Goal: Information Seeking & Learning: Check status

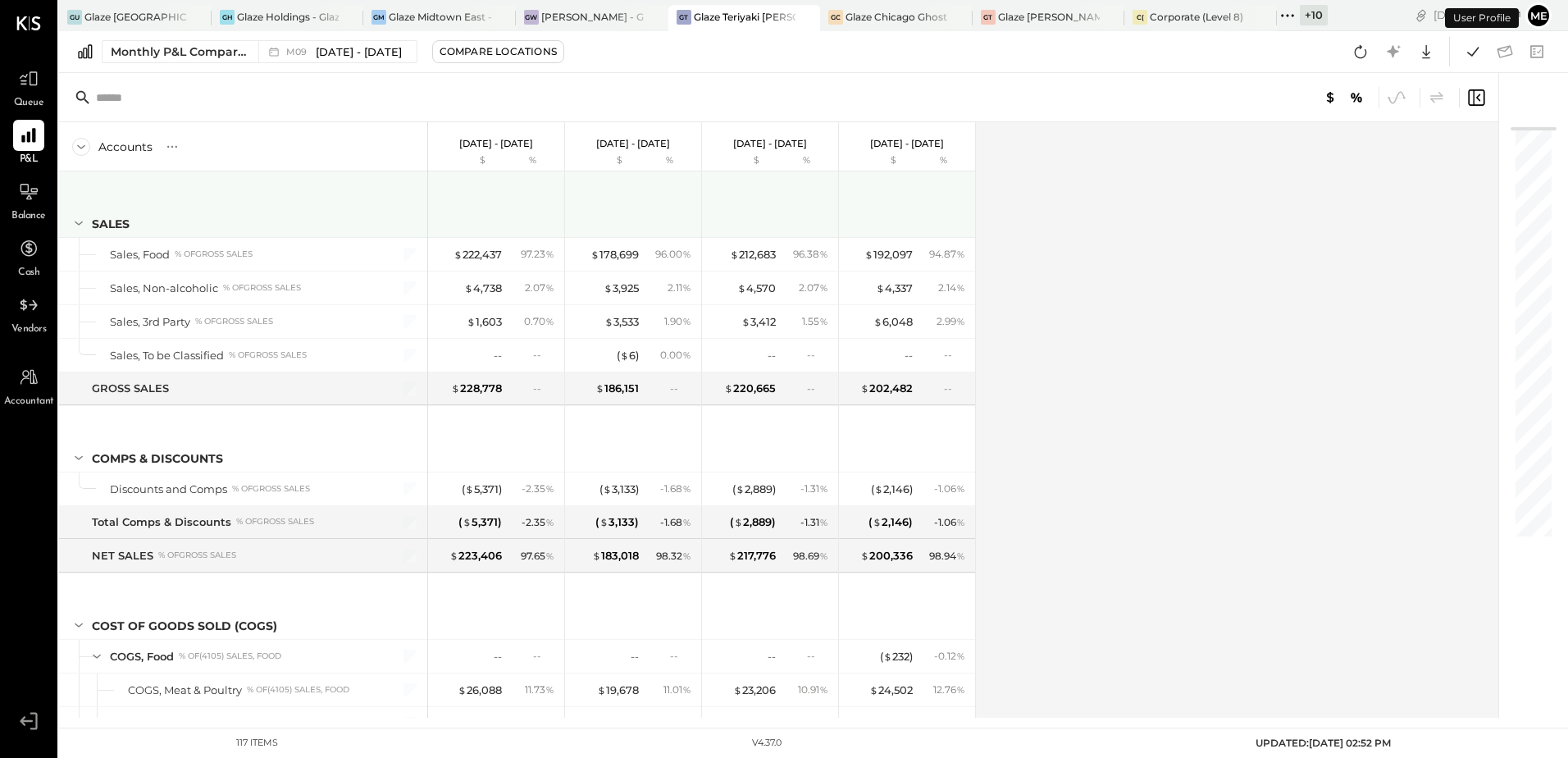
scroll to position [2380, 0]
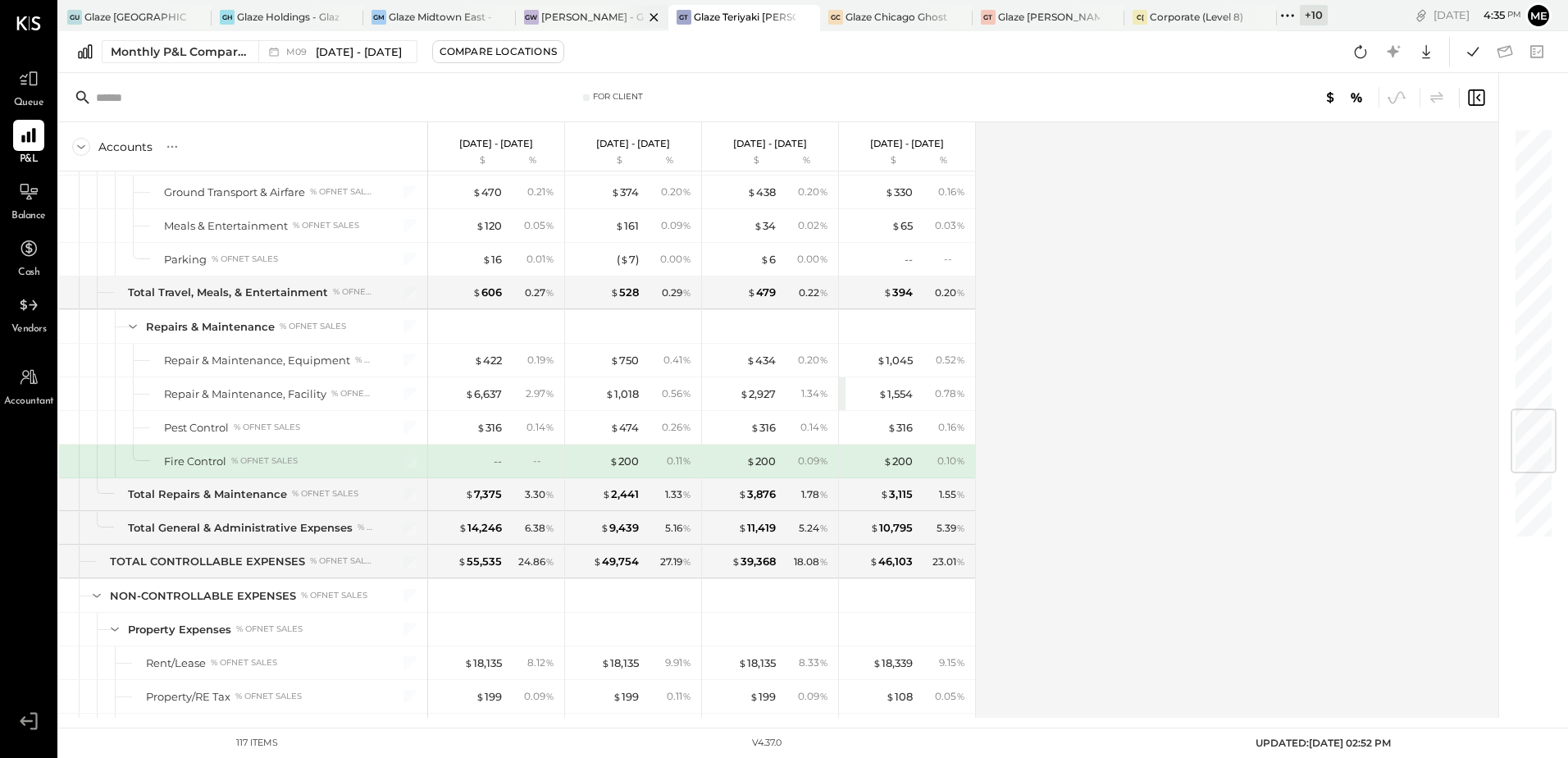
click at [602, 12] on div "[PERSON_NAME] - Glaze Williamsburg One LLC" at bounding box center [593, 16] width 102 height 14
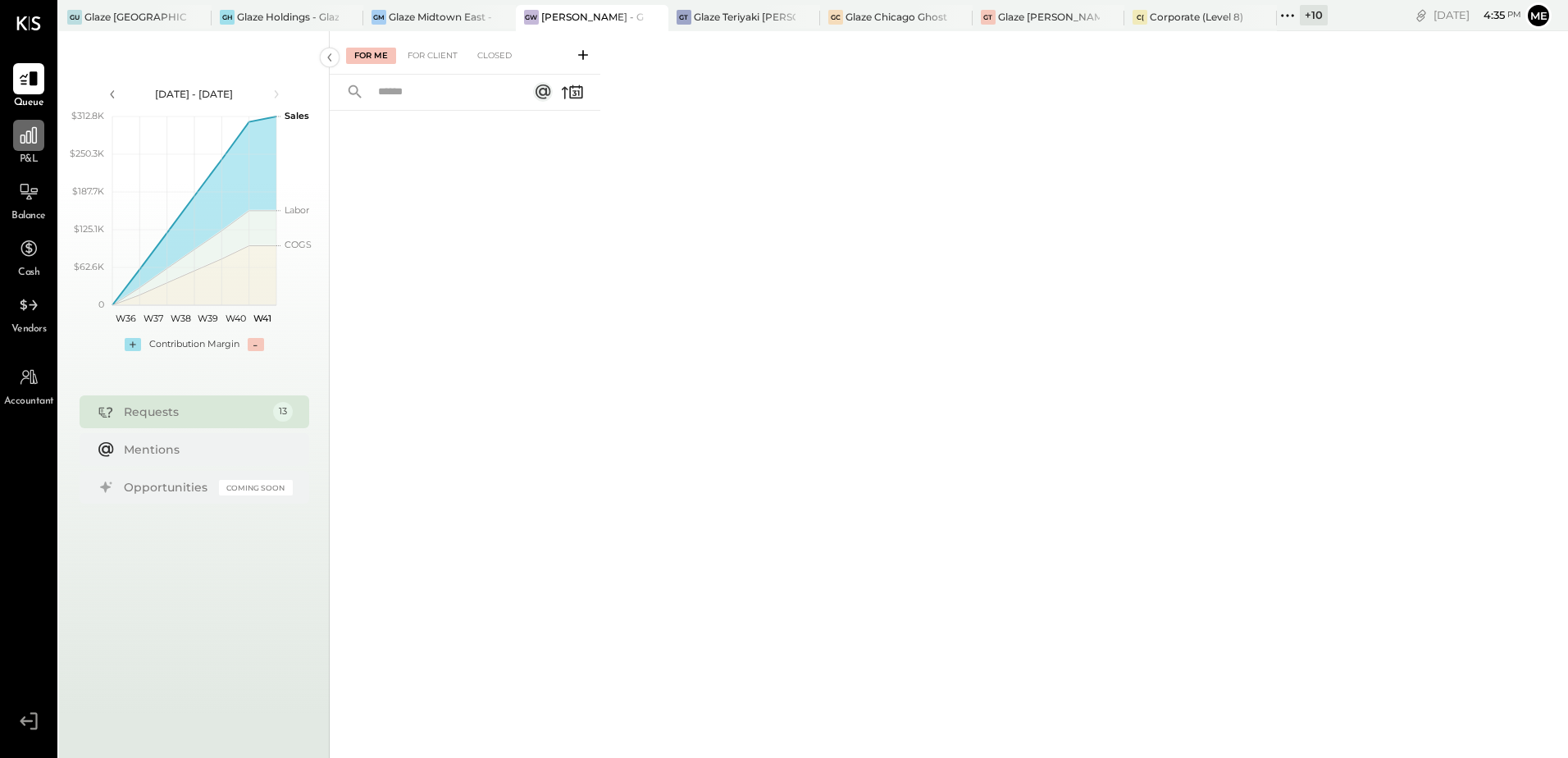
click at [24, 138] on icon at bounding box center [29, 135] width 16 height 16
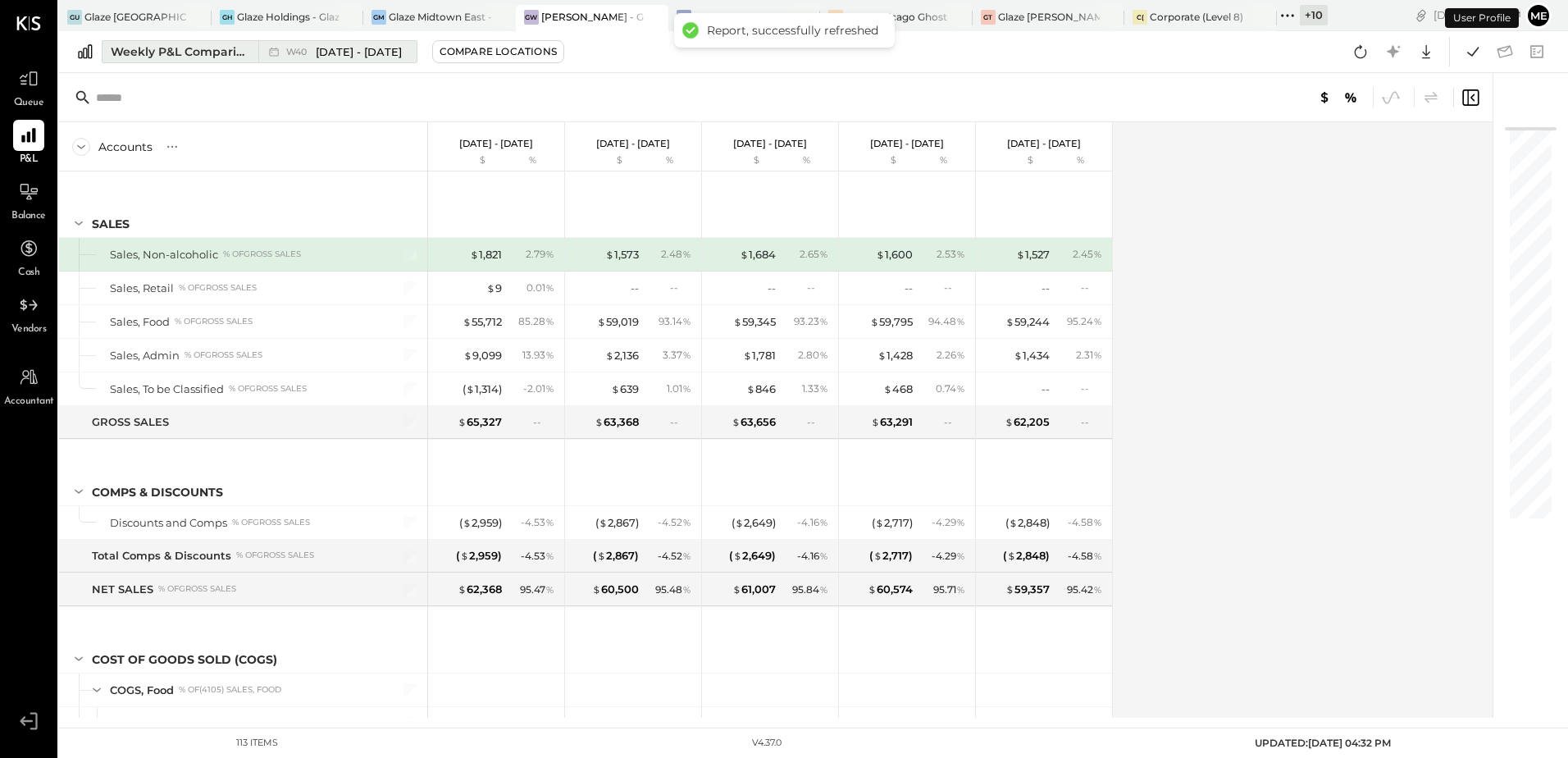
click at [224, 55] on div "Weekly P&L Comparison" at bounding box center [179, 51] width 138 height 16
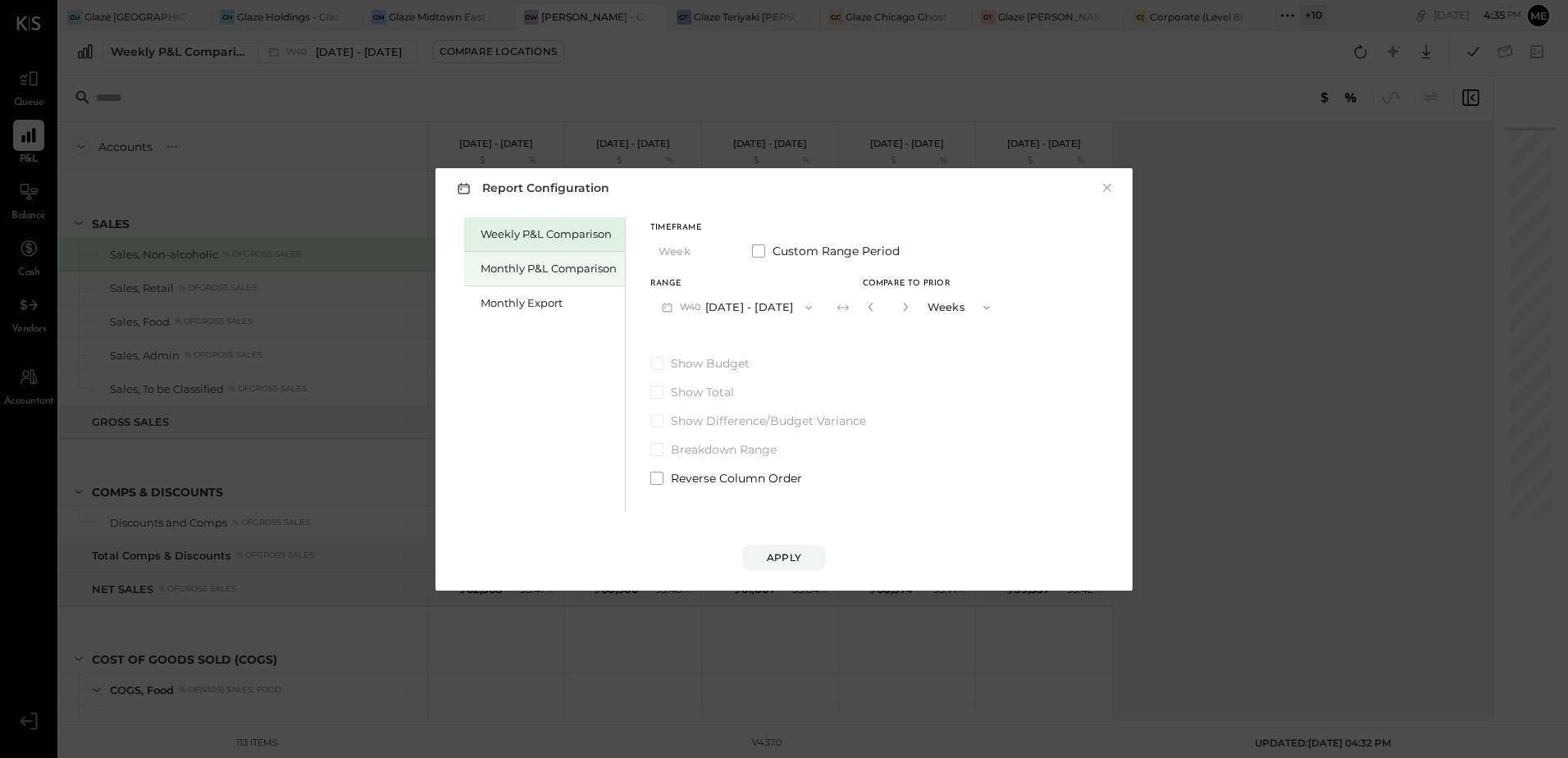
click at [517, 275] on div "Monthly P&L Comparison" at bounding box center [548, 269] width 136 height 16
click at [833, 300] on button "Compare" at bounding box center [873, 311] width 82 height 26
click at [800, 308] on icon "button" at bounding box center [806, 307] width 13 height 13
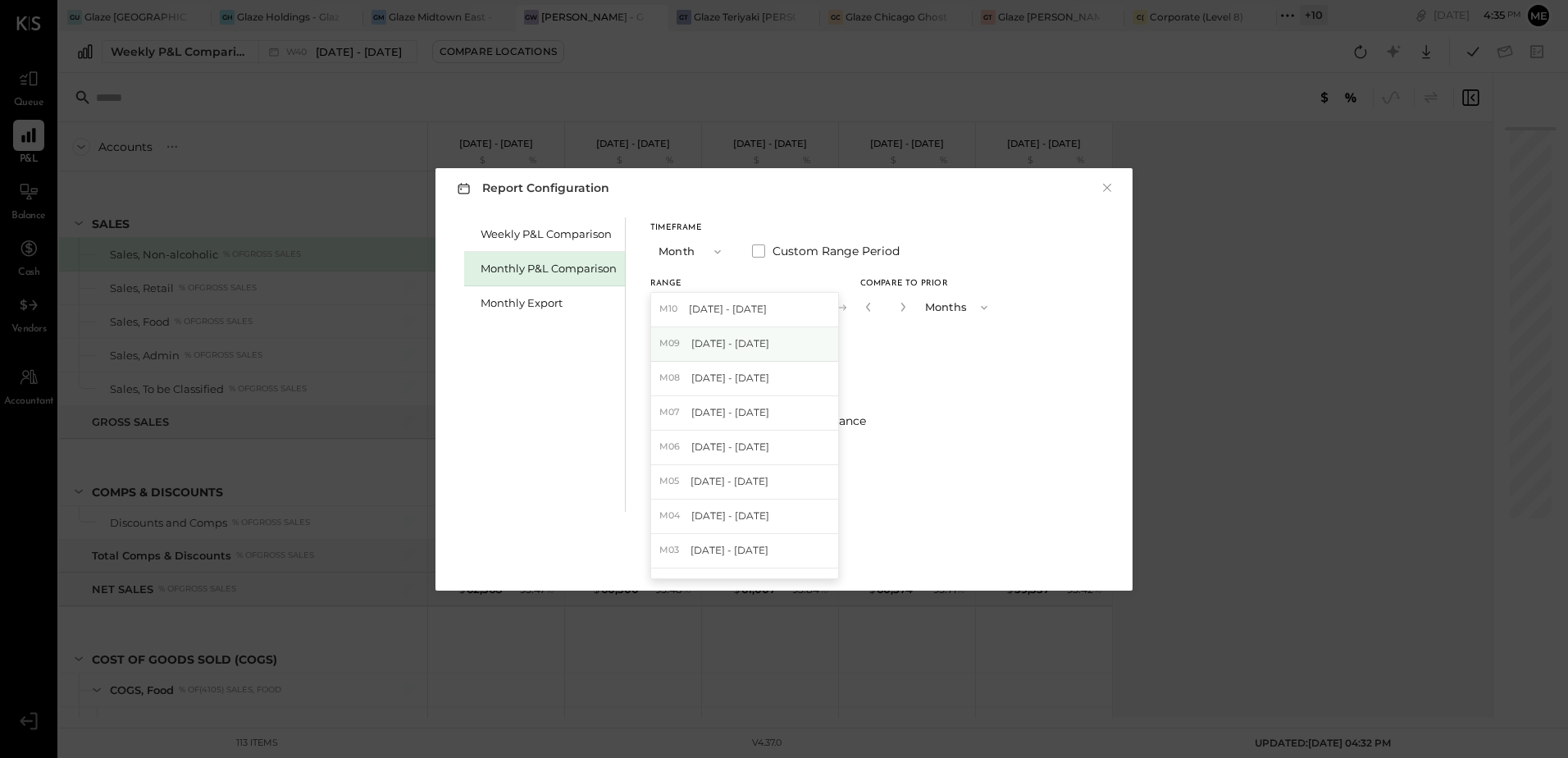
click at [781, 344] on div "M09 [DATE] - [DATE]" at bounding box center [744, 345] width 187 height 35
click at [784, 562] on div "Apply" at bounding box center [784, 557] width 35 height 14
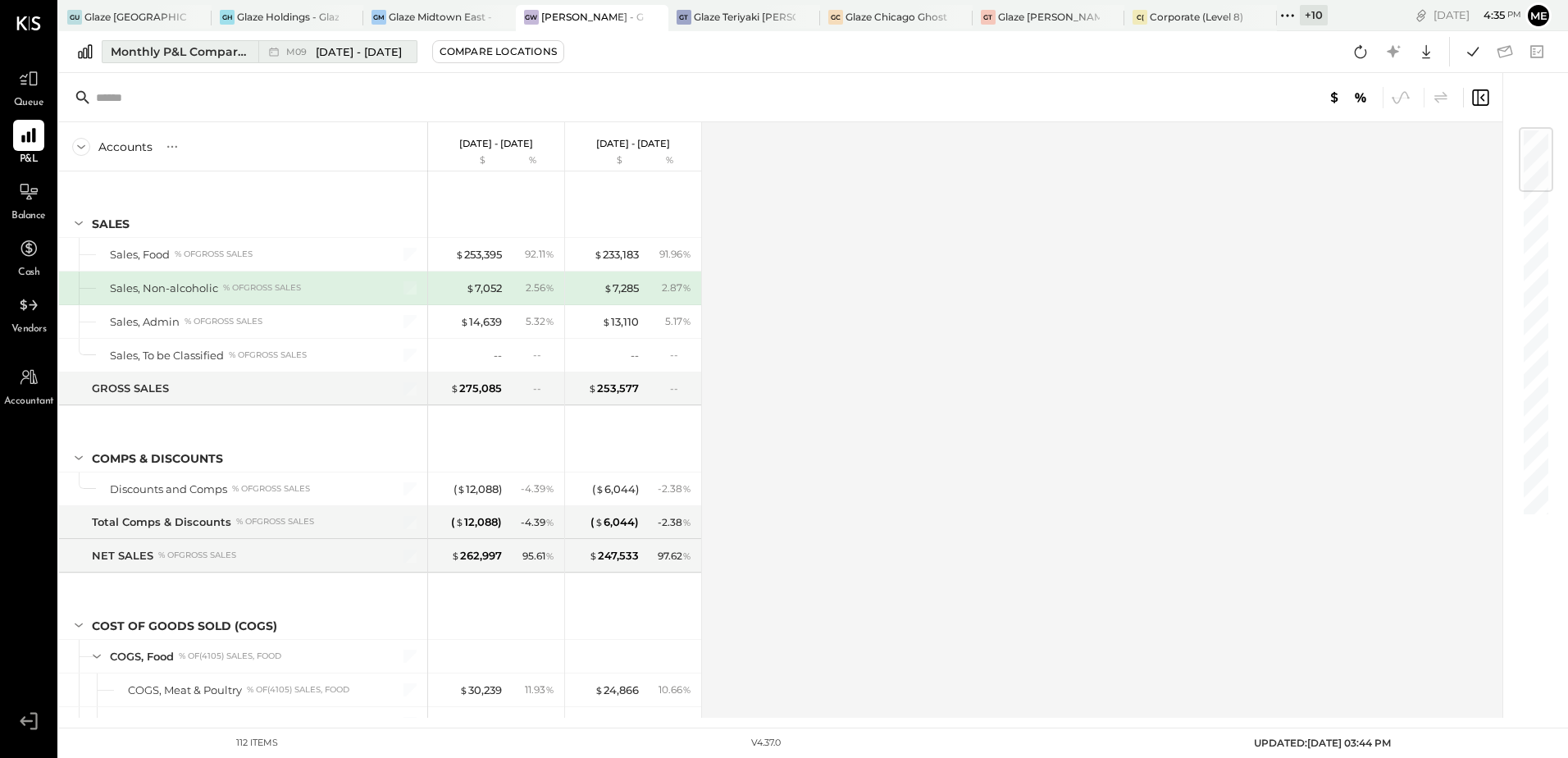
click at [292, 54] on span "M09" at bounding box center [298, 52] width 25 height 9
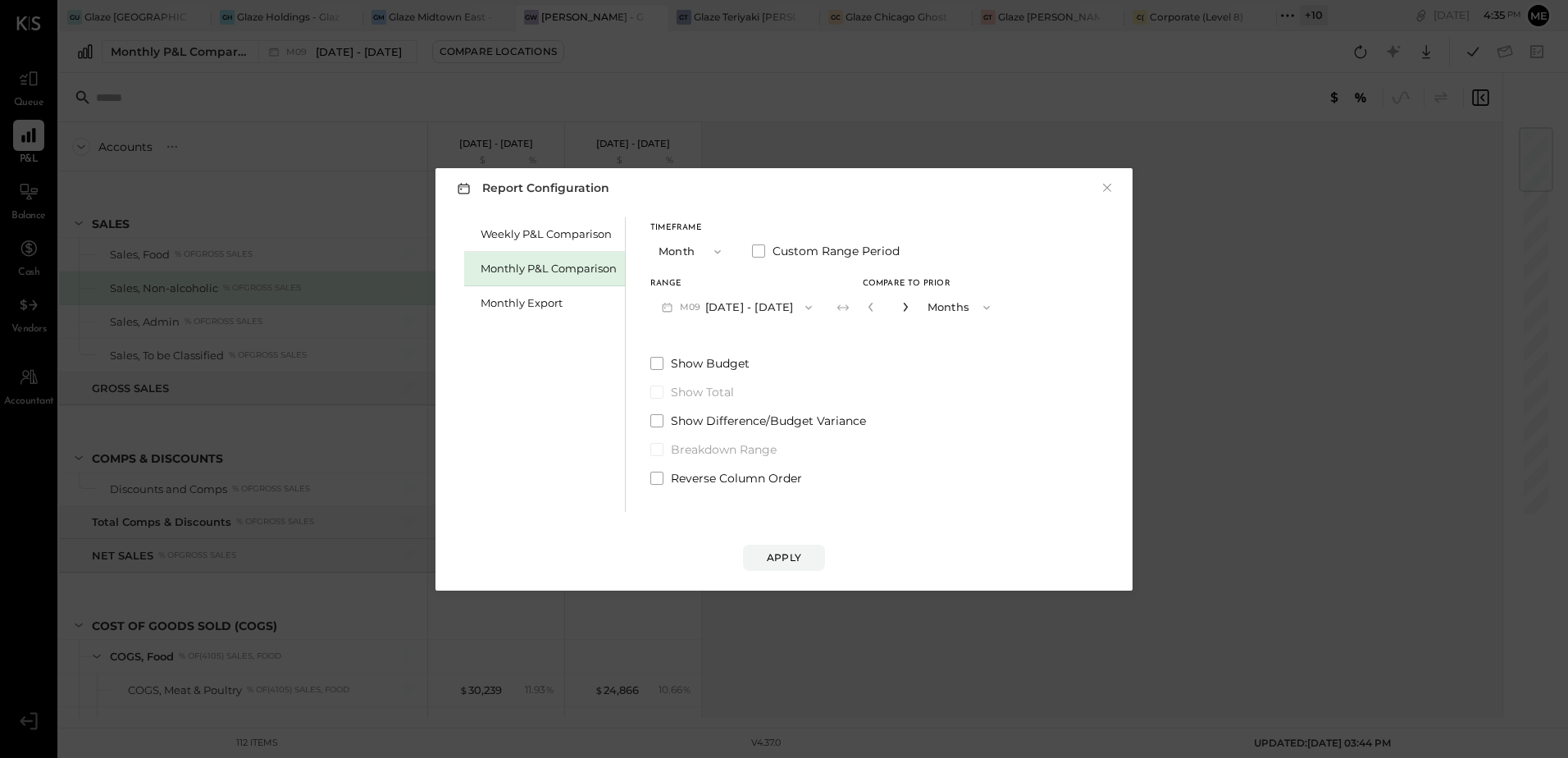
click at [901, 311] on icon "button" at bounding box center [904, 306] width 10 height 10
type input "*"
click at [795, 565] on button "Apply" at bounding box center [783, 557] width 82 height 26
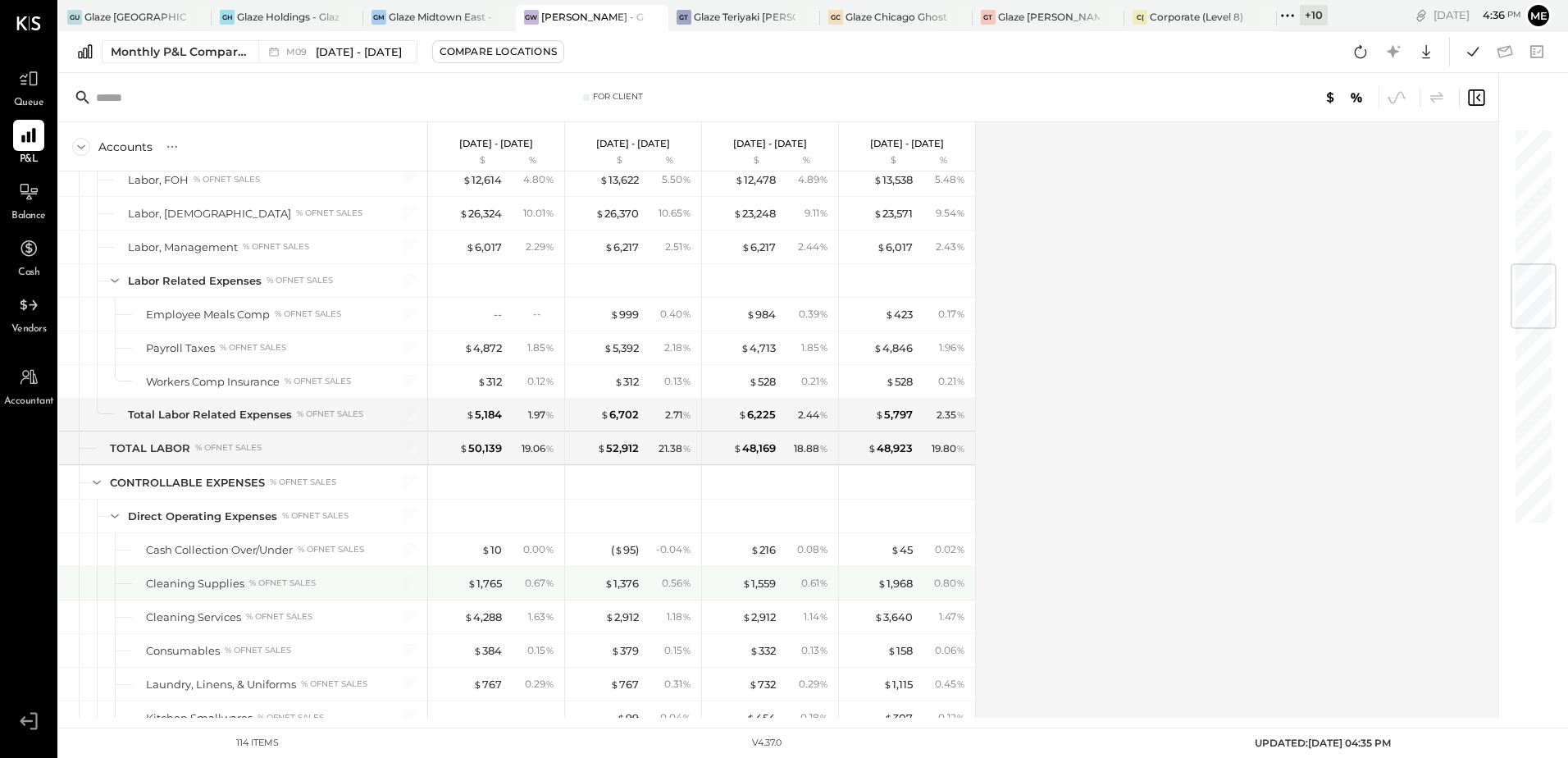
scroll to position [1230, 0]
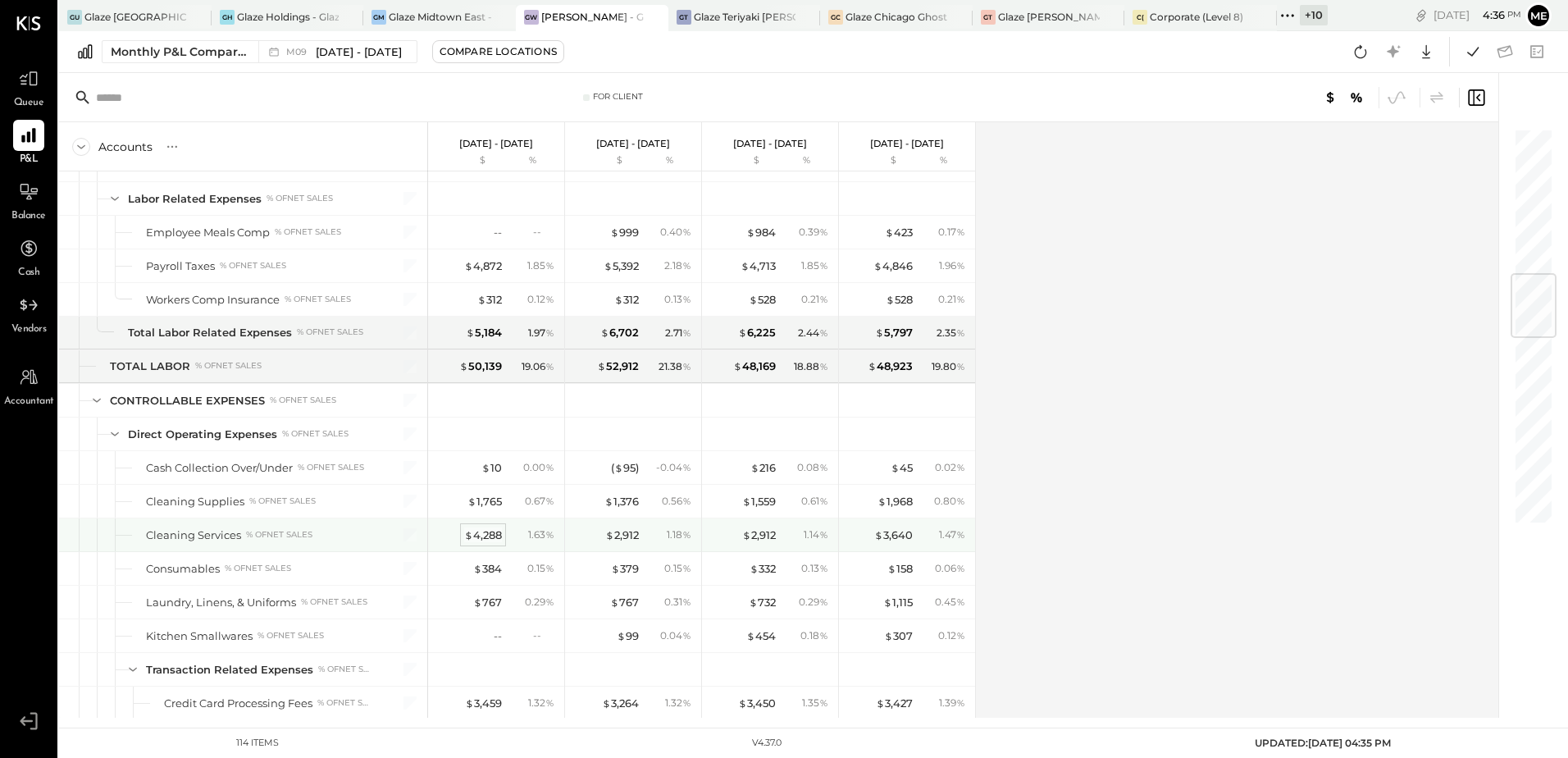
click at [479, 535] on div "$ 4,288" at bounding box center [483, 535] width 38 height 16
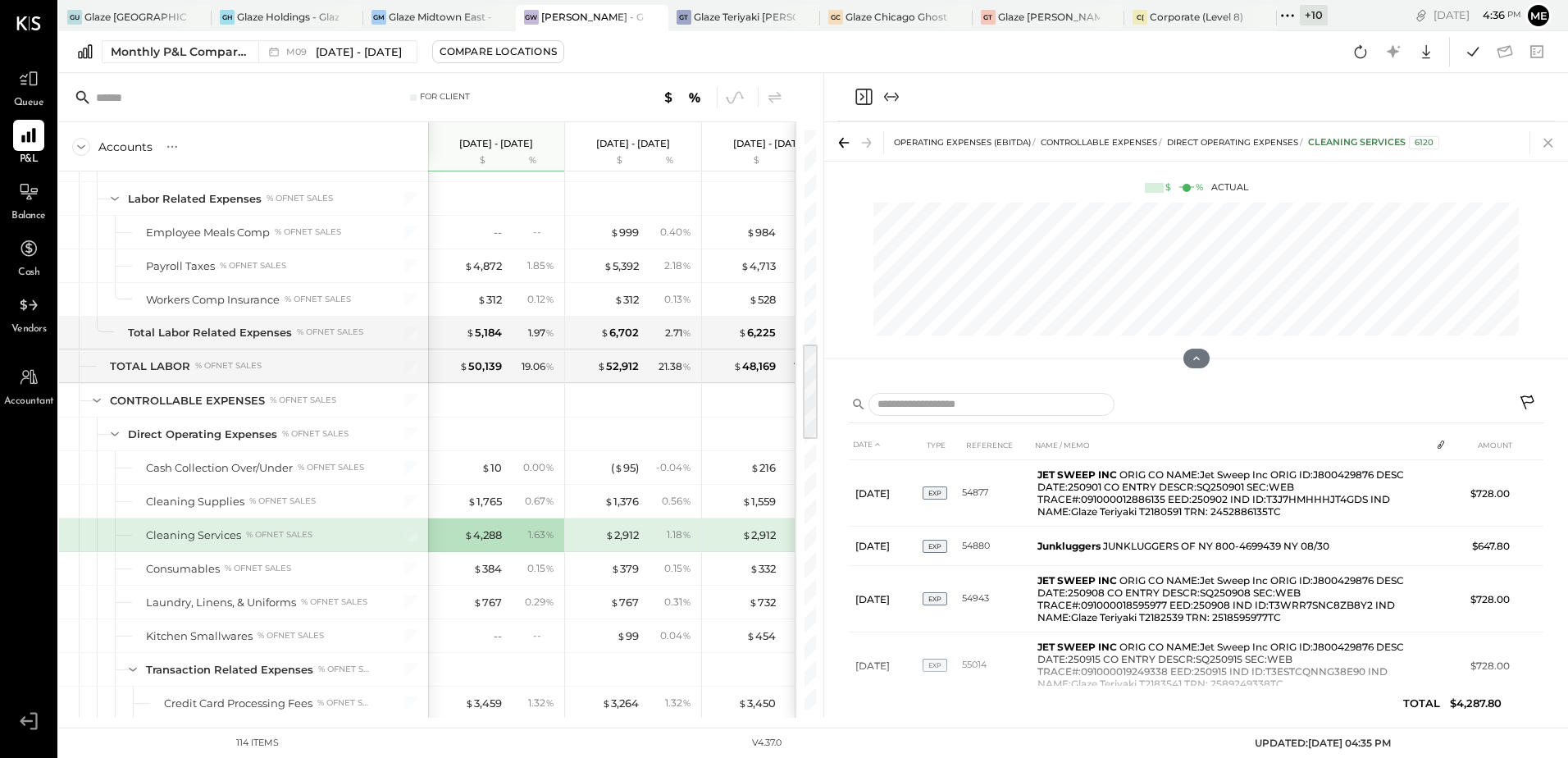
click at [1545, 143] on icon at bounding box center [1548, 142] width 23 height 23
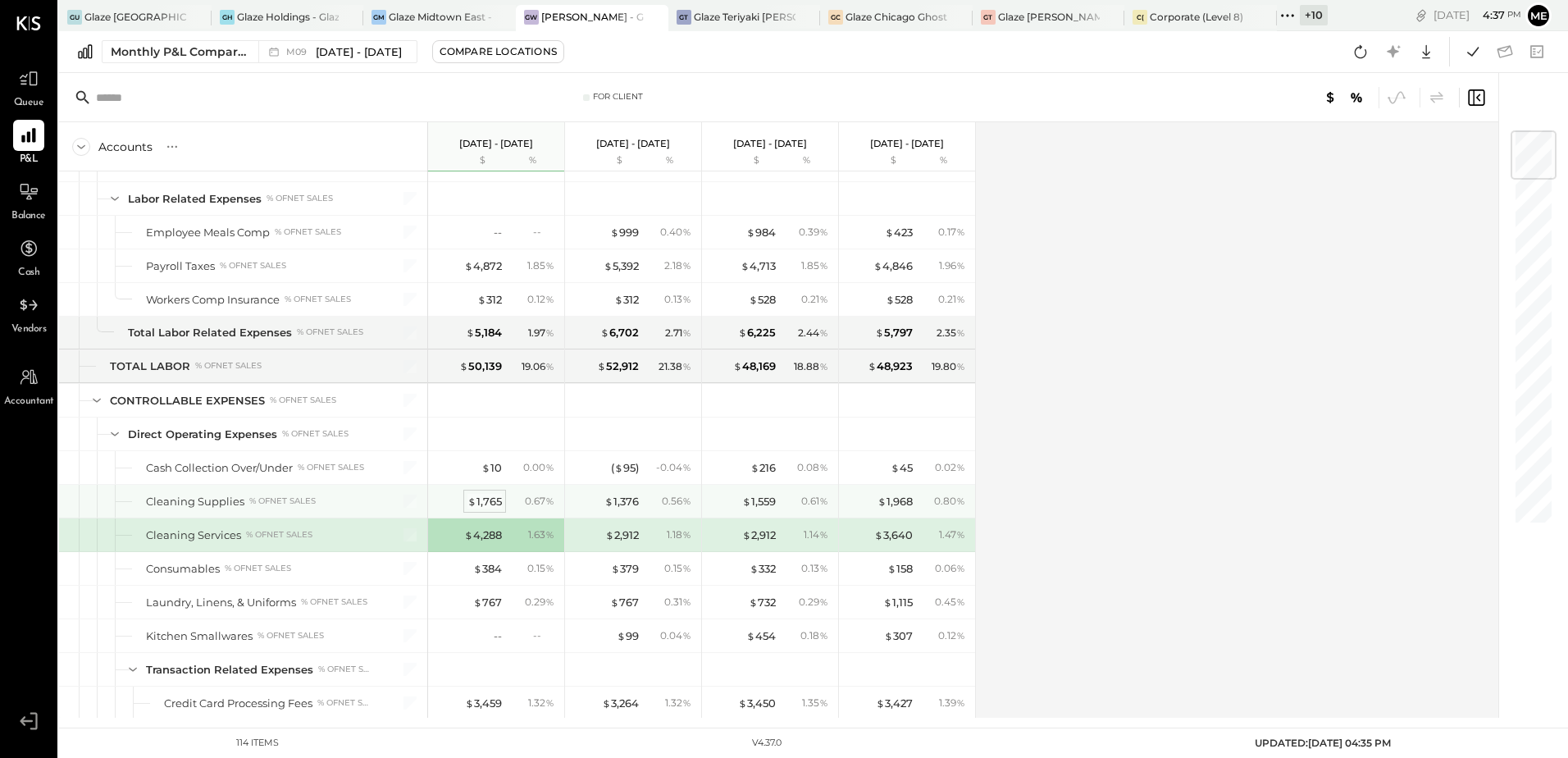
click at [483, 495] on div "$ 1,765" at bounding box center [484, 502] width 35 height 16
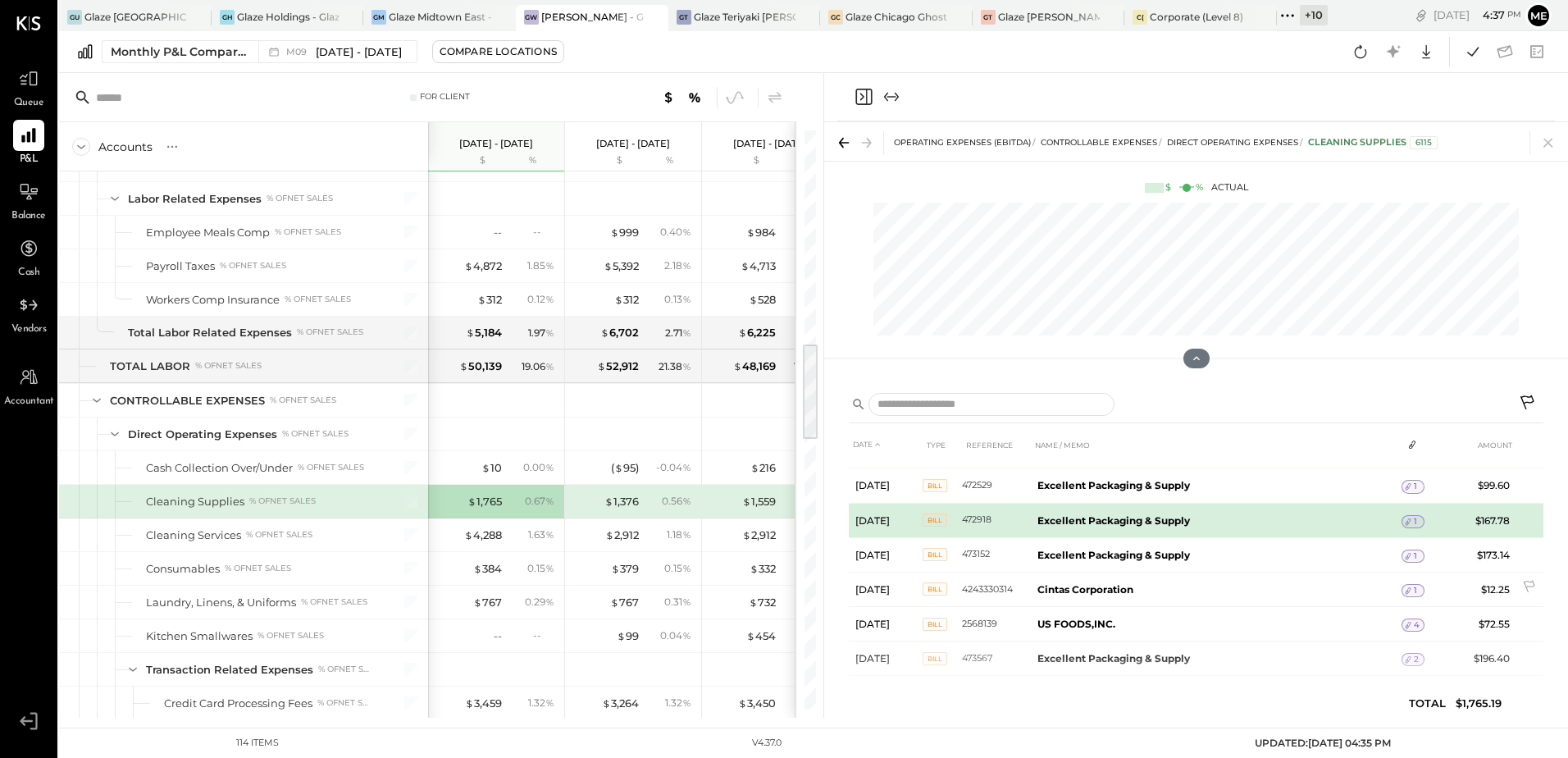
scroll to position [97, 0]
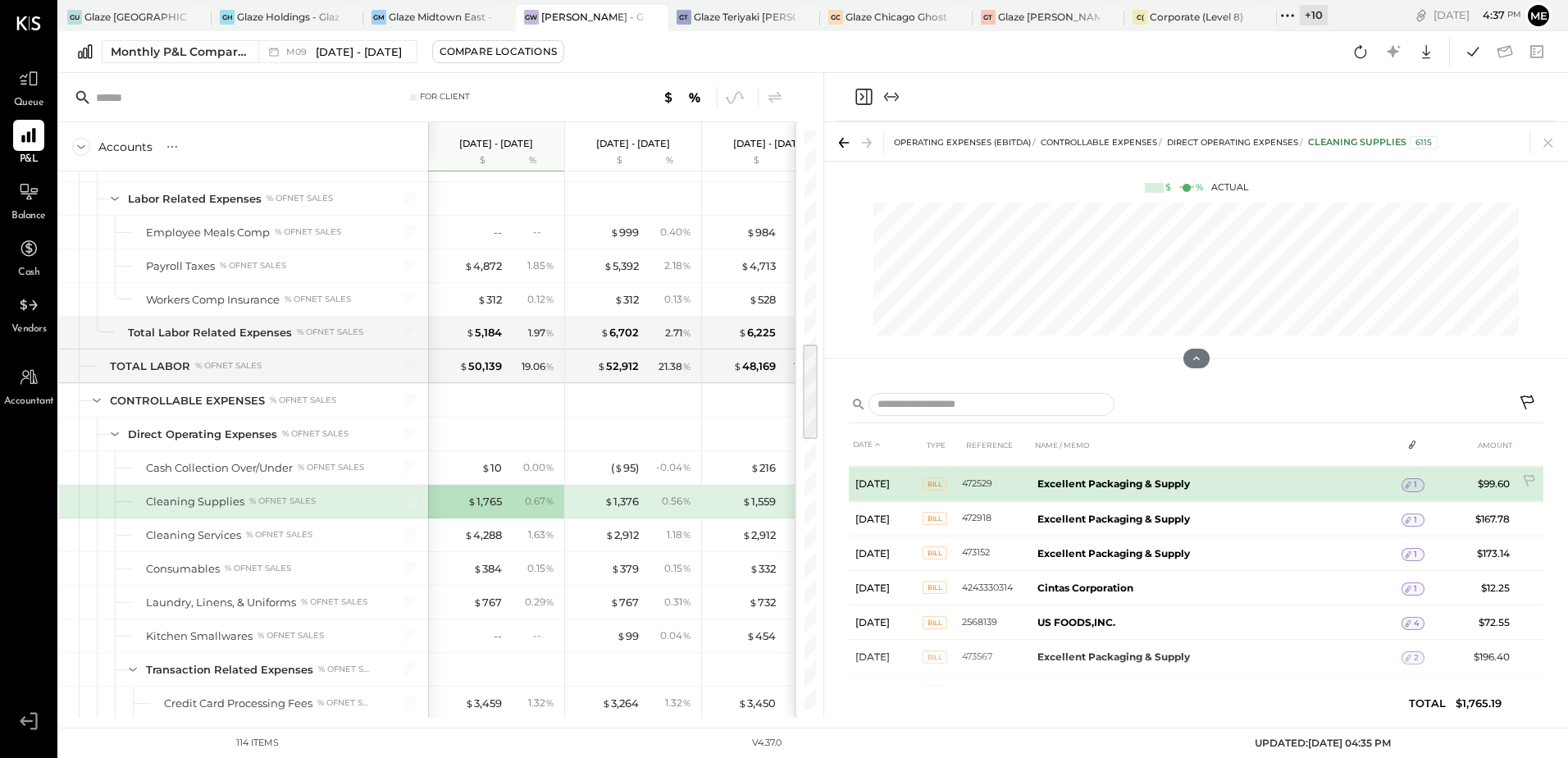
click at [1409, 485] on icon at bounding box center [1407, 484] width 11 height 11
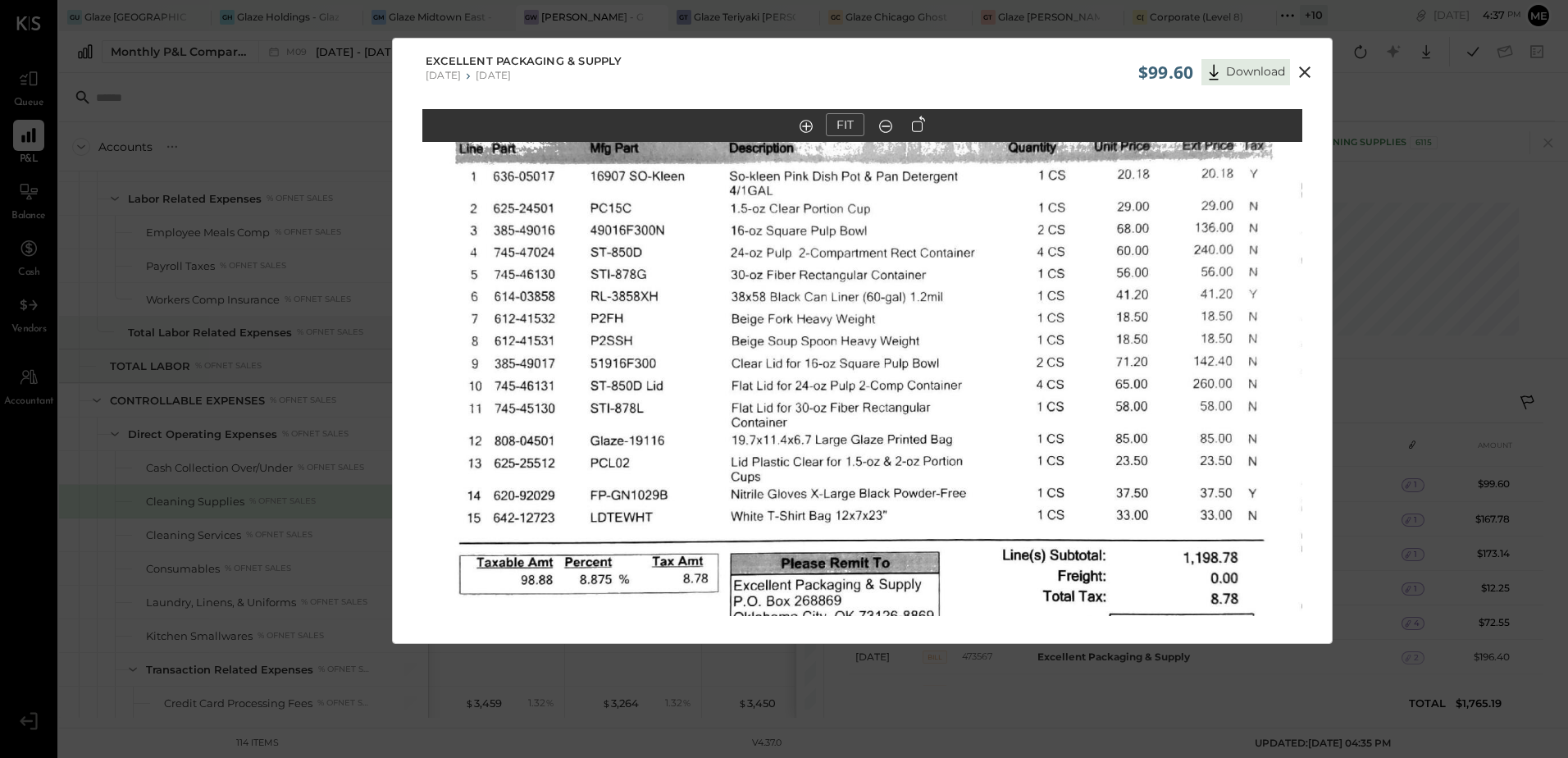
click at [1303, 75] on icon at bounding box center [1304, 72] width 20 height 20
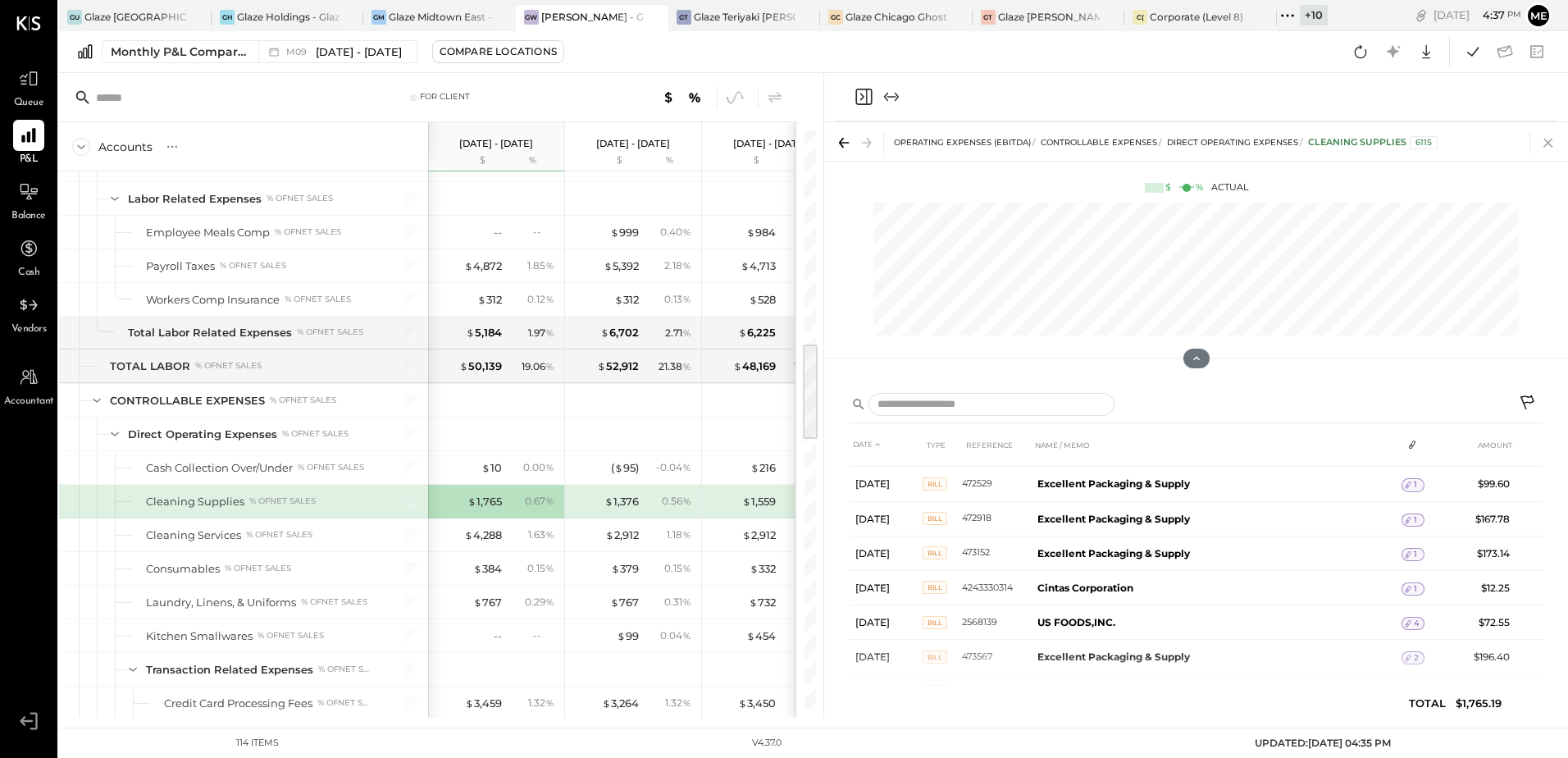
click at [1536, 148] on div at bounding box center [1544, 142] width 30 height 23
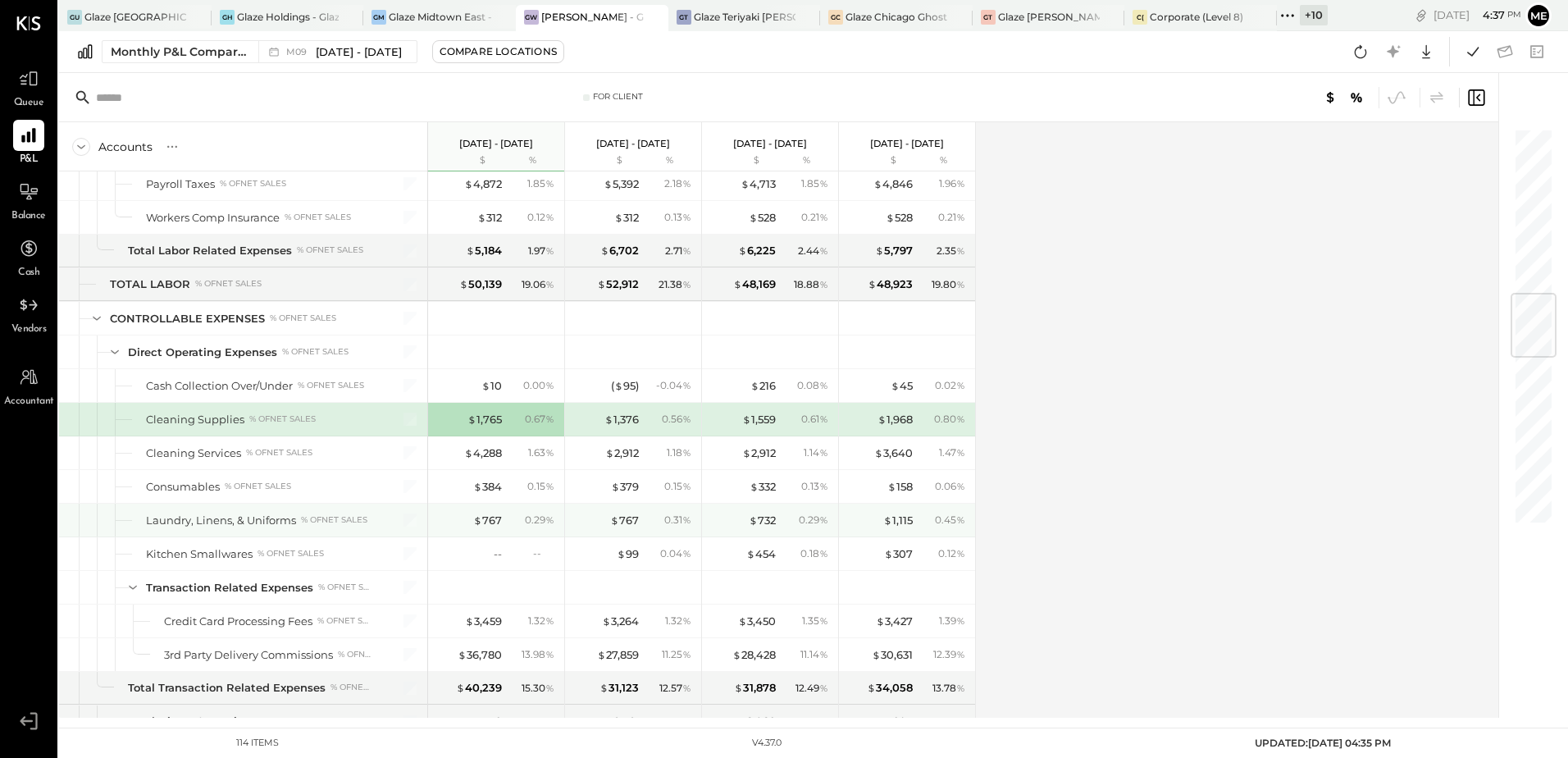
scroll to position [1476, 0]
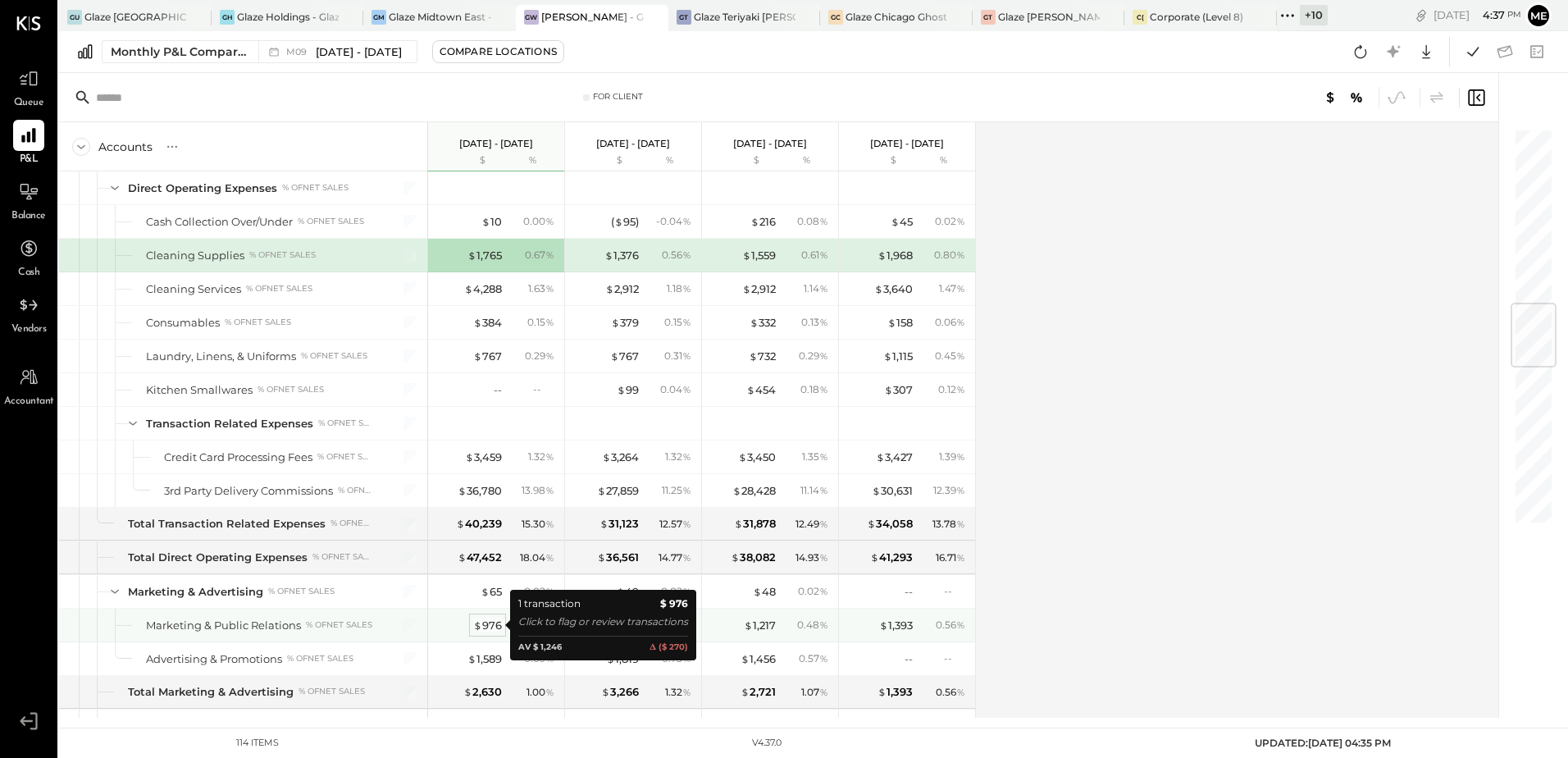
click at [493, 625] on div "$ 976" at bounding box center [487, 625] width 29 height 16
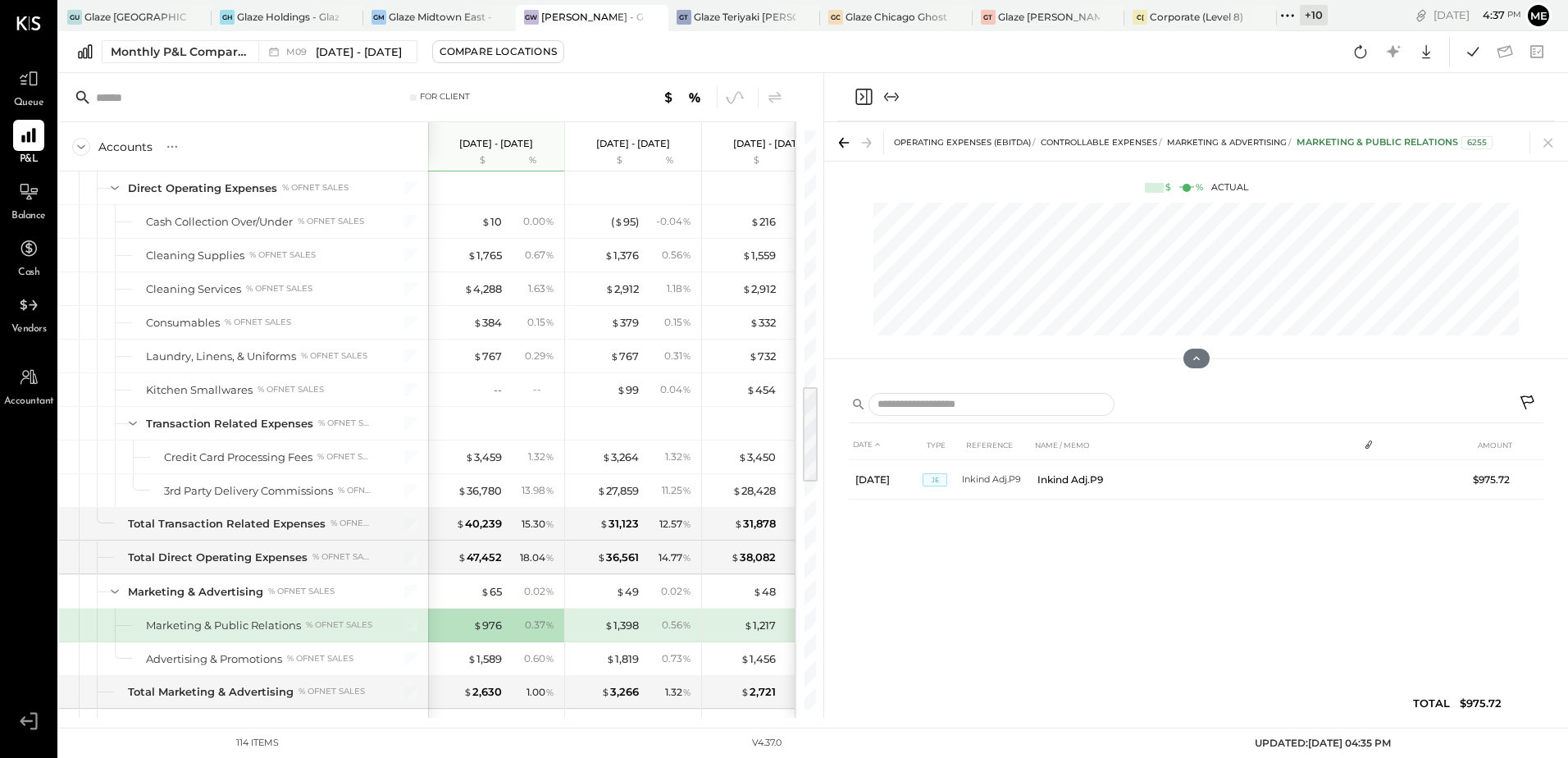
click at [1366, 451] on th at bounding box center [1405, 444] width 95 height 30
click at [1367, 445] on icon at bounding box center [1369, 444] width 7 height 8
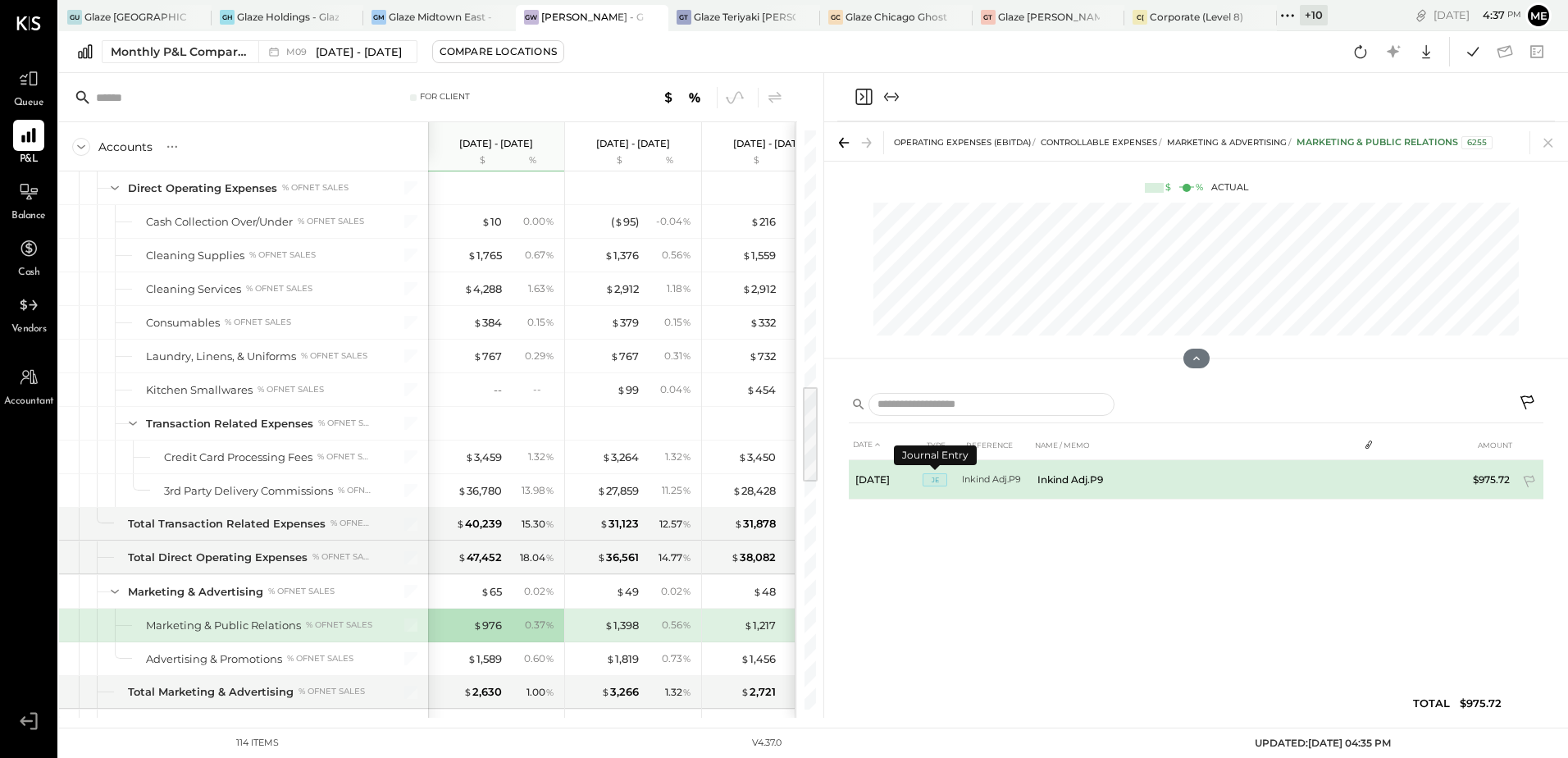
click at [934, 479] on span "JE" at bounding box center [935, 479] width 24 height 13
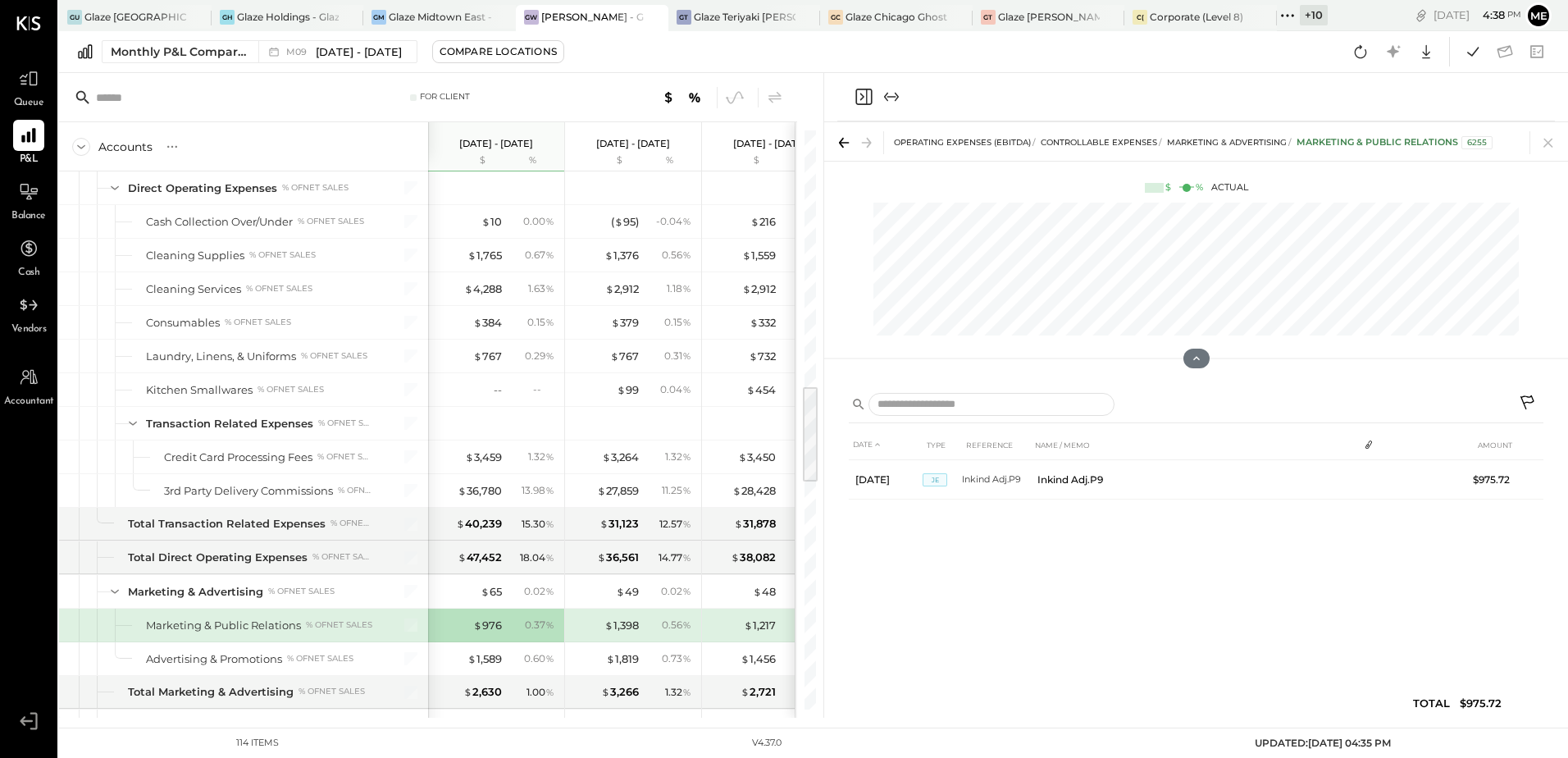
click at [839, 146] on icon at bounding box center [844, 142] width 23 height 23
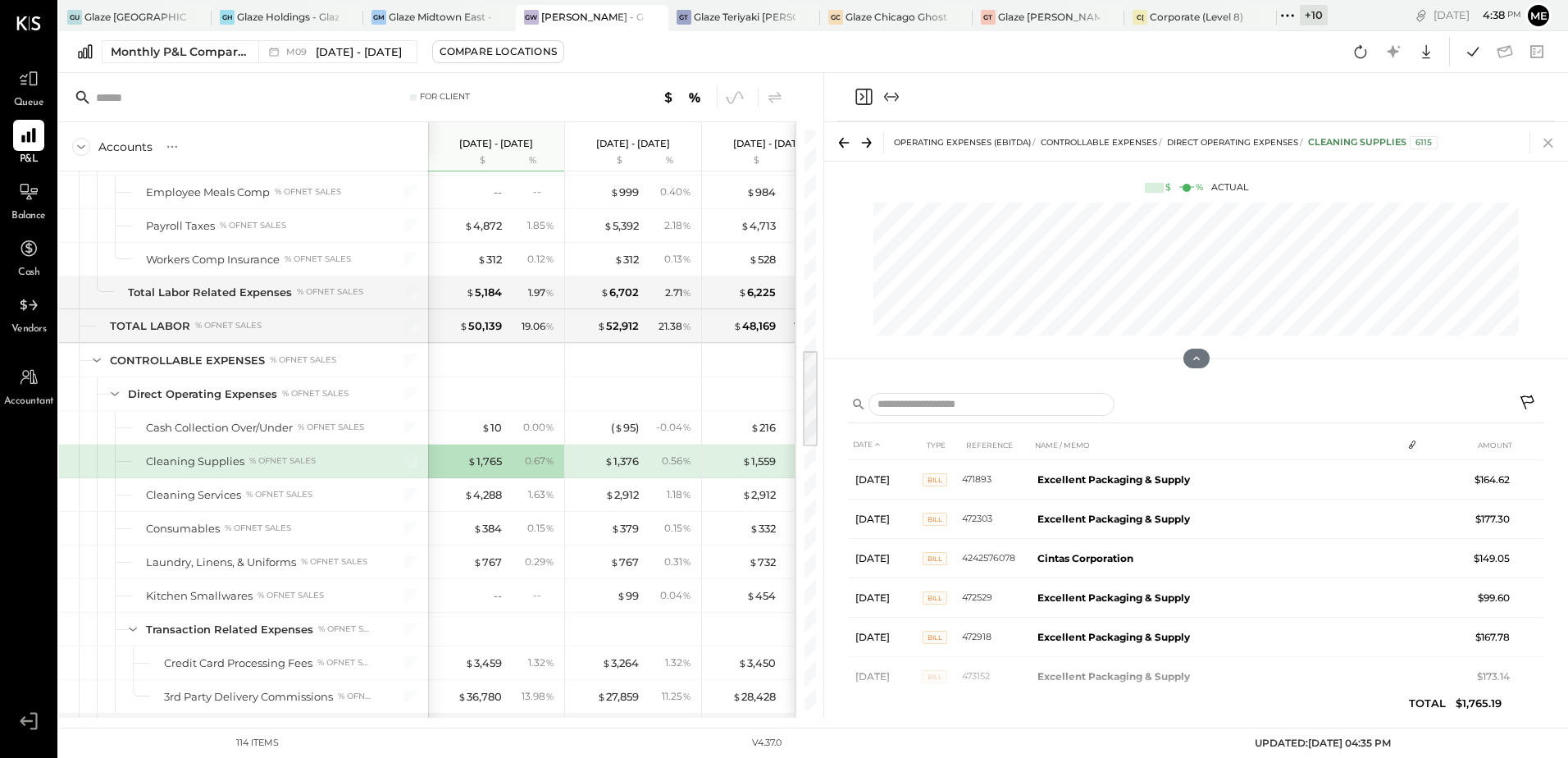
click at [1552, 142] on icon at bounding box center [1548, 142] width 23 height 23
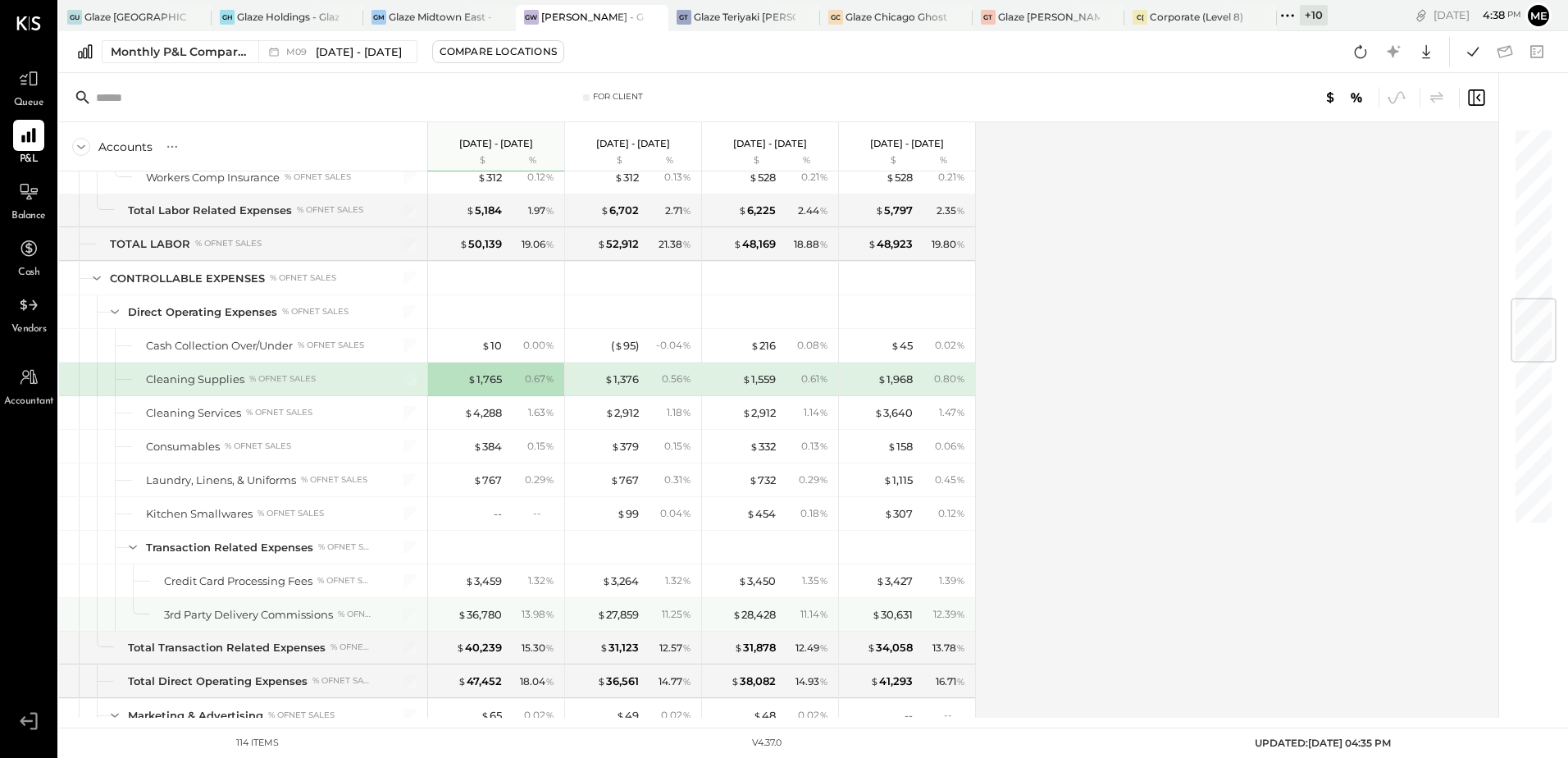
scroll to position [1516, 0]
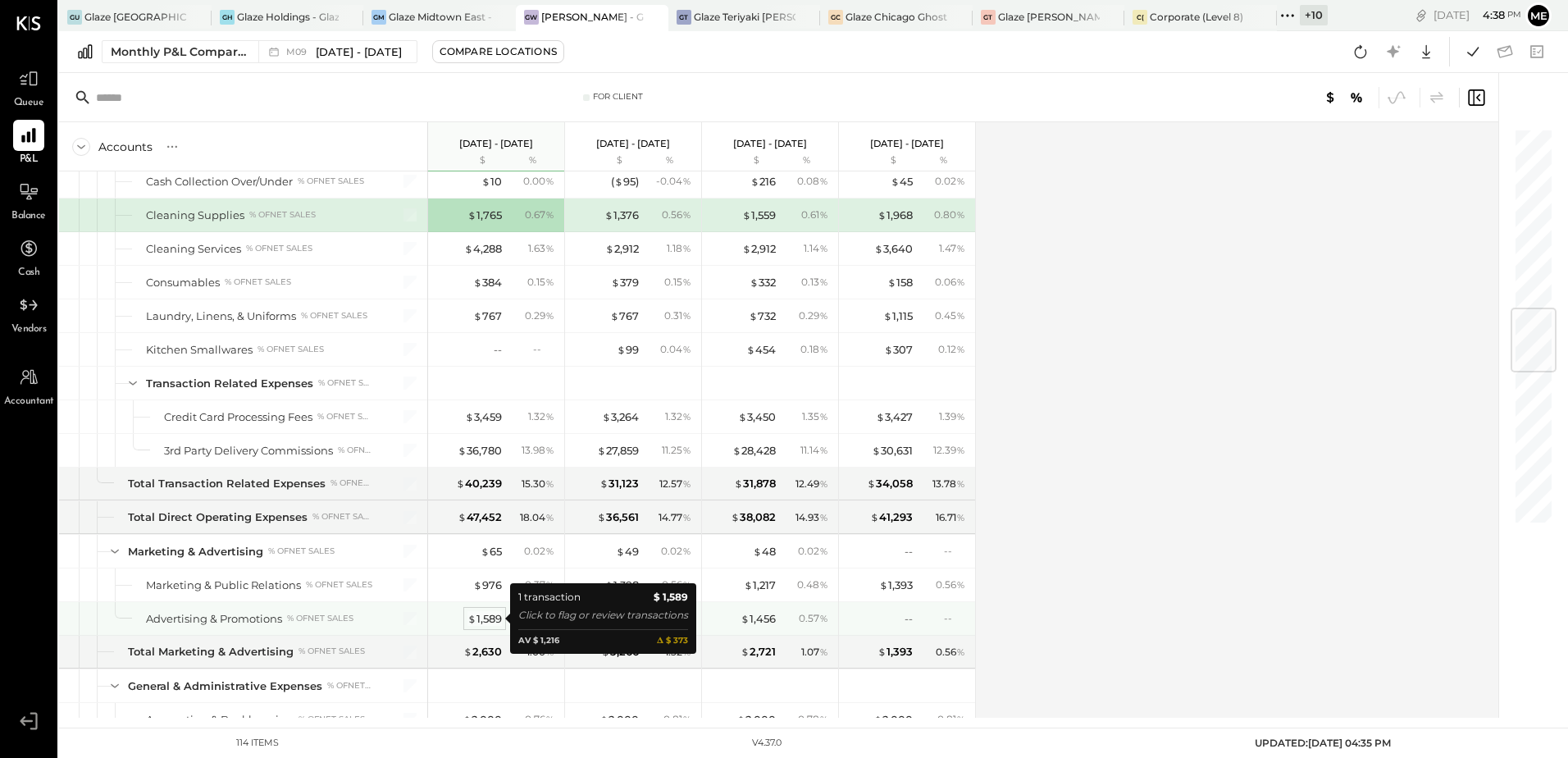
click at [484, 618] on div "$ 1,589" at bounding box center [484, 619] width 35 height 16
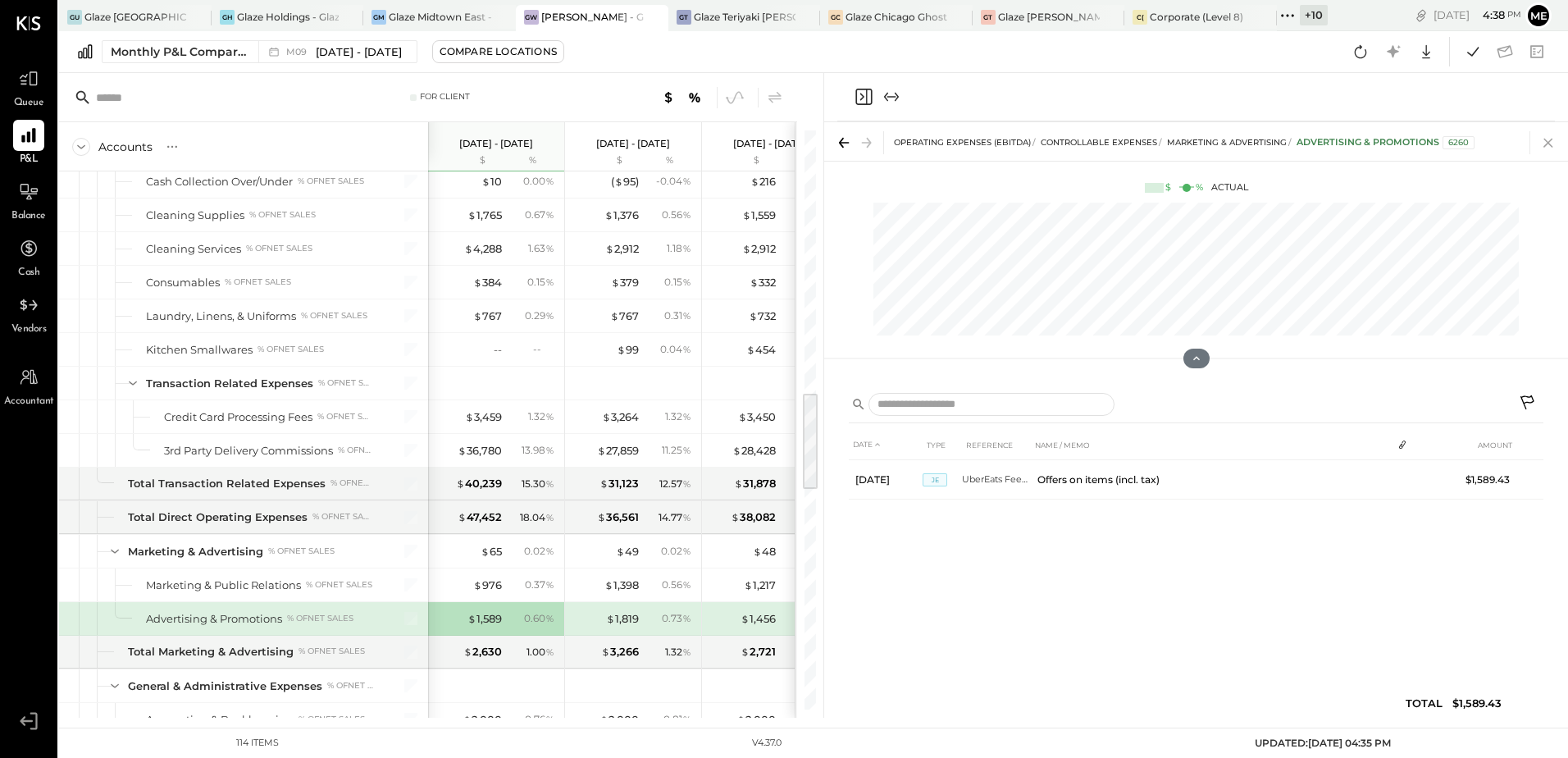
click at [1543, 143] on icon at bounding box center [1548, 142] width 23 height 23
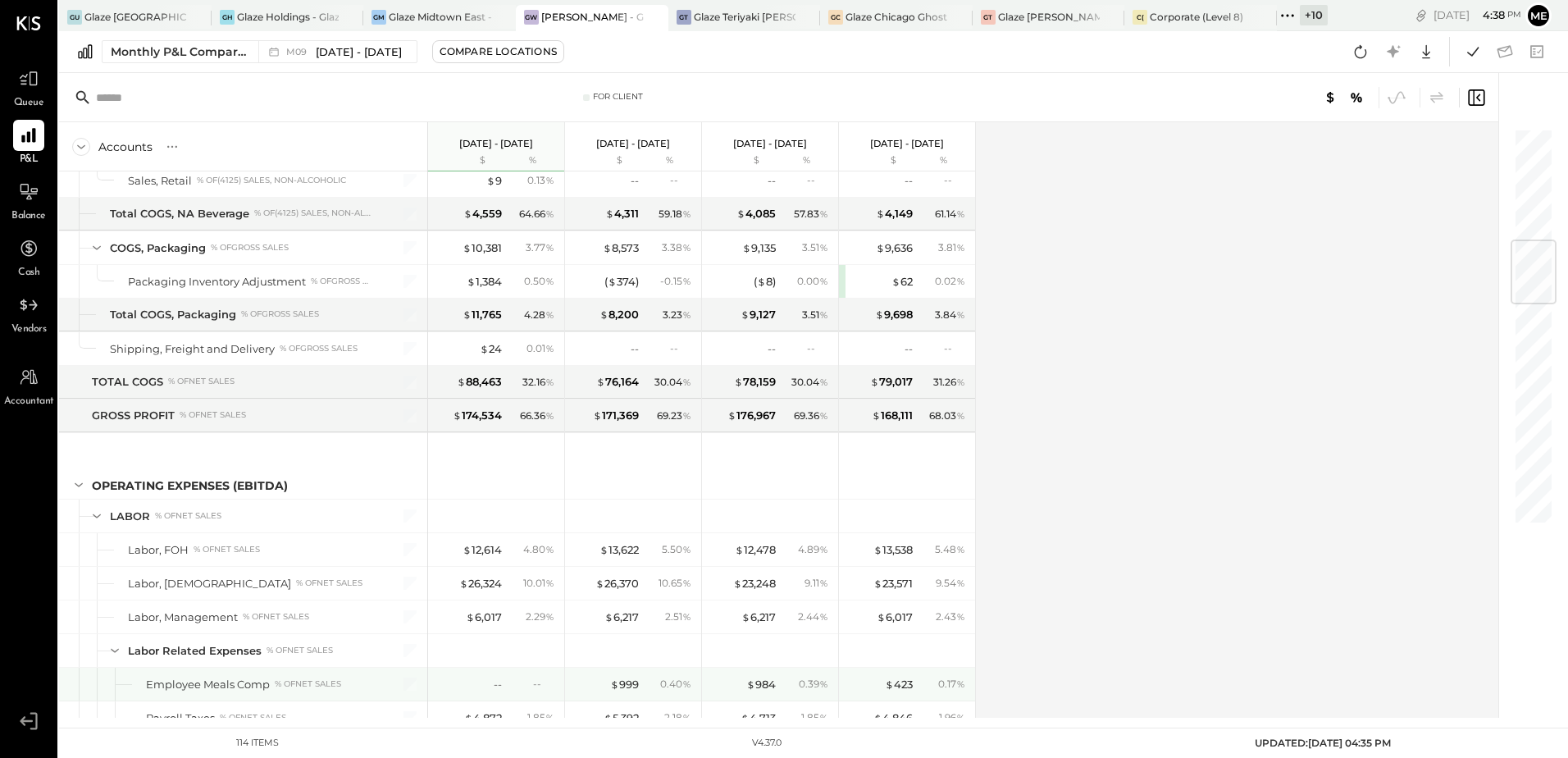
scroll to position [942, 0]
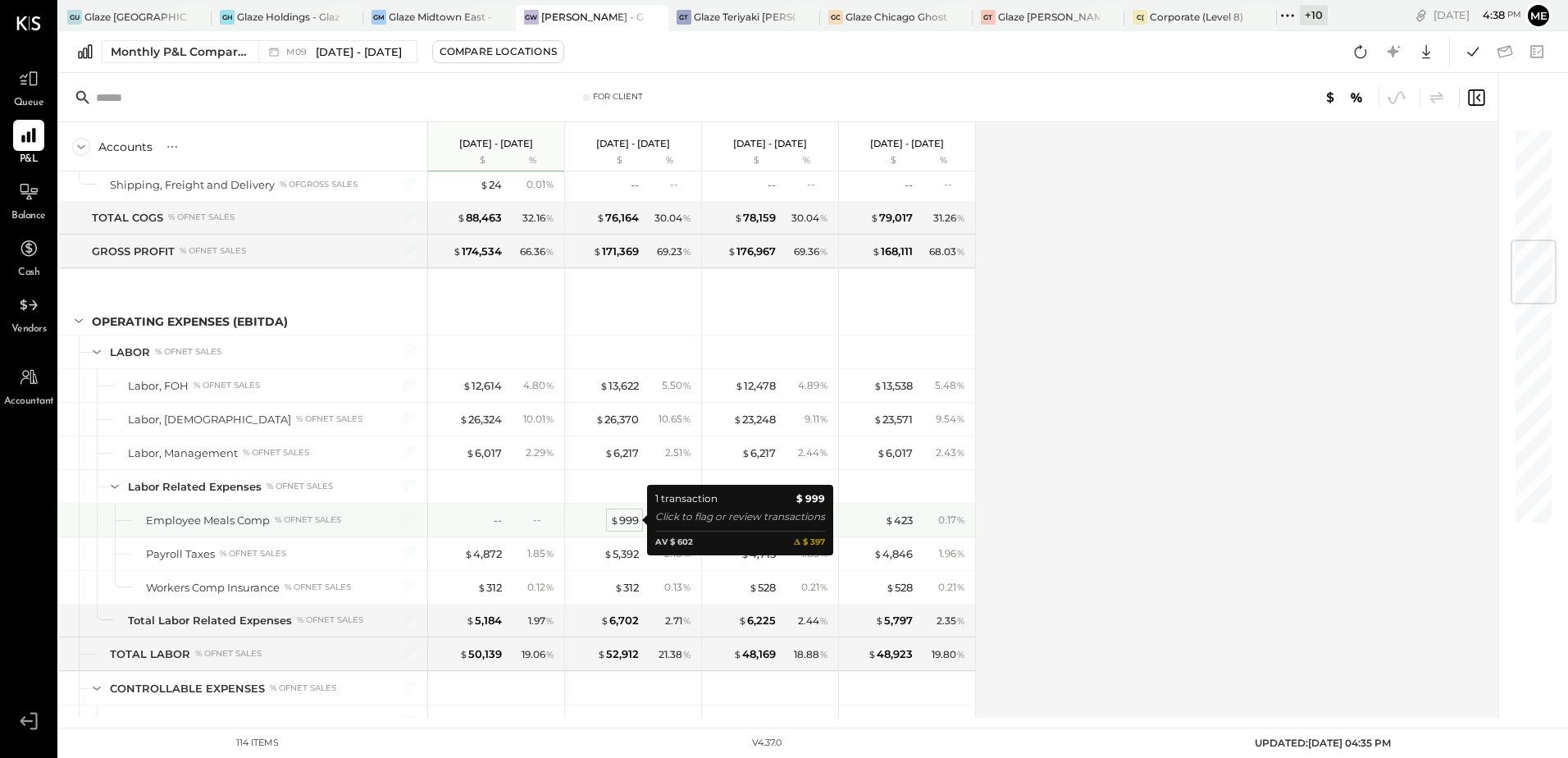
click at [620, 520] on div "$ 999" at bounding box center [624, 521] width 29 height 16
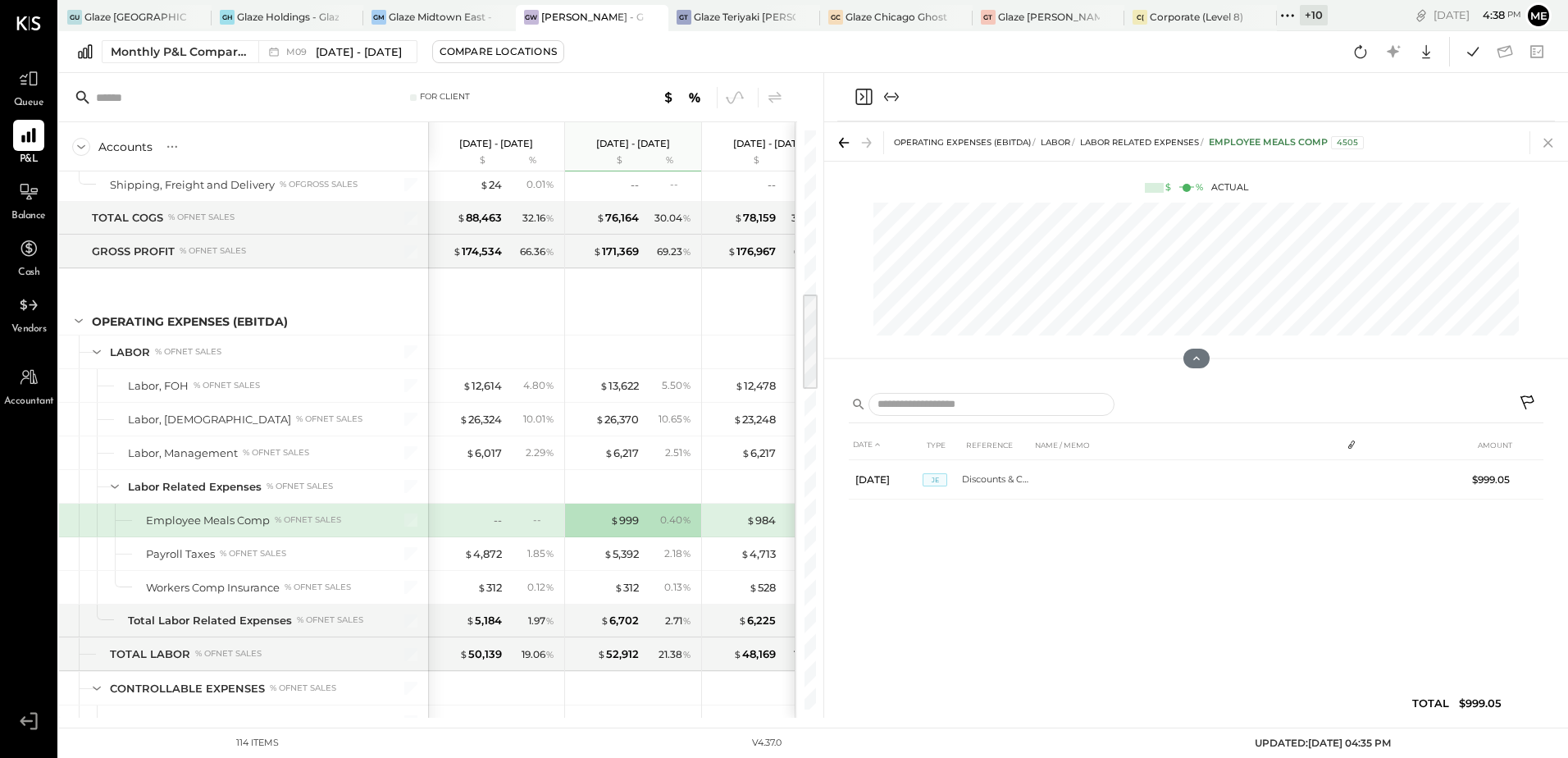
click at [1554, 141] on icon at bounding box center [1548, 142] width 23 height 23
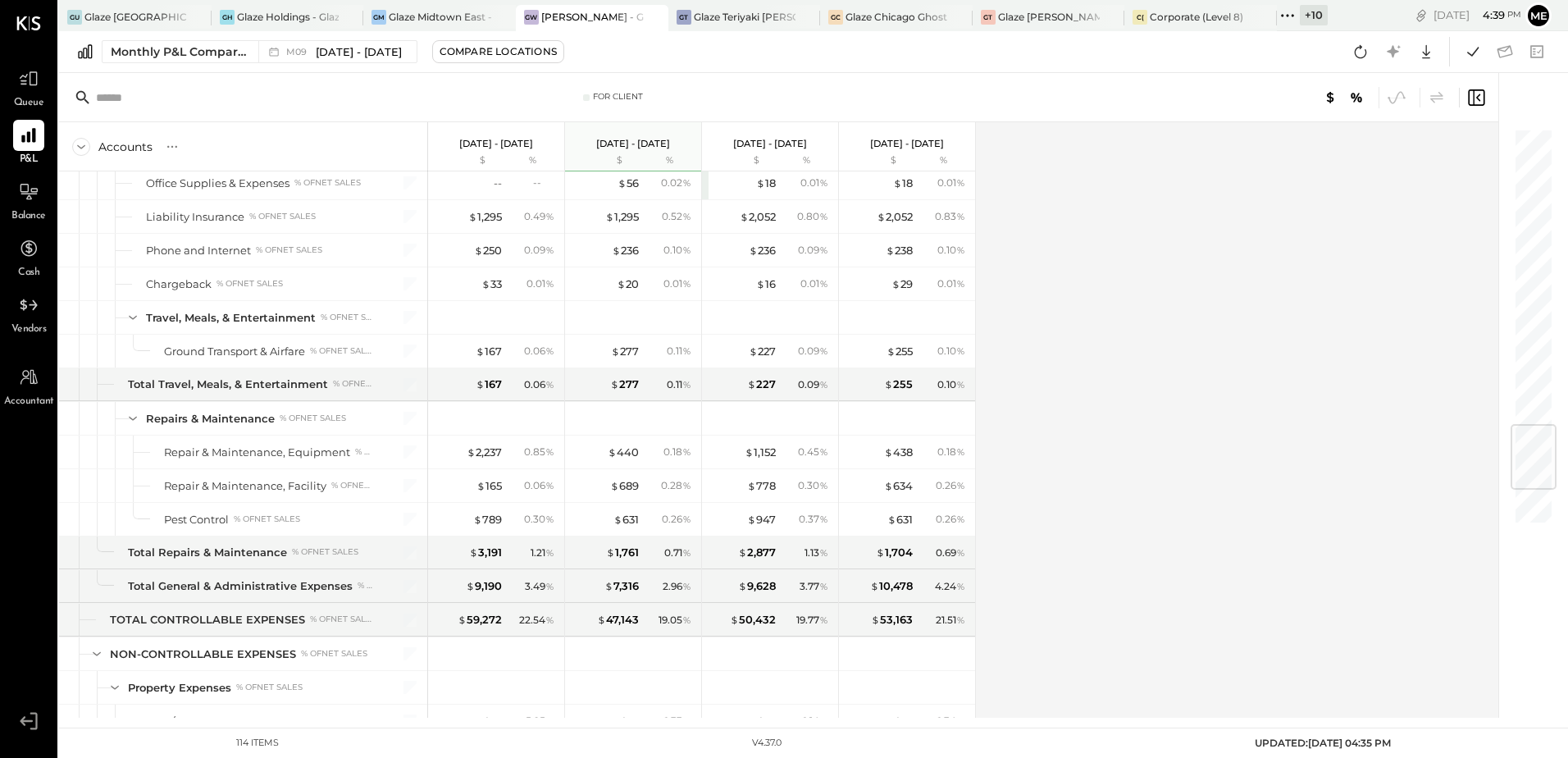
scroll to position [2500, 0]
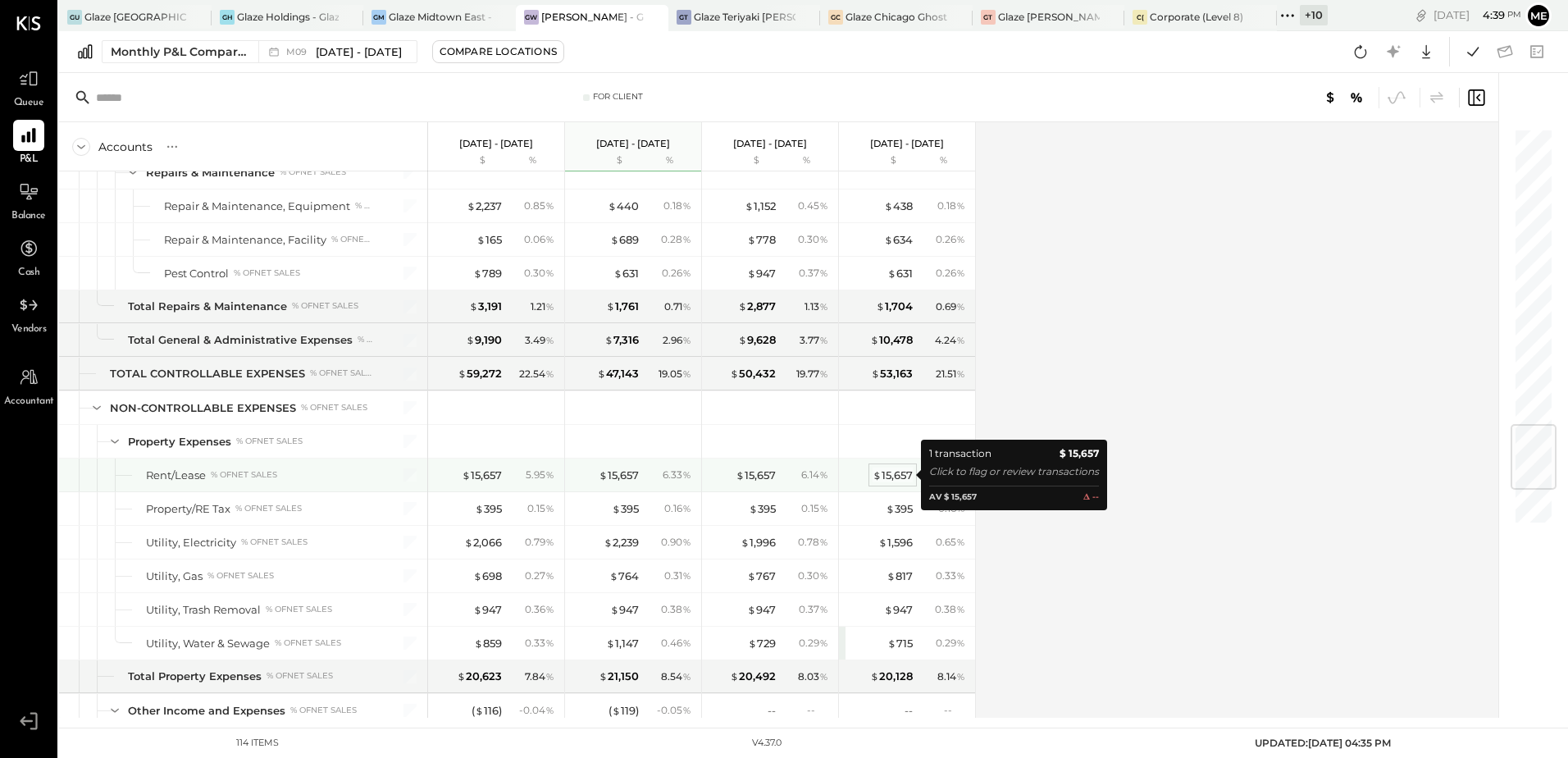
click at [897, 476] on div "$ 15,657" at bounding box center [892, 475] width 40 height 16
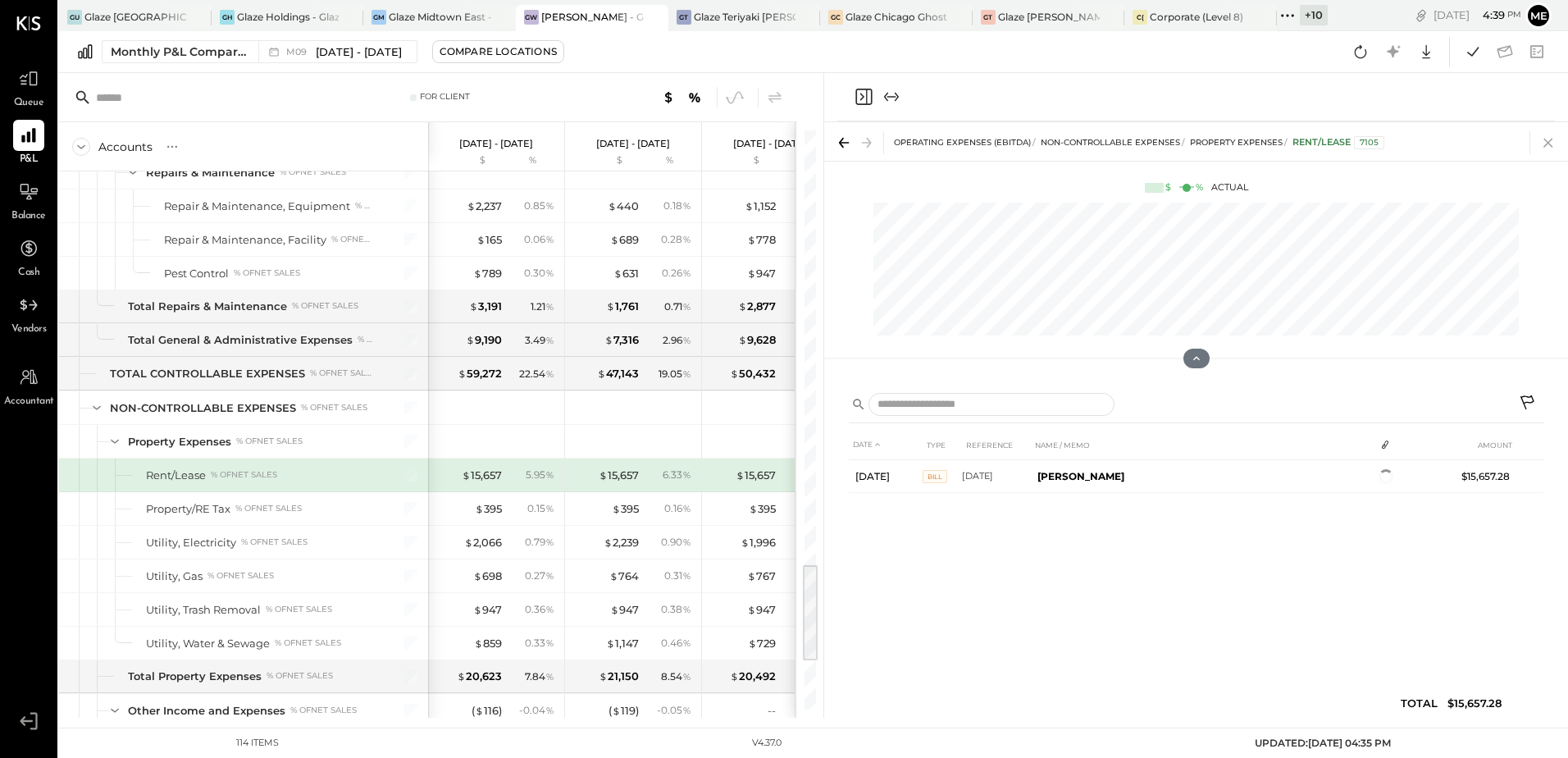
click at [1547, 148] on icon at bounding box center [1548, 142] width 23 height 23
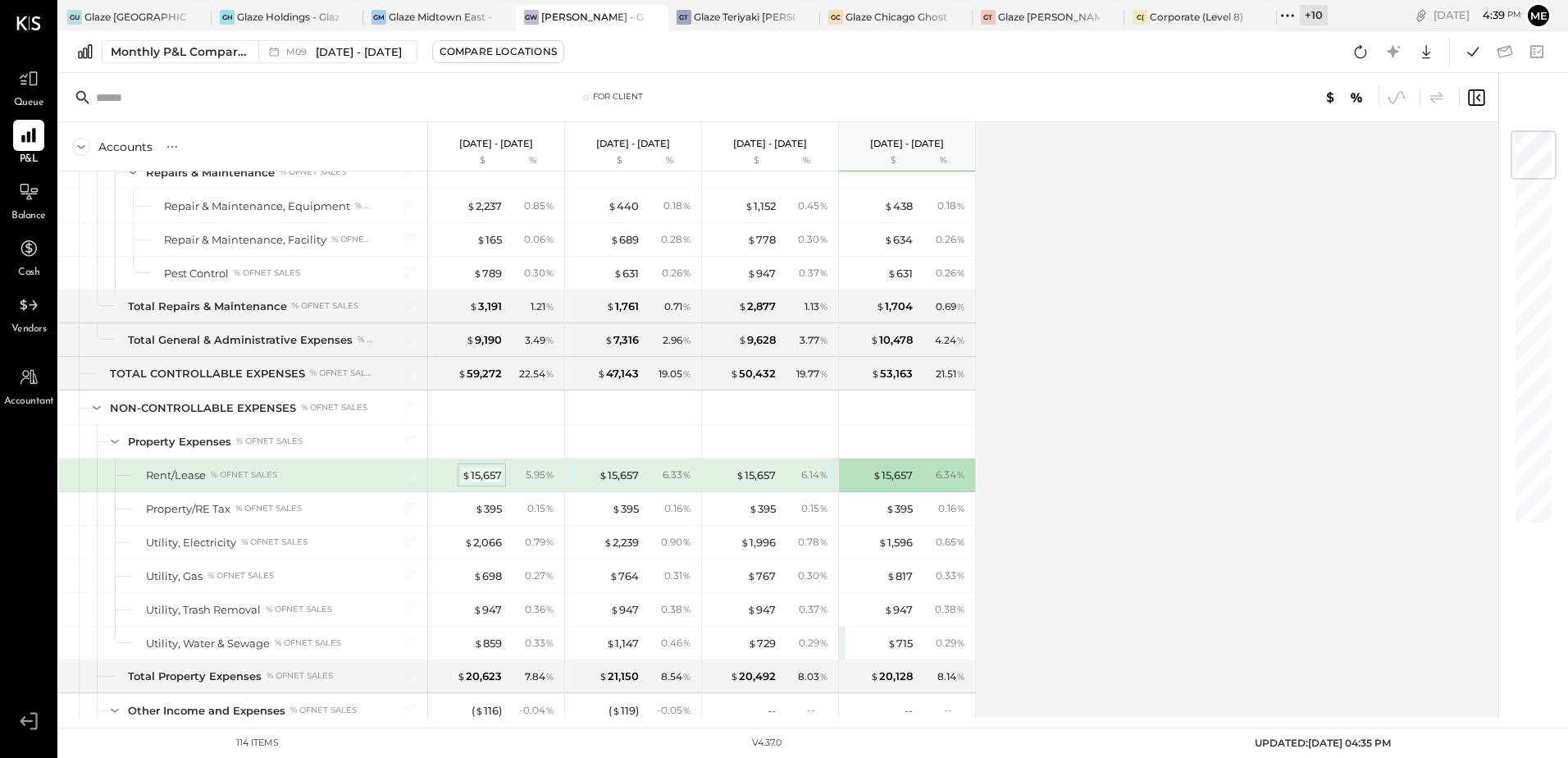
click at [480, 473] on div "$ 15,657" at bounding box center [482, 475] width 40 height 16
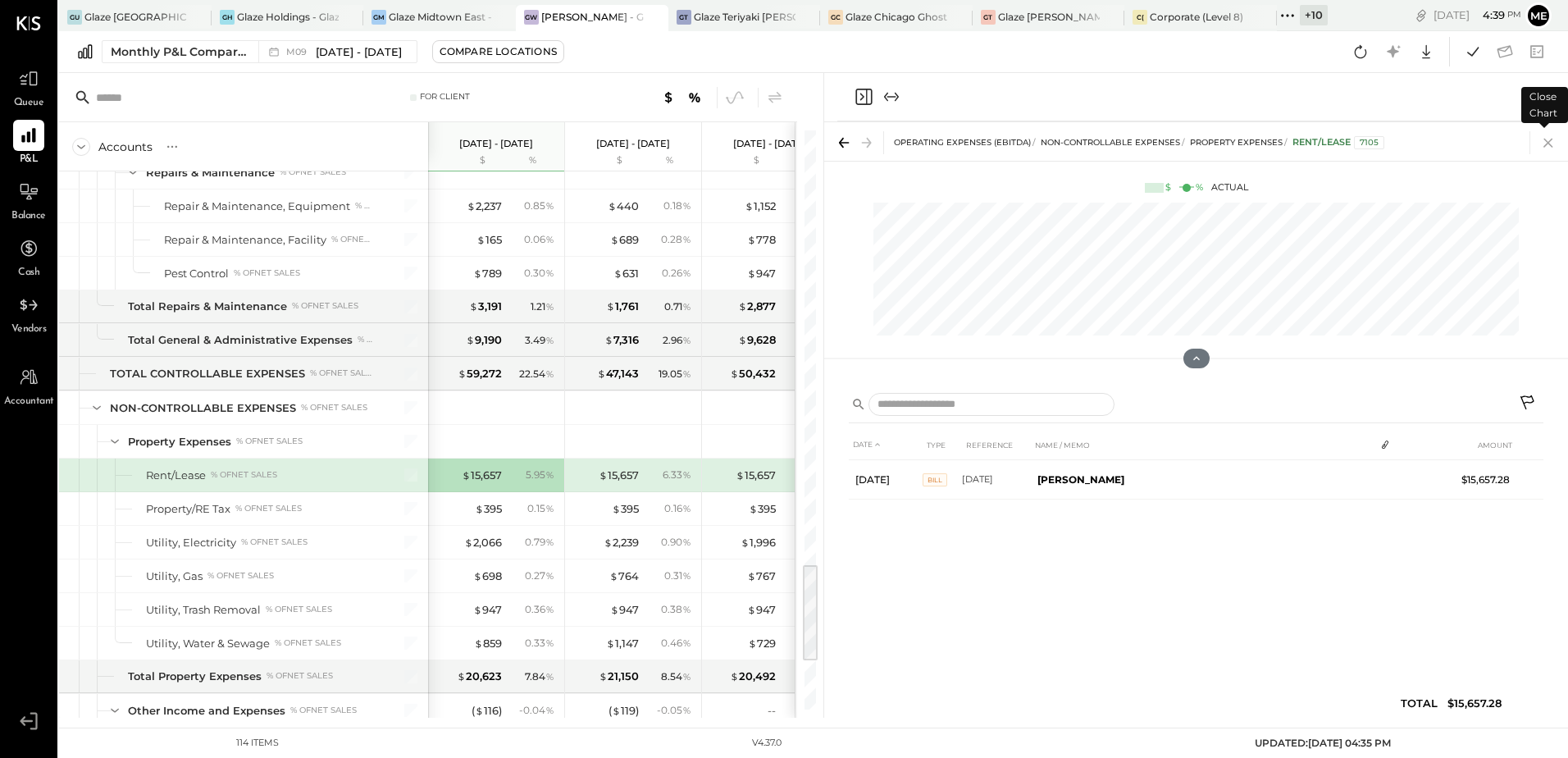
click at [1552, 142] on icon at bounding box center [1548, 142] width 23 height 23
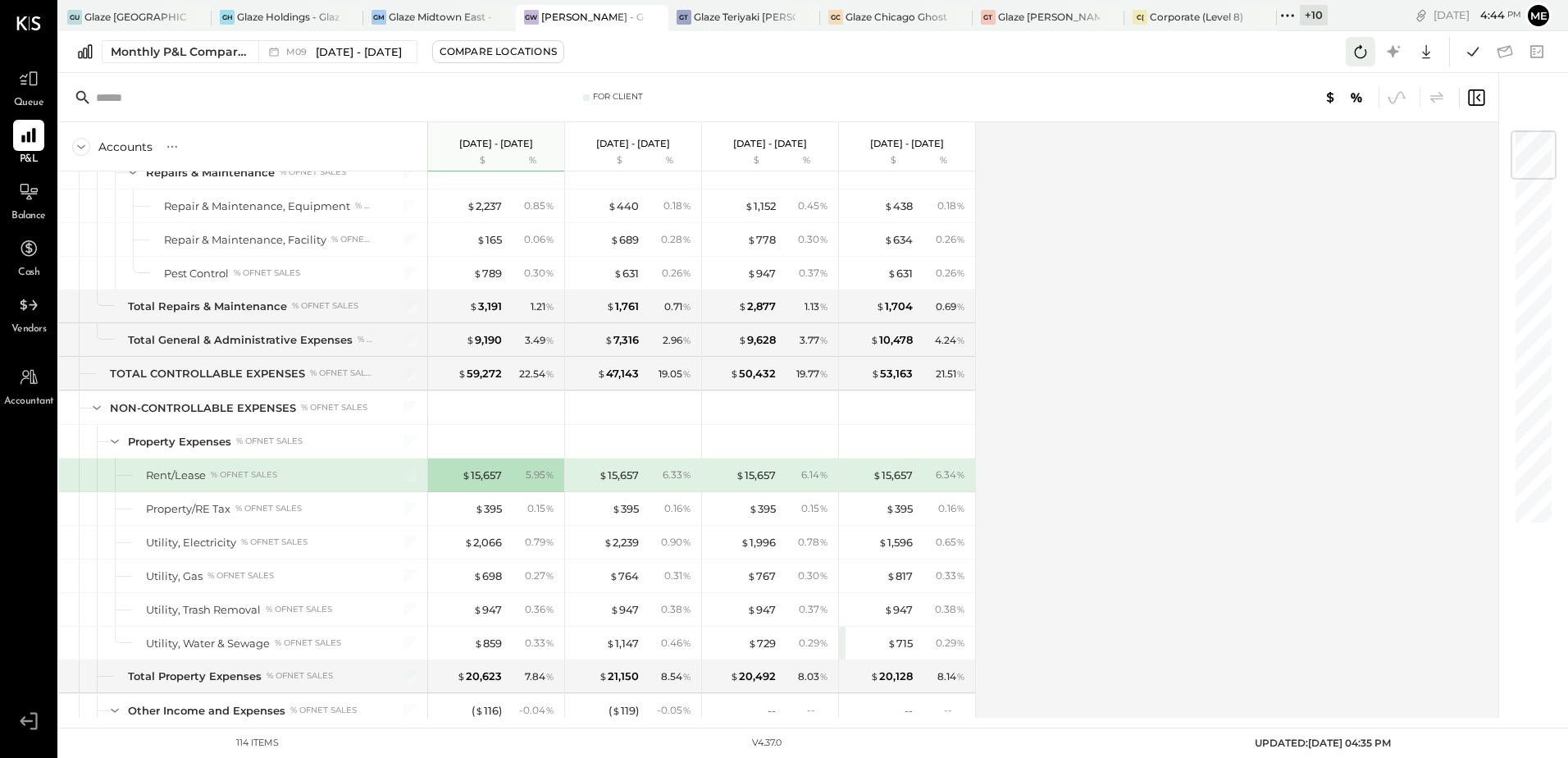
click at [1358, 62] on icon at bounding box center [1360, 51] width 22 height 22
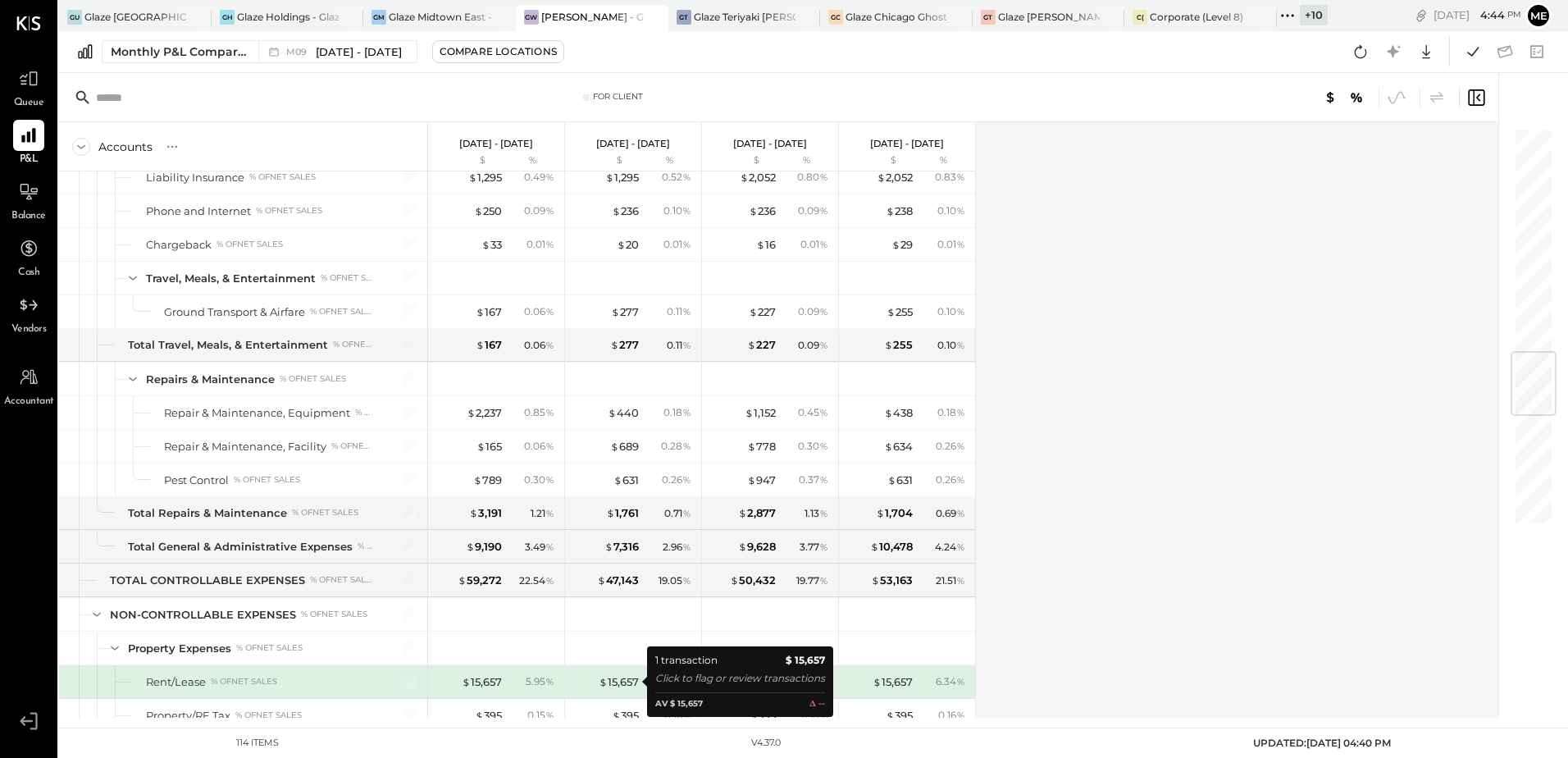
scroll to position [1883, 0]
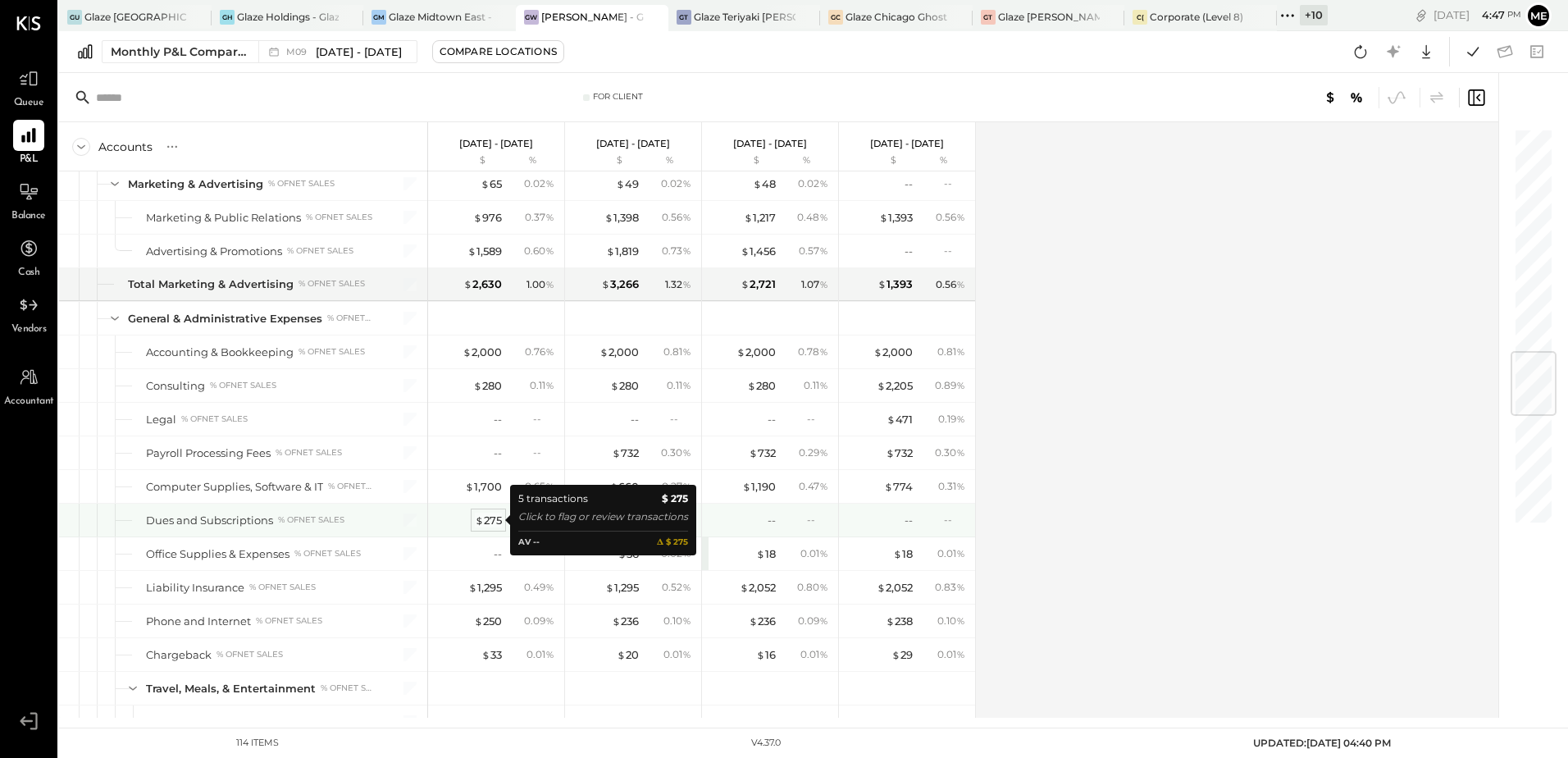
click at [481, 522] on span "$" at bounding box center [479, 519] width 9 height 13
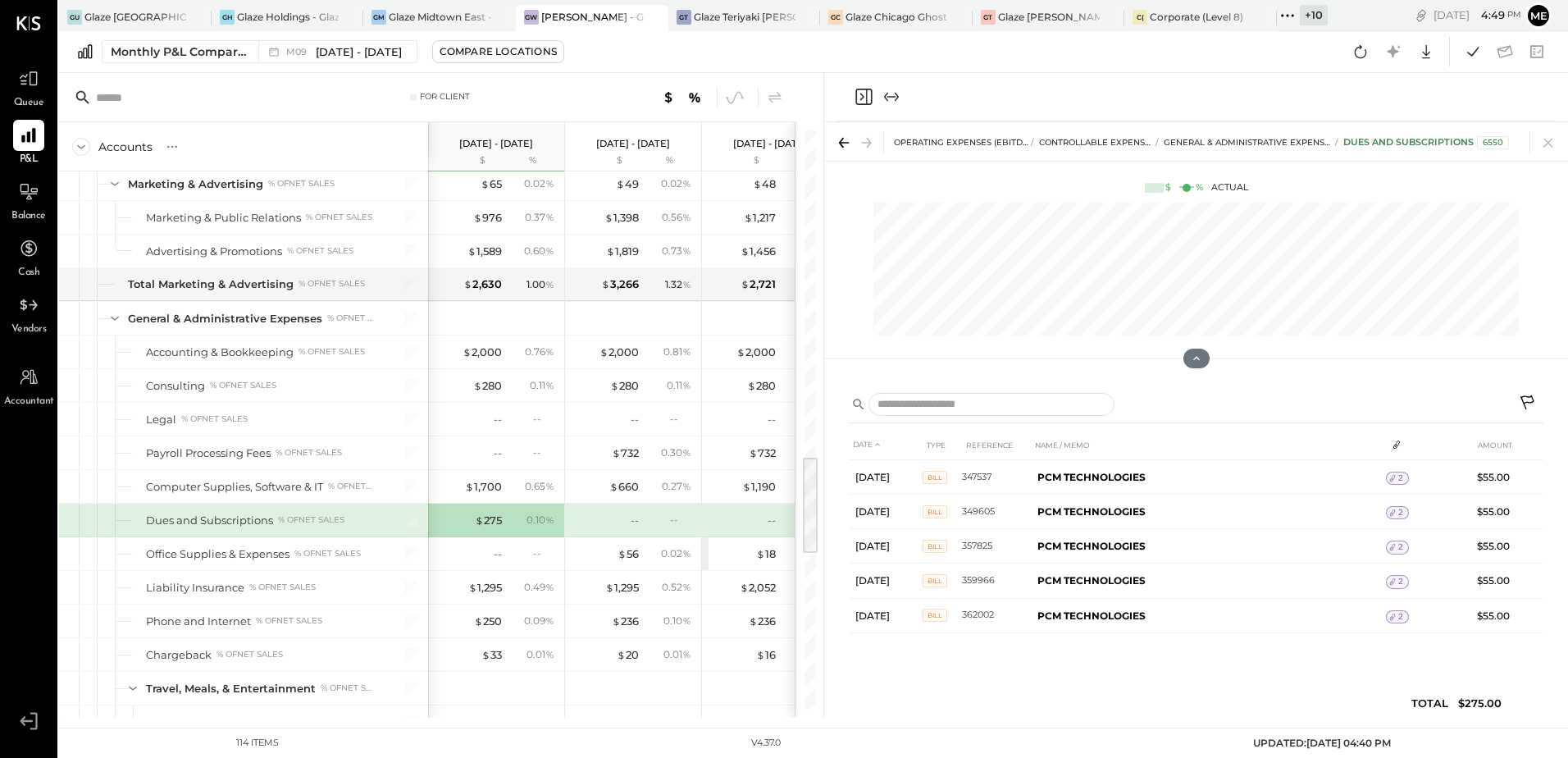
click at [838, 139] on icon at bounding box center [844, 142] width 23 height 23
click at [1539, 150] on icon at bounding box center [1548, 142] width 23 height 23
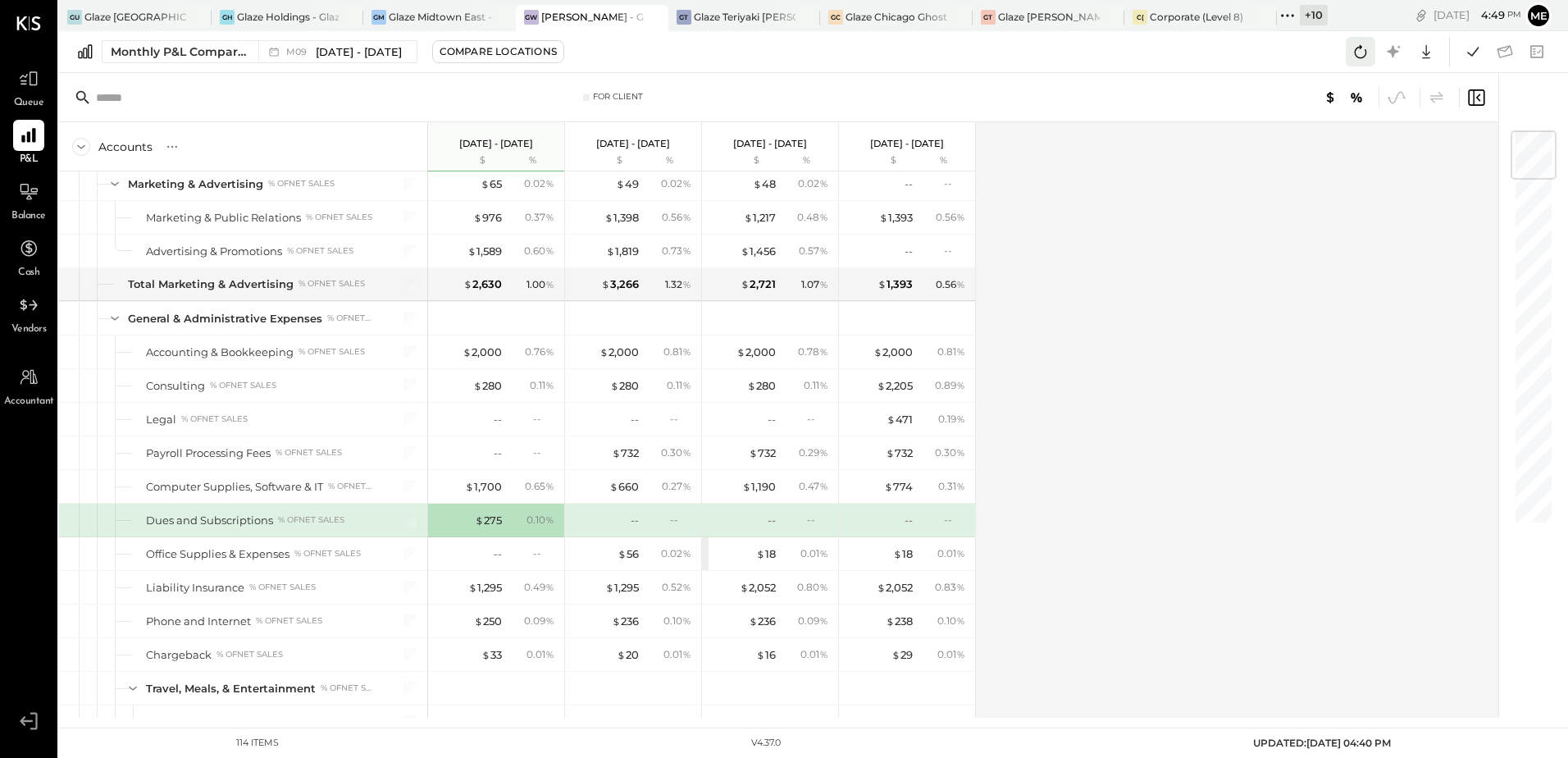
click at [1355, 59] on icon at bounding box center [1360, 51] width 22 height 22
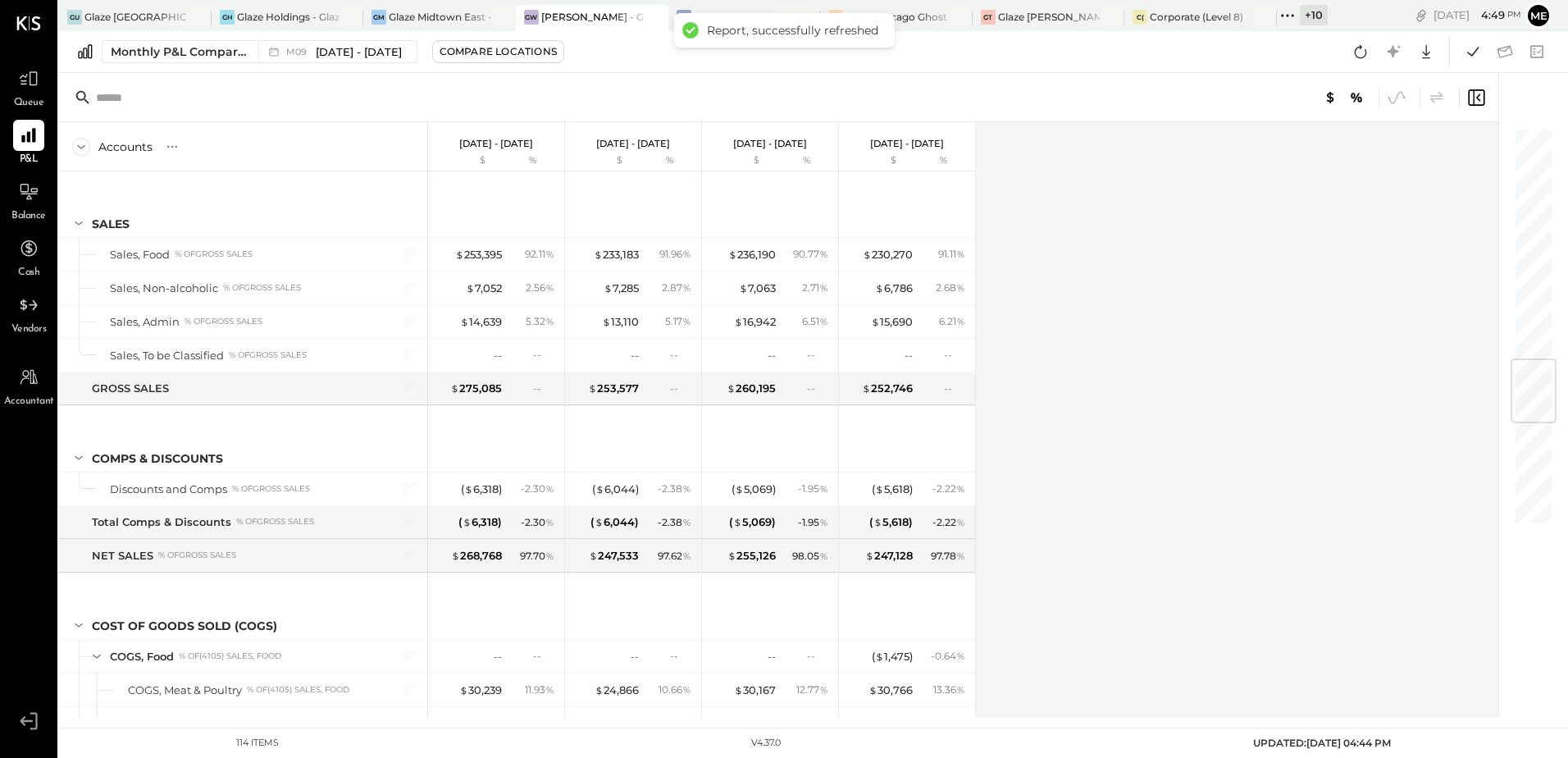
scroll to position [1942, 0]
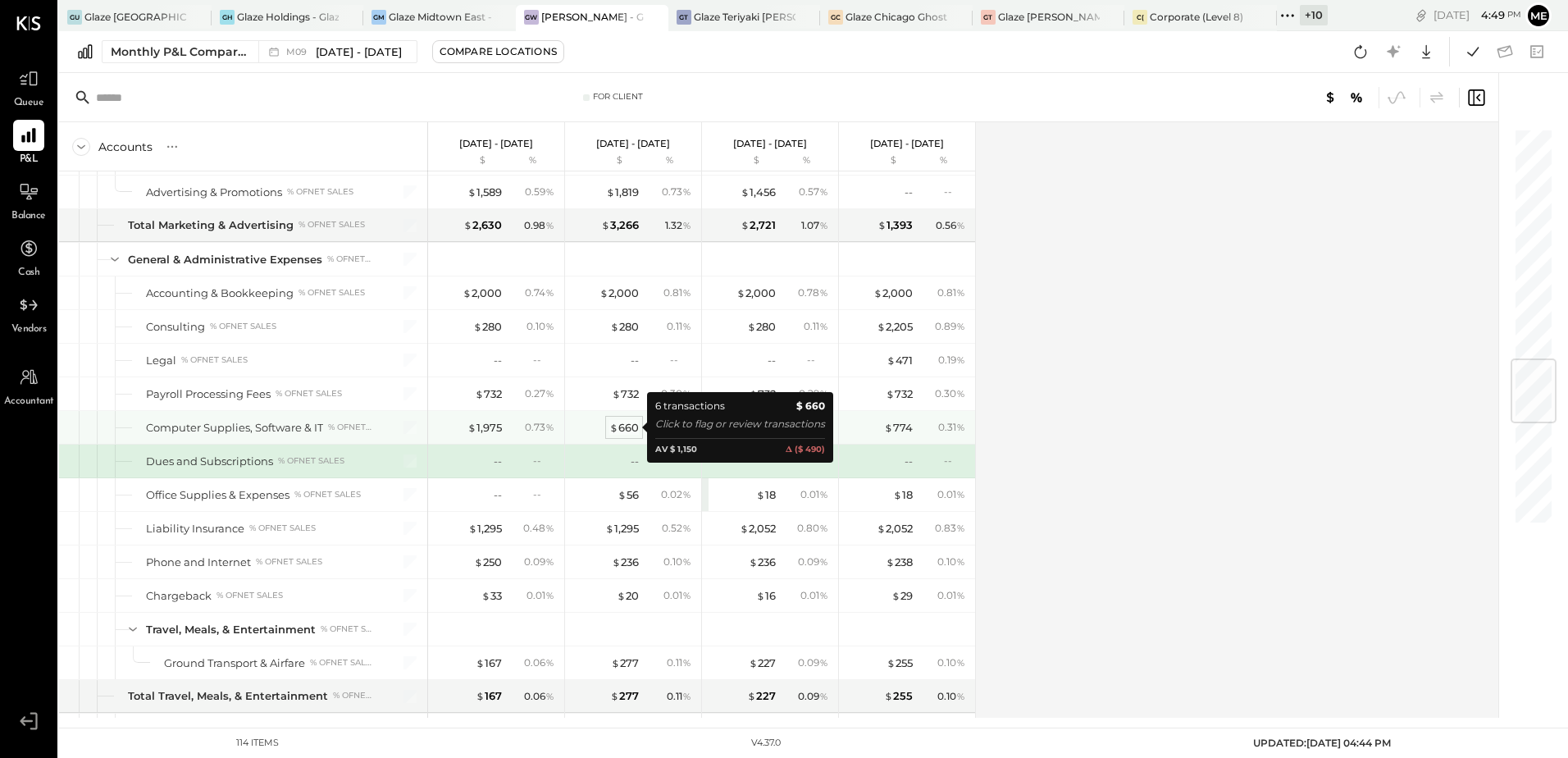
click at [625, 427] on div "$ 660" at bounding box center [624, 428] width 29 height 16
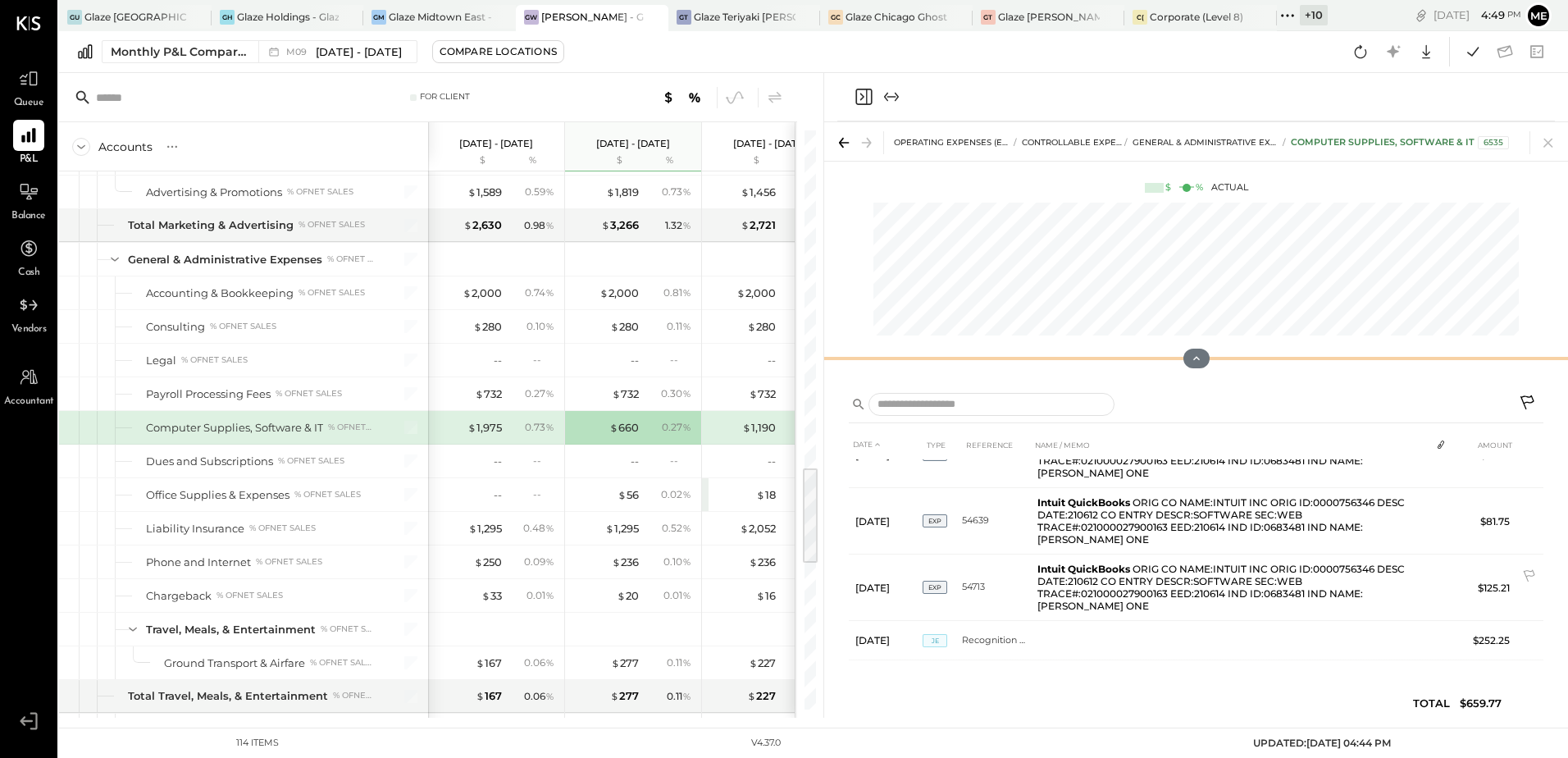
scroll to position [77, 0]
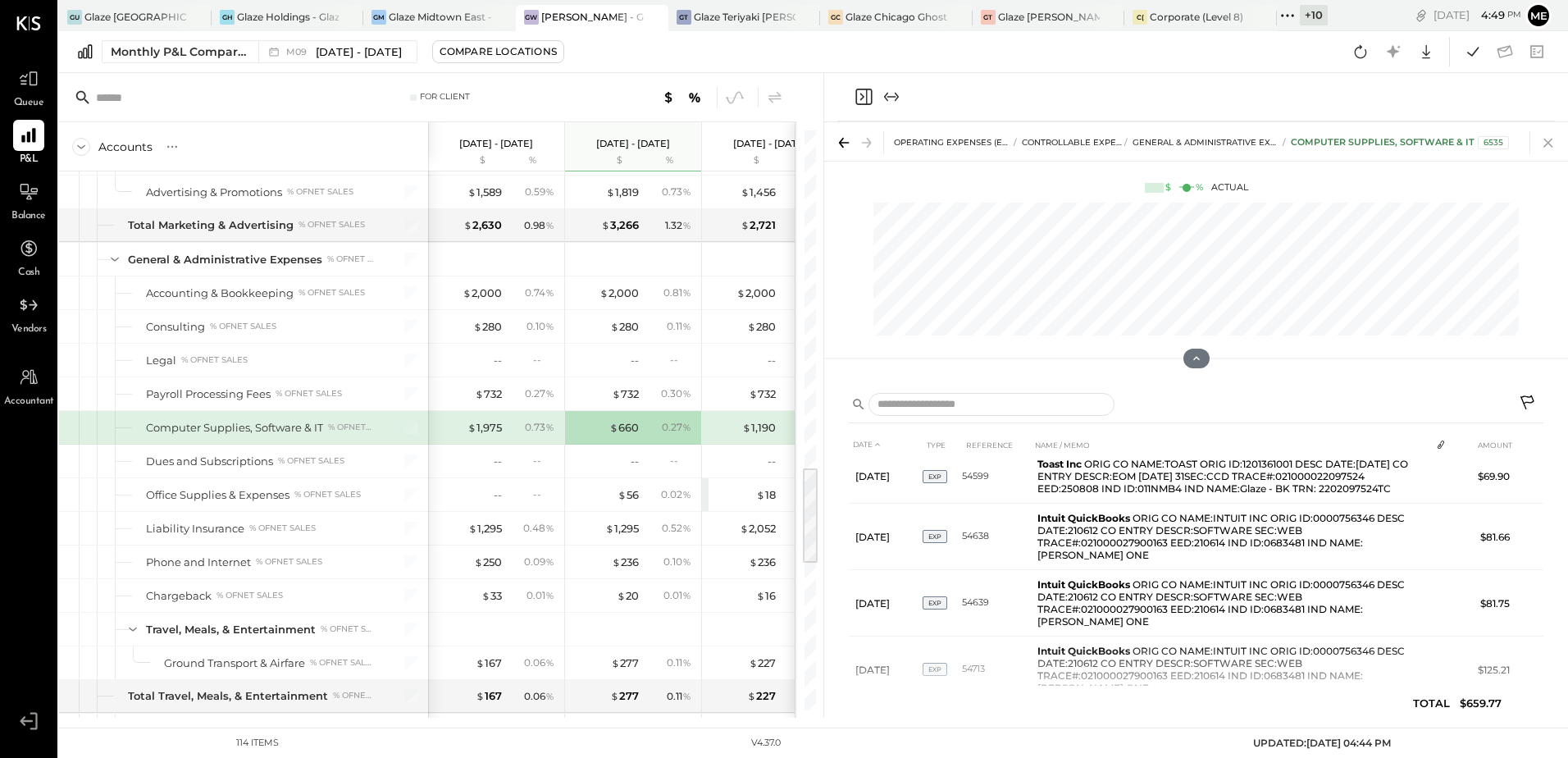
click at [1540, 138] on icon at bounding box center [1548, 142] width 23 height 23
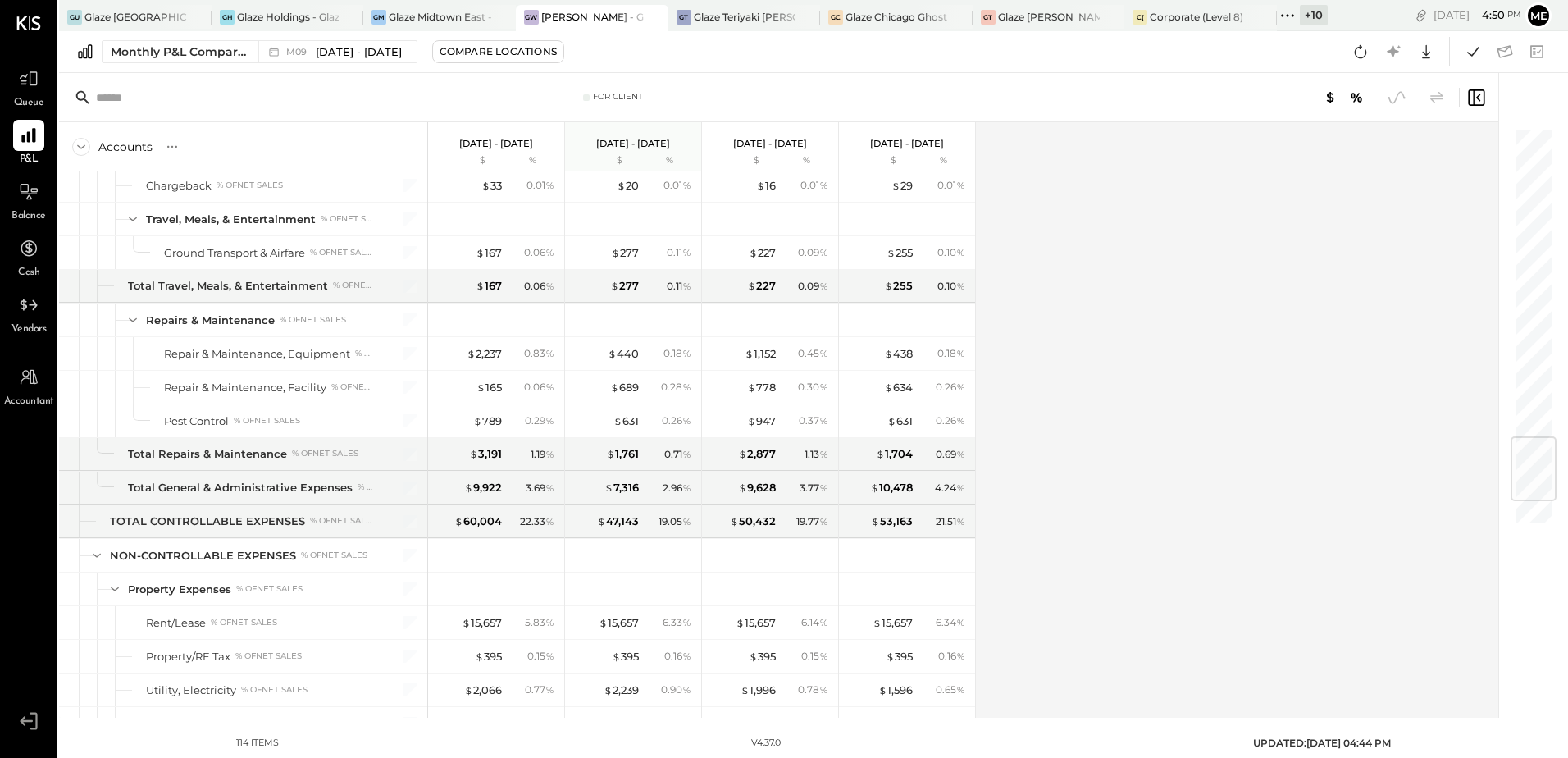
scroll to position [2598, 0]
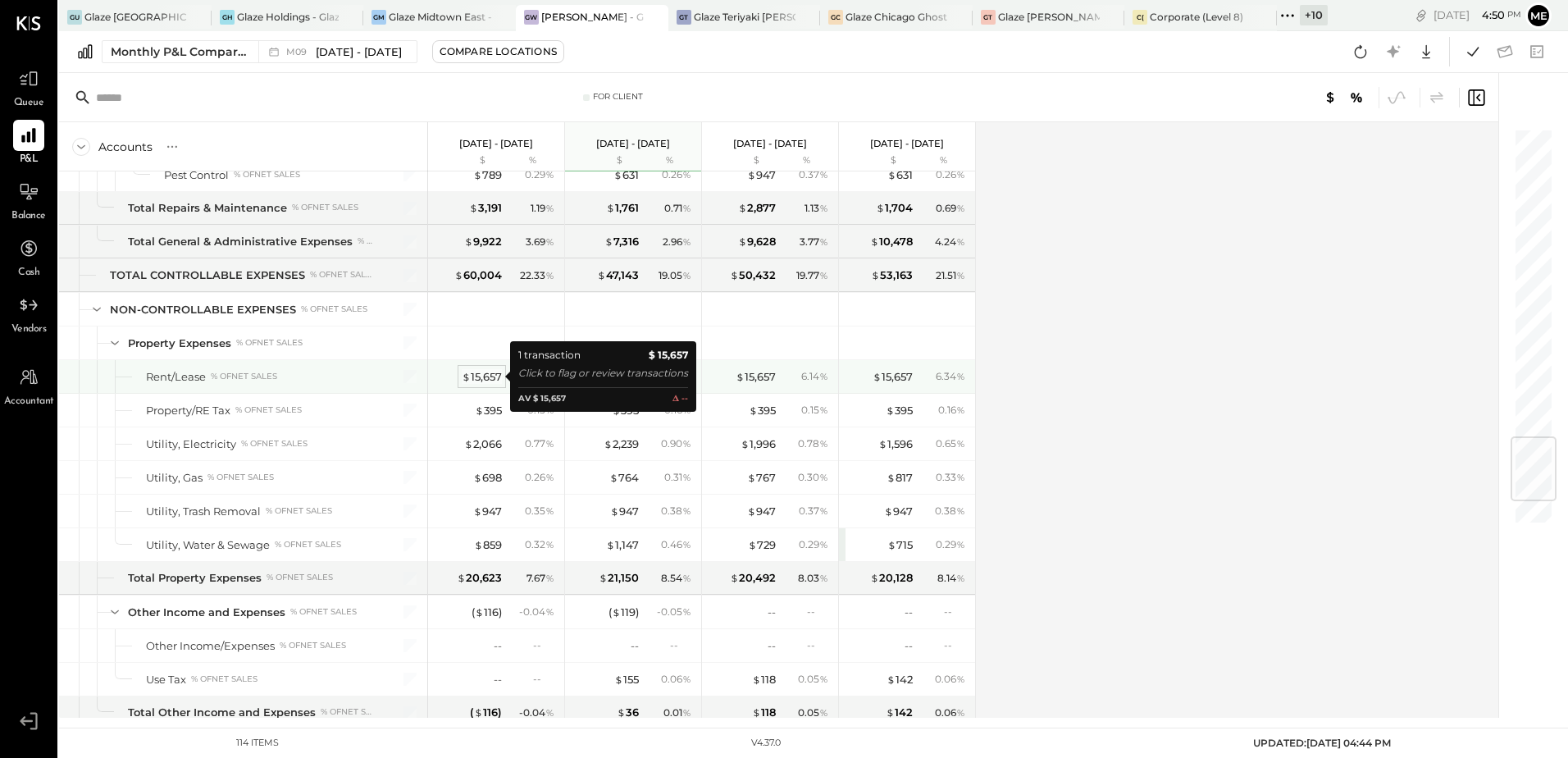
click at [494, 375] on div "$ 15,657" at bounding box center [482, 377] width 40 height 16
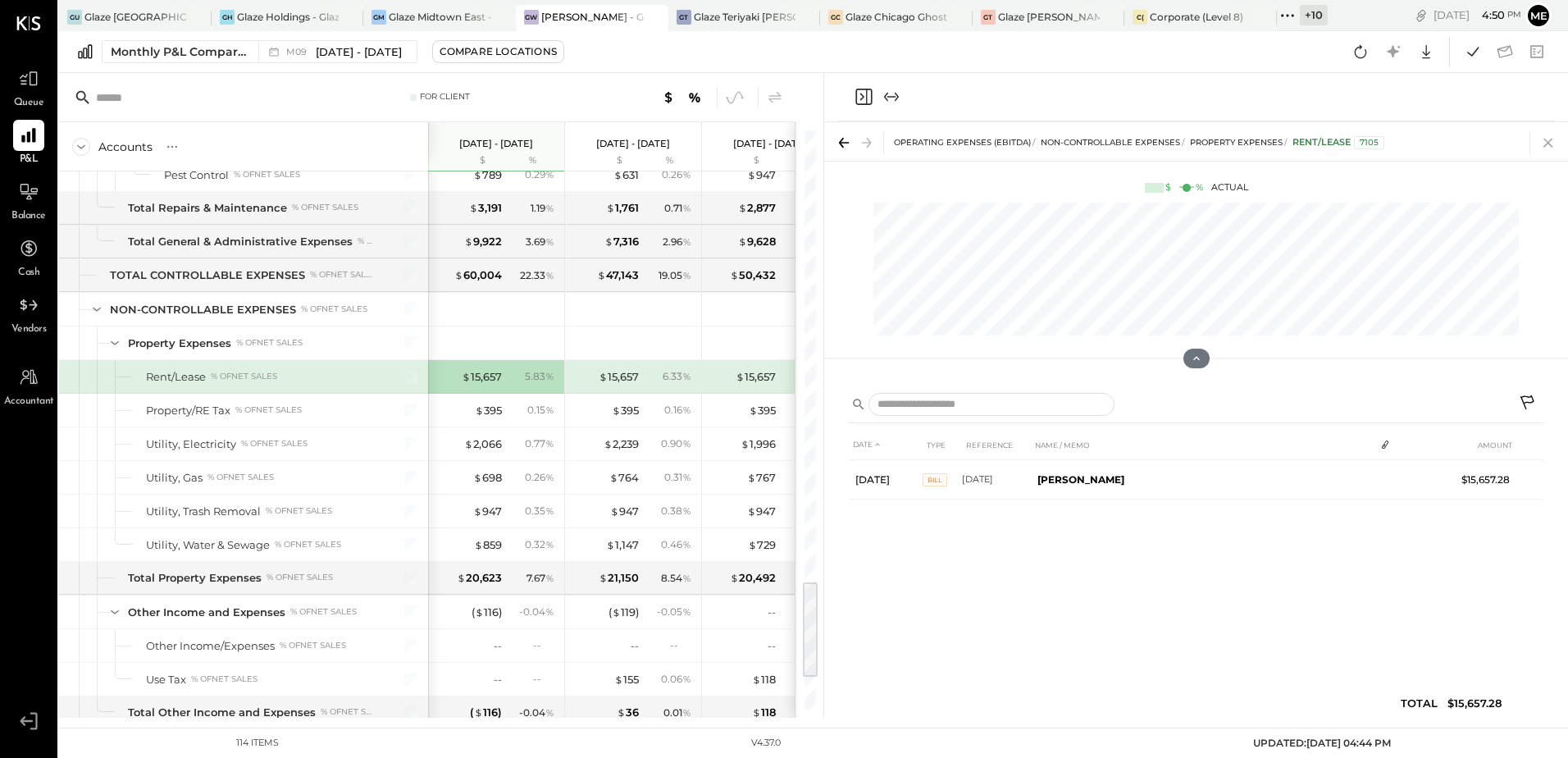
click at [1545, 143] on icon at bounding box center [1548, 142] width 23 height 23
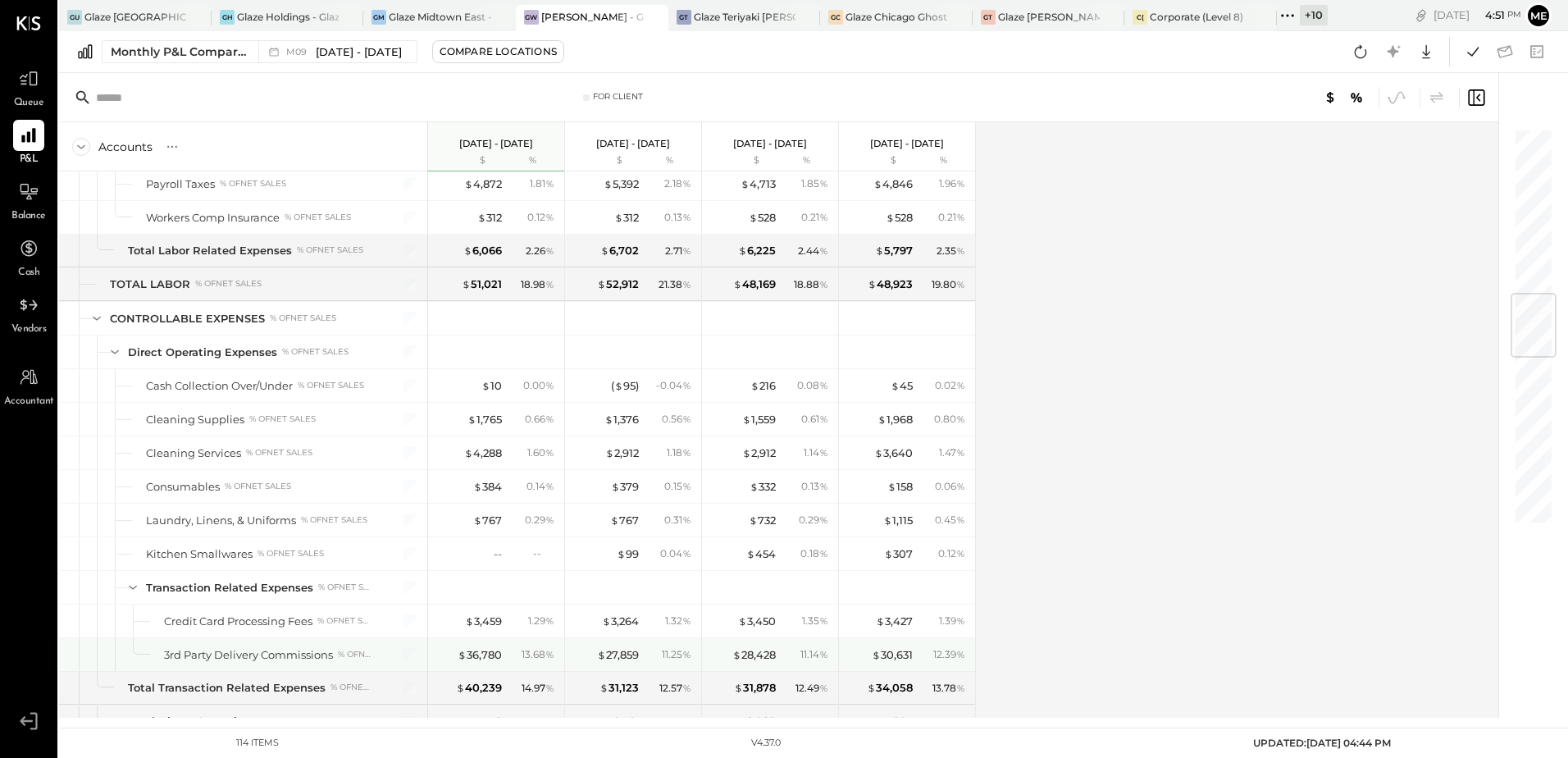
scroll to position [1394, 0]
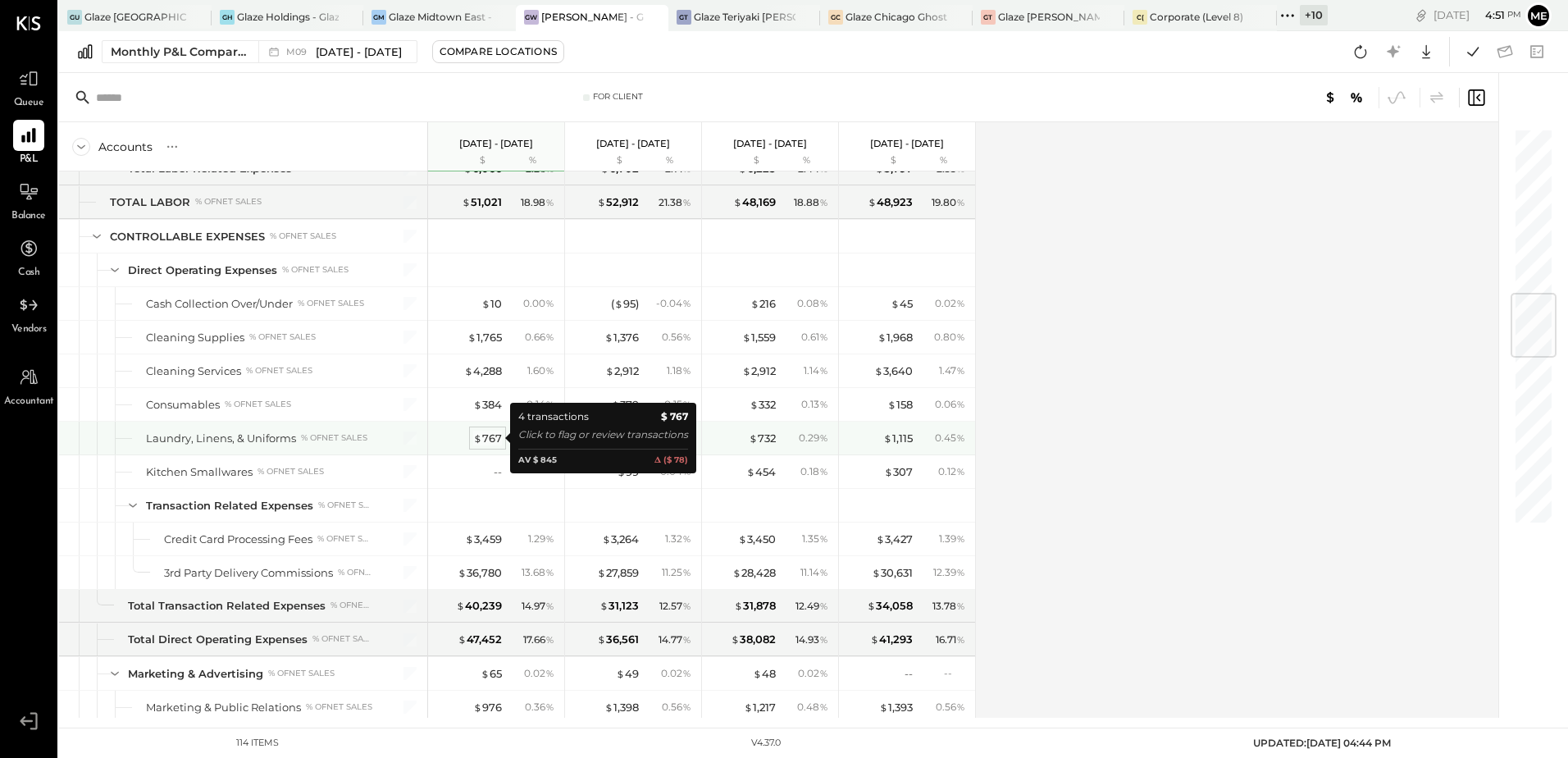
click at [482, 434] on span "$" at bounding box center [477, 437] width 9 height 13
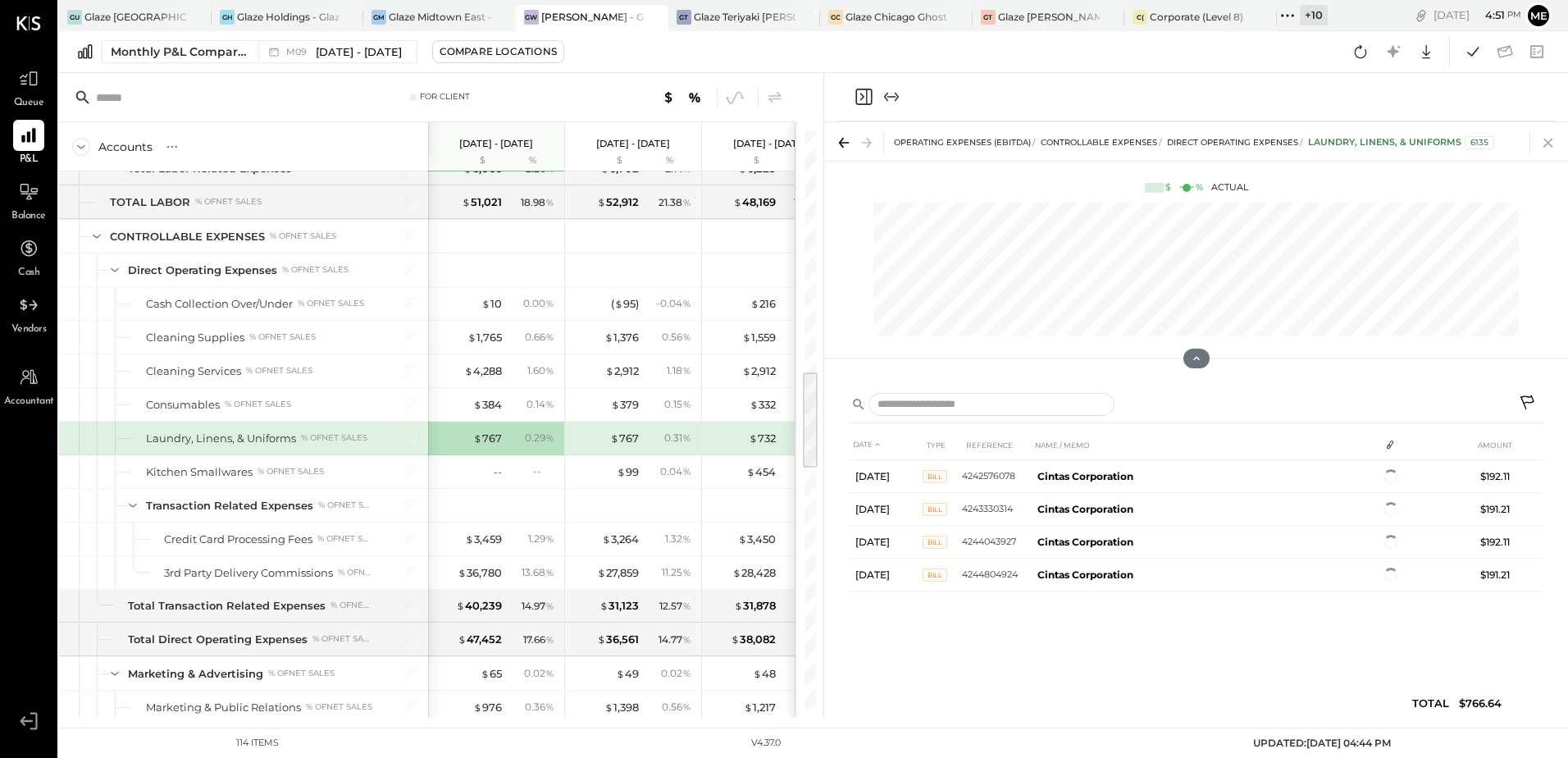
click at [1540, 140] on icon at bounding box center [1548, 142] width 23 height 23
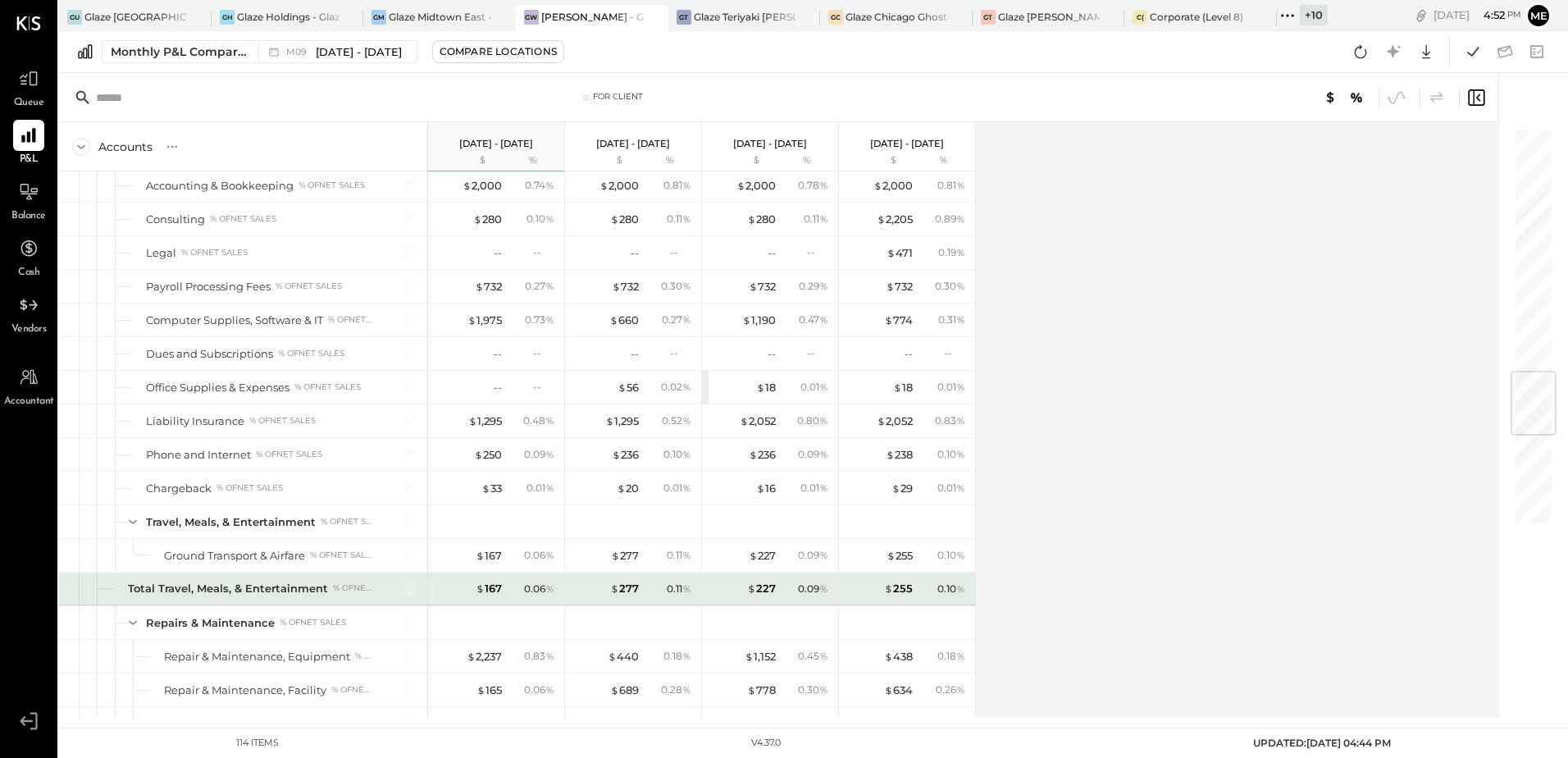
scroll to position [2296, 0]
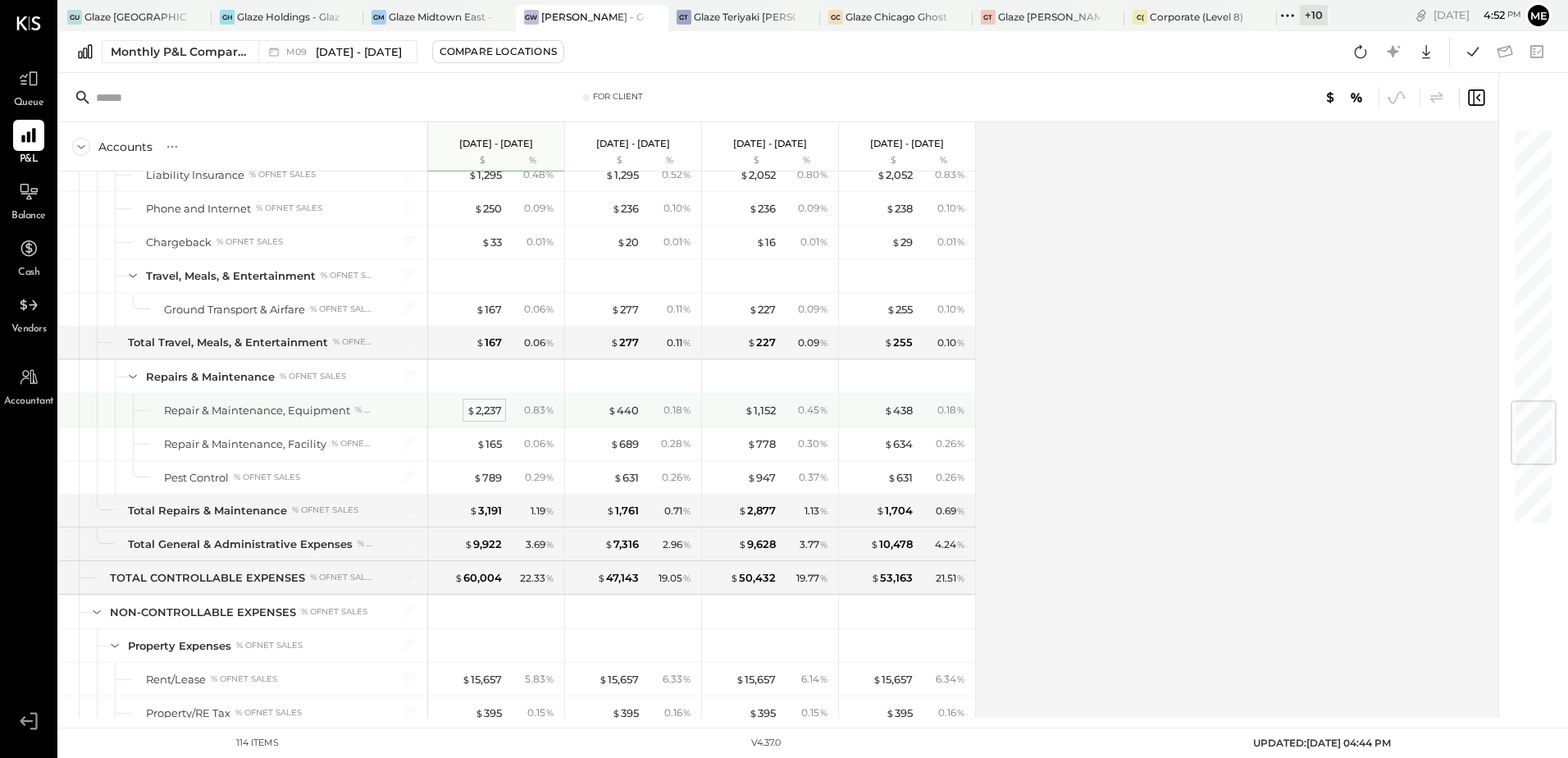
click at [483, 405] on div "$ 2,237" at bounding box center [484, 411] width 36 height 16
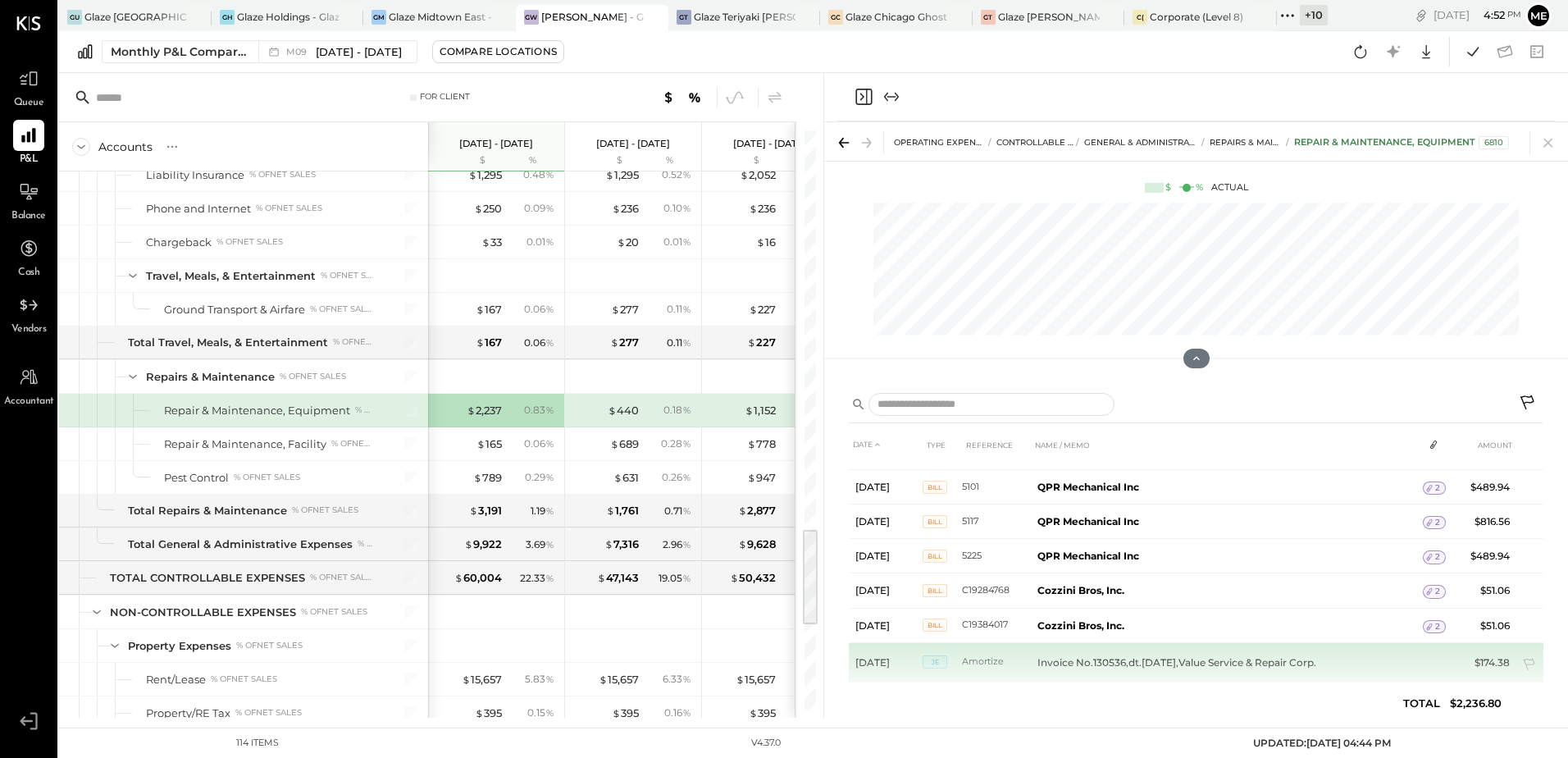
scroll to position [52, 0]
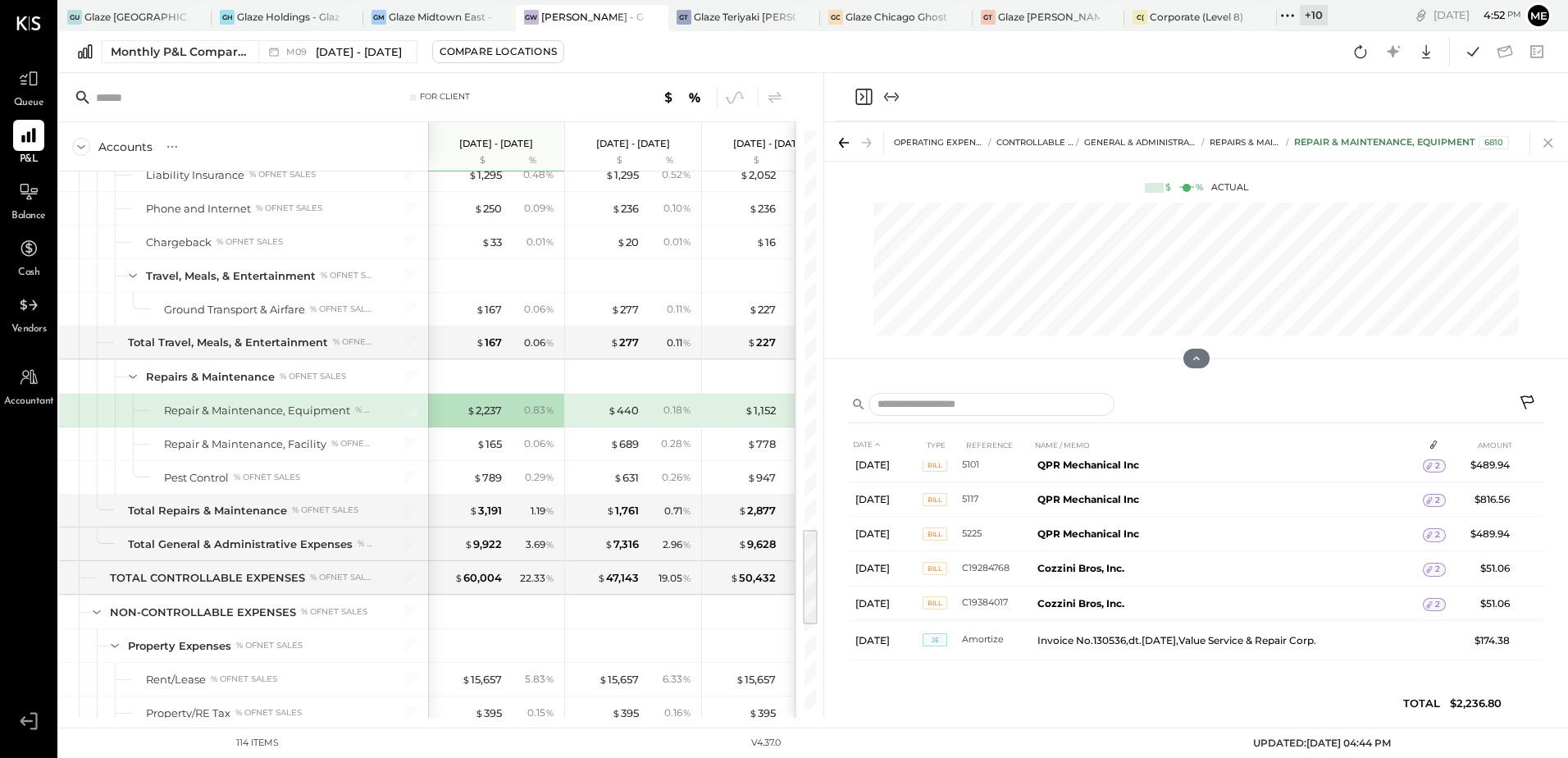
click at [1551, 152] on icon at bounding box center [1548, 142] width 23 height 23
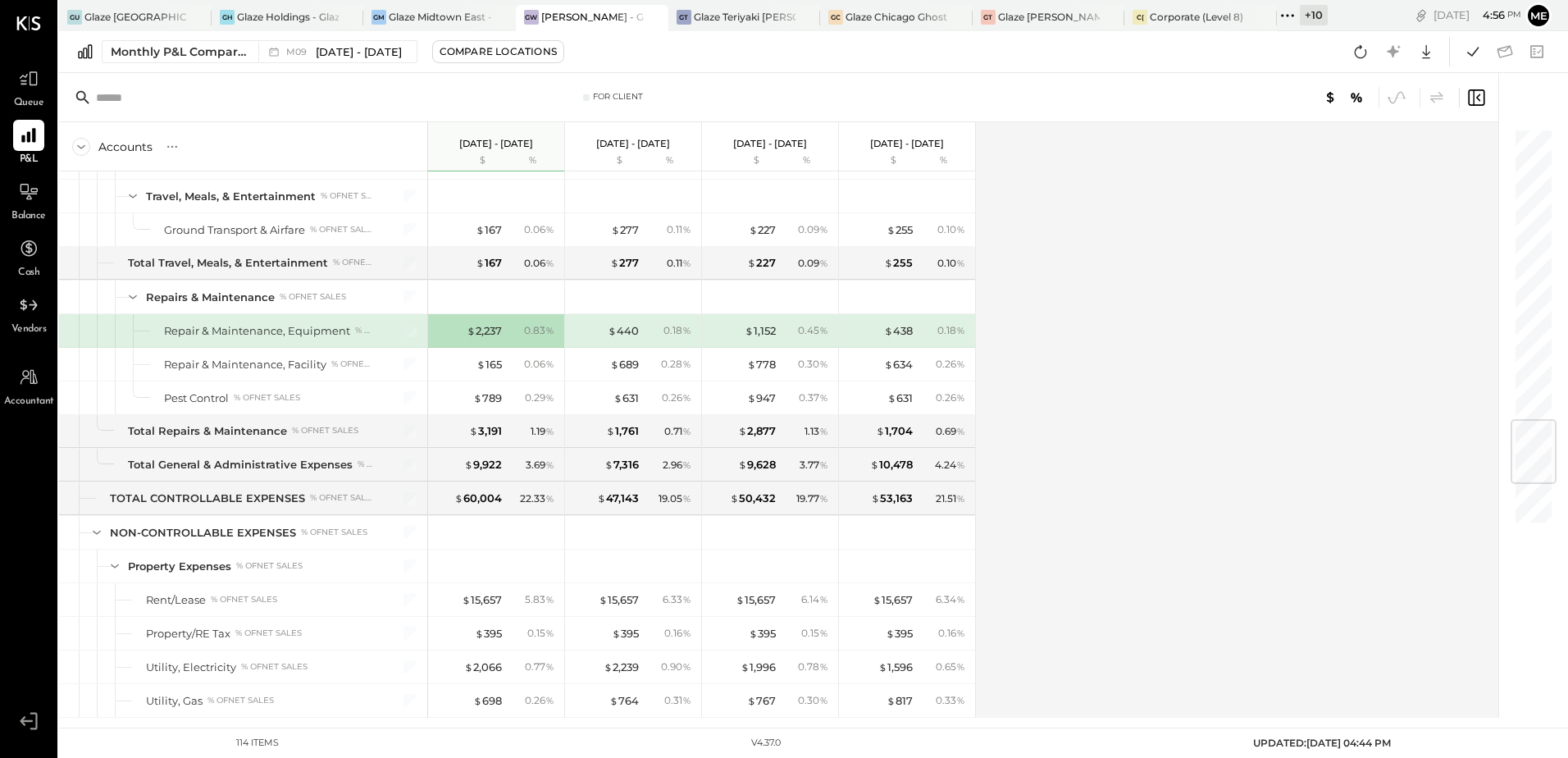
scroll to position [2458, 0]
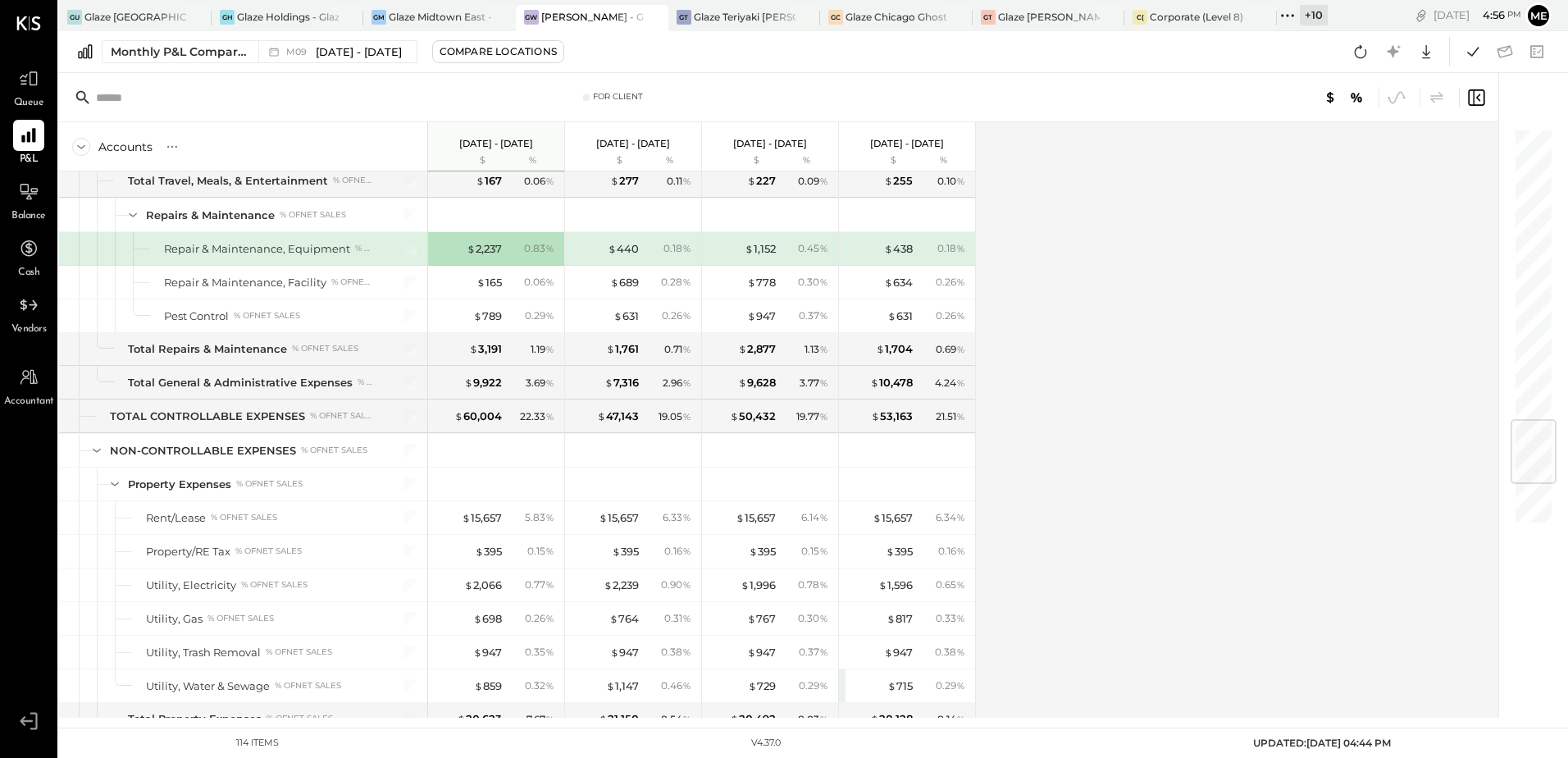
click at [37, 96] on span "Queue" at bounding box center [29, 103] width 30 height 15
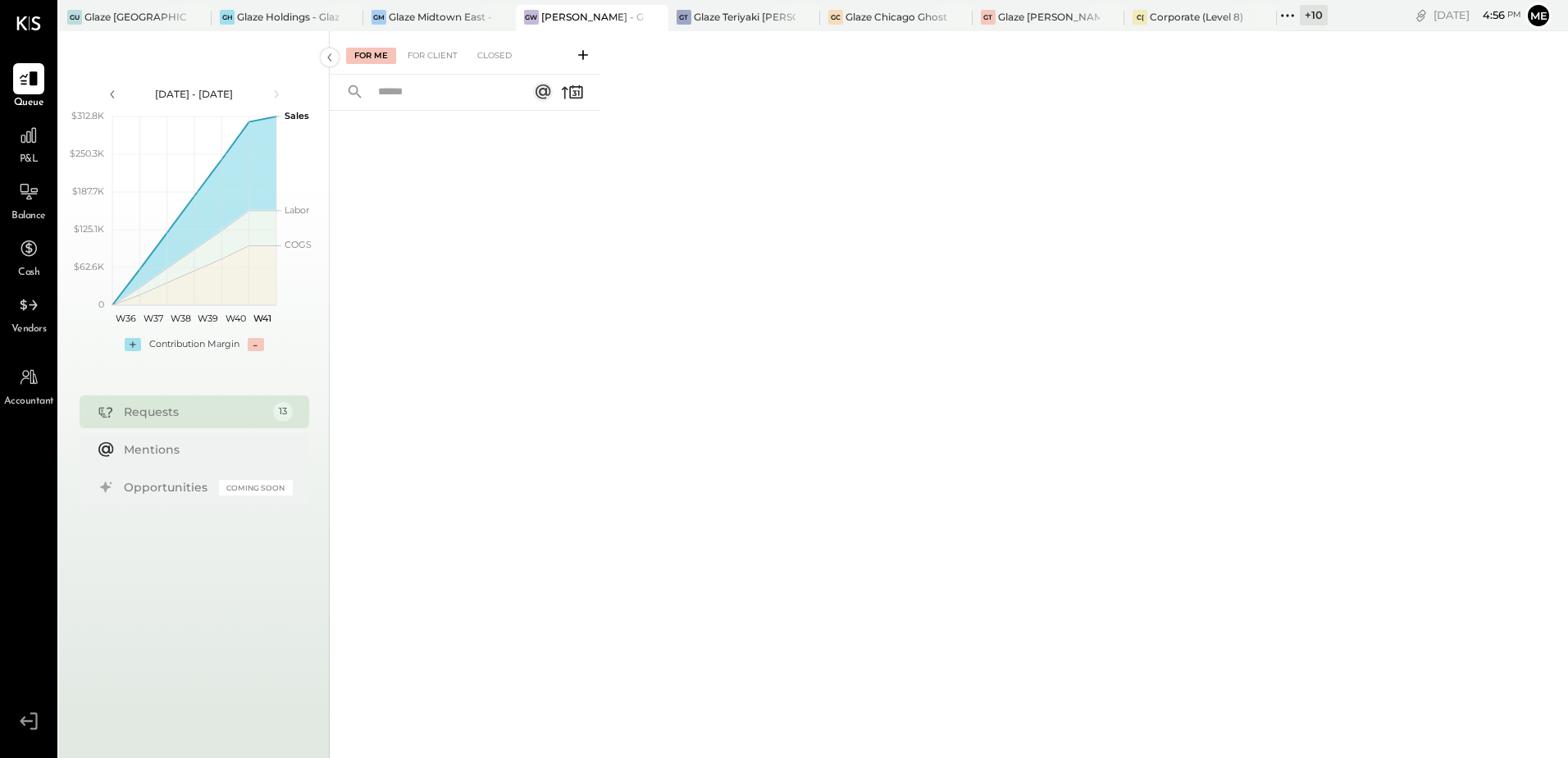
click at [442, 66] on div "For Me For Client Closed" at bounding box center [464, 53] width 270 height 43
click at [417, 54] on div "For Client" at bounding box center [432, 55] width 67 height 16
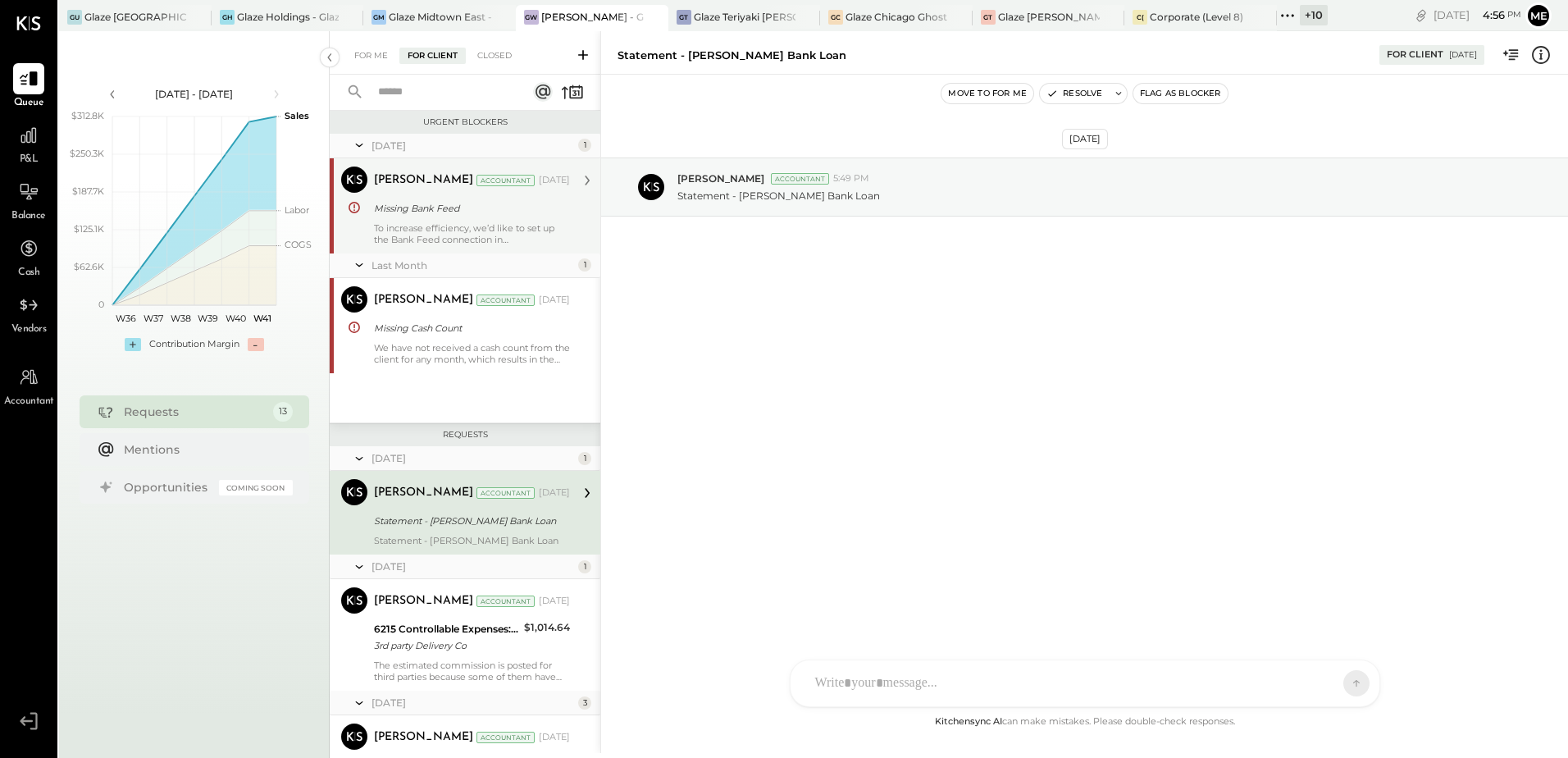
click at [462, 237] on div "To increase efficiency, we’d like to set up the Bank Feed connection in [GEOGRA…" at bounding box center [472, 233] width 196 height 23
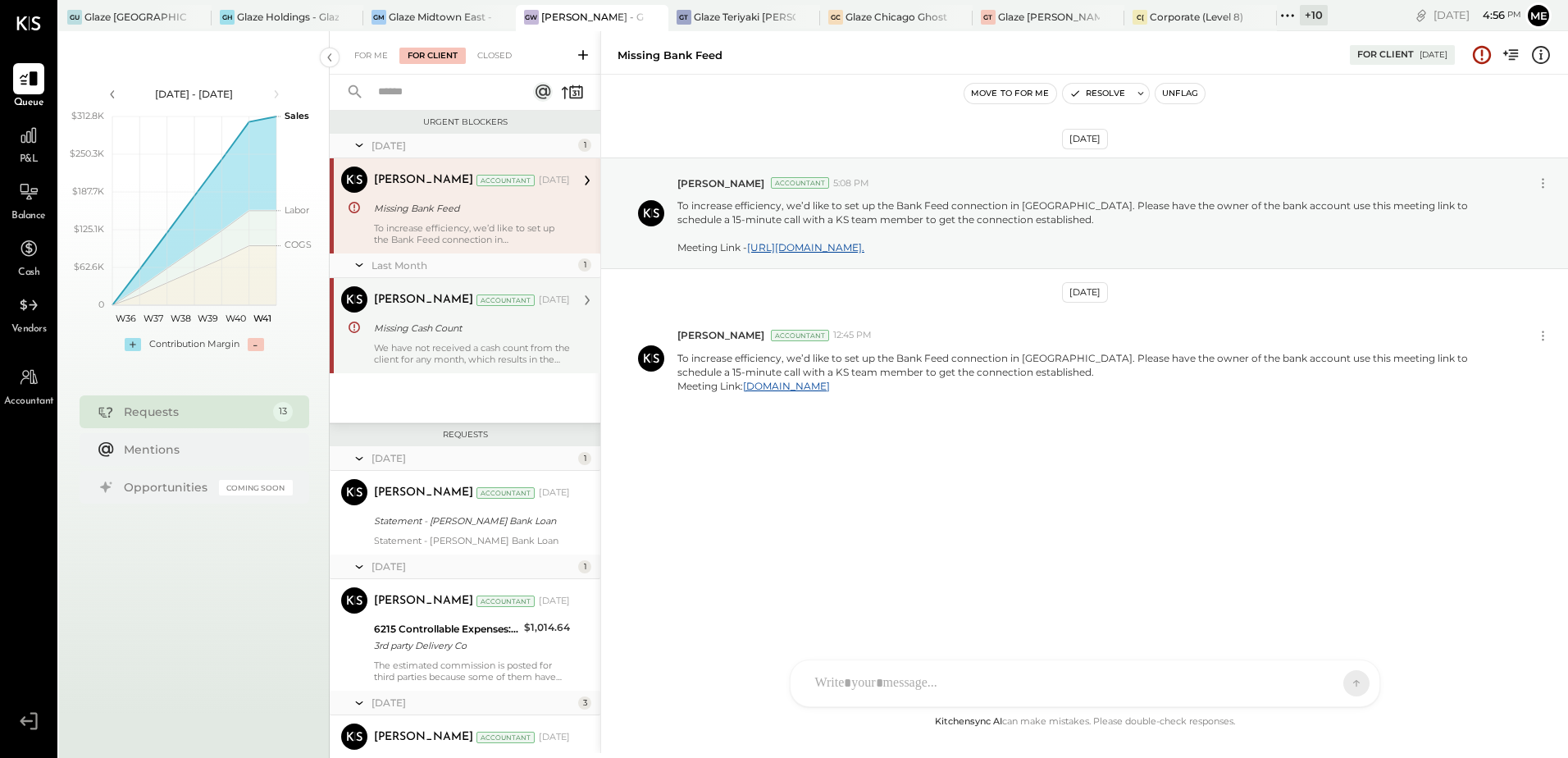
click at [451, 336] on div "Missing Cash Count" at bounding box center [470, 327] width 191 height 20
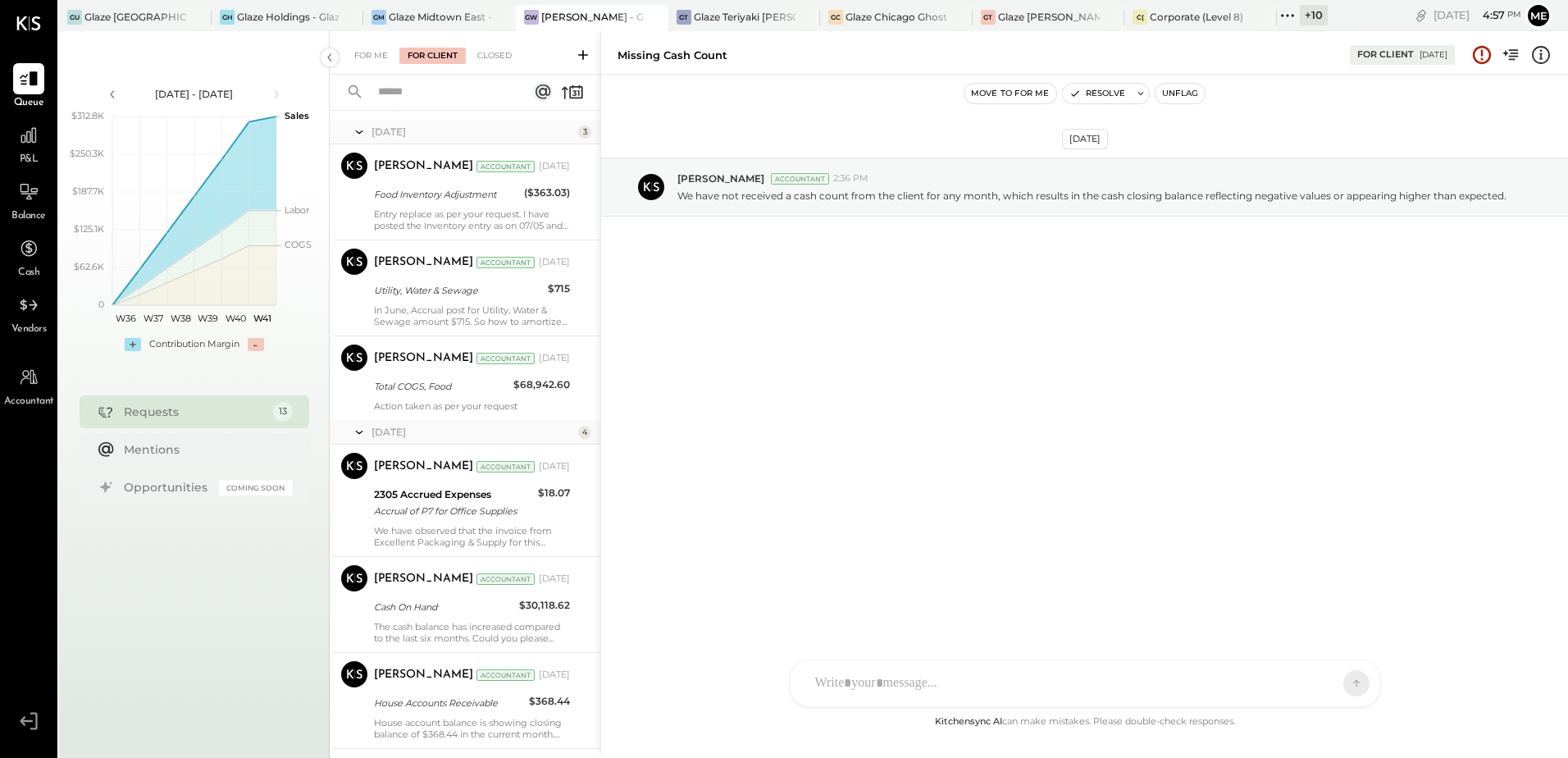
scroll to position [574, 0]
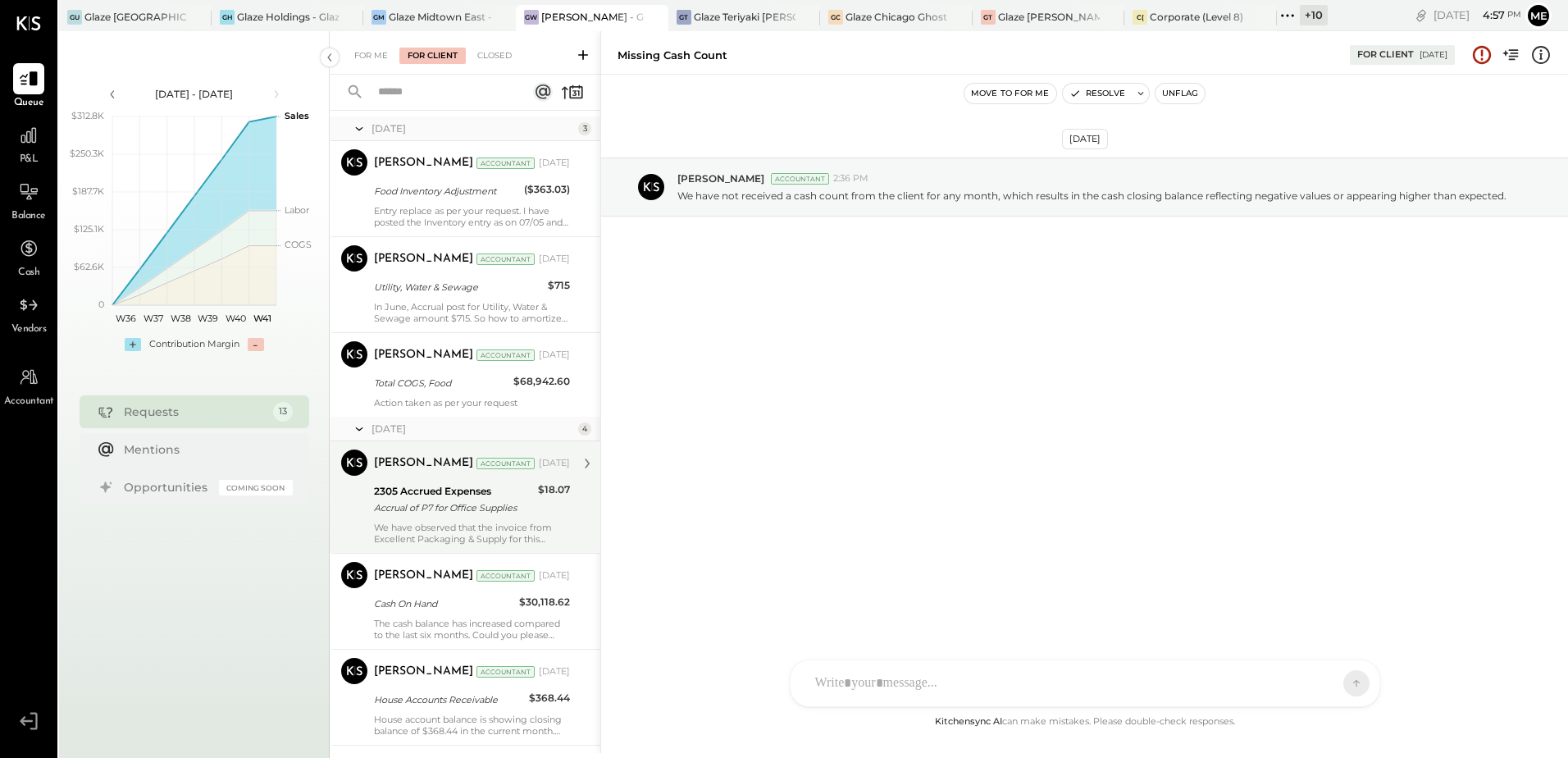
click at [440, 480] on div "[PERSON_NAME] Accountant [DATE] 2305 Accrued Expenses Accrual of P7 for Office …" at bounding box center [472, 497] width 196 height 95
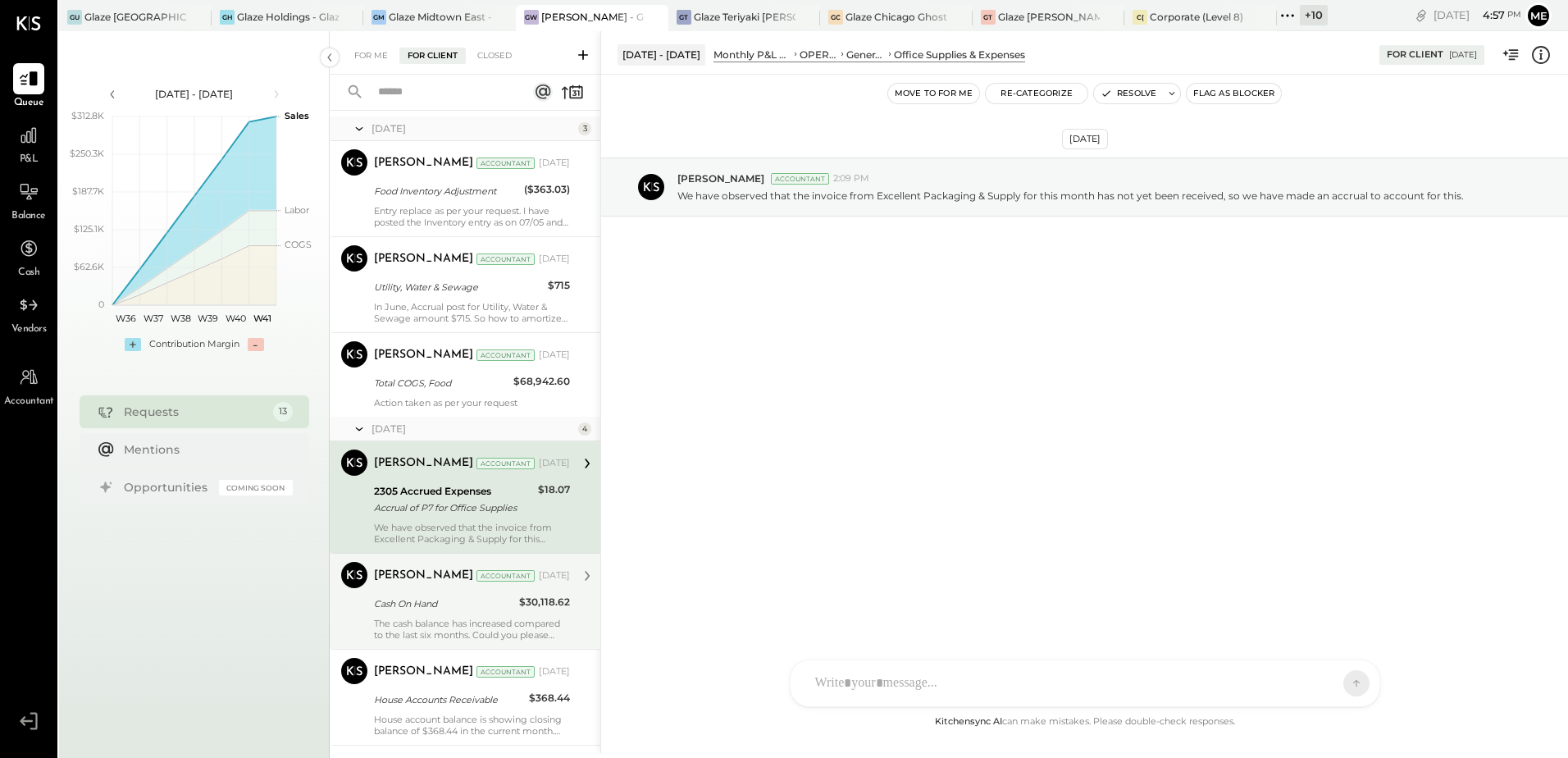
click at [434, 586] on div "[PERSON_NAME] Accountant [DATE]" at bounding box center [472, 575] width 196 height 23
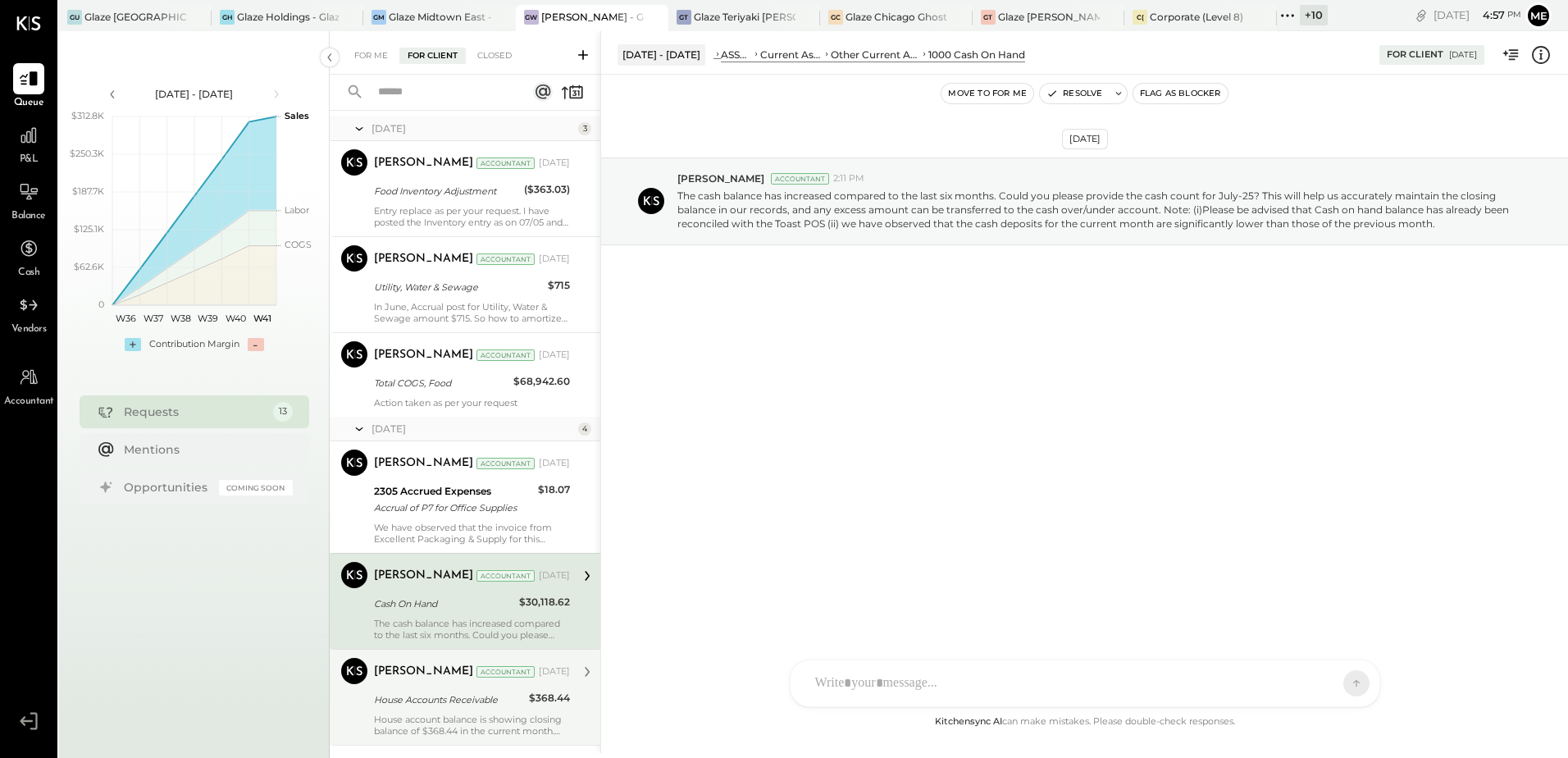
click at [461, 680] on div "[PERSON_NAME] Accountant" at bounding box center [455, 671] width 161 height 16
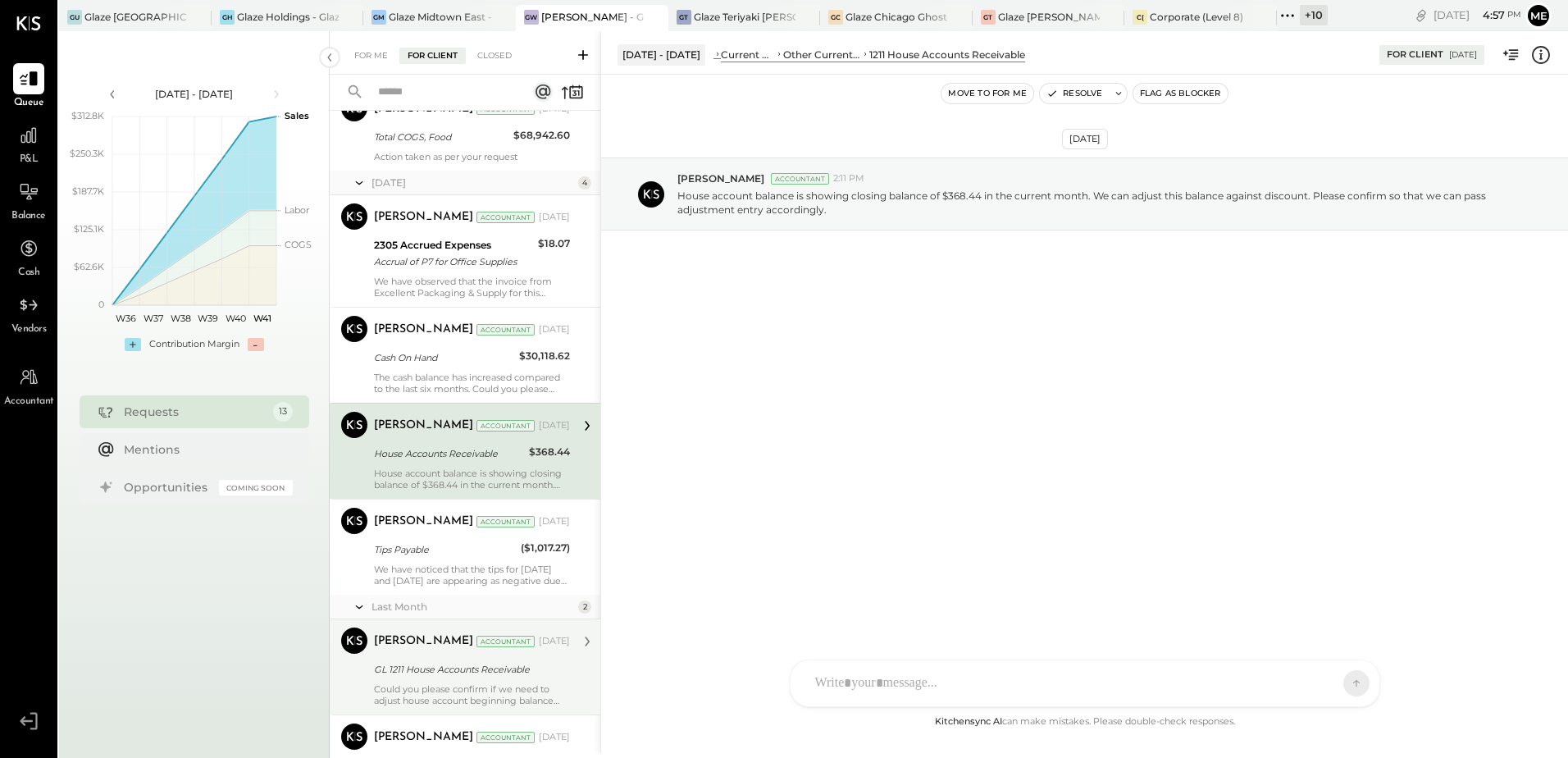
scroll to position [902, 0]
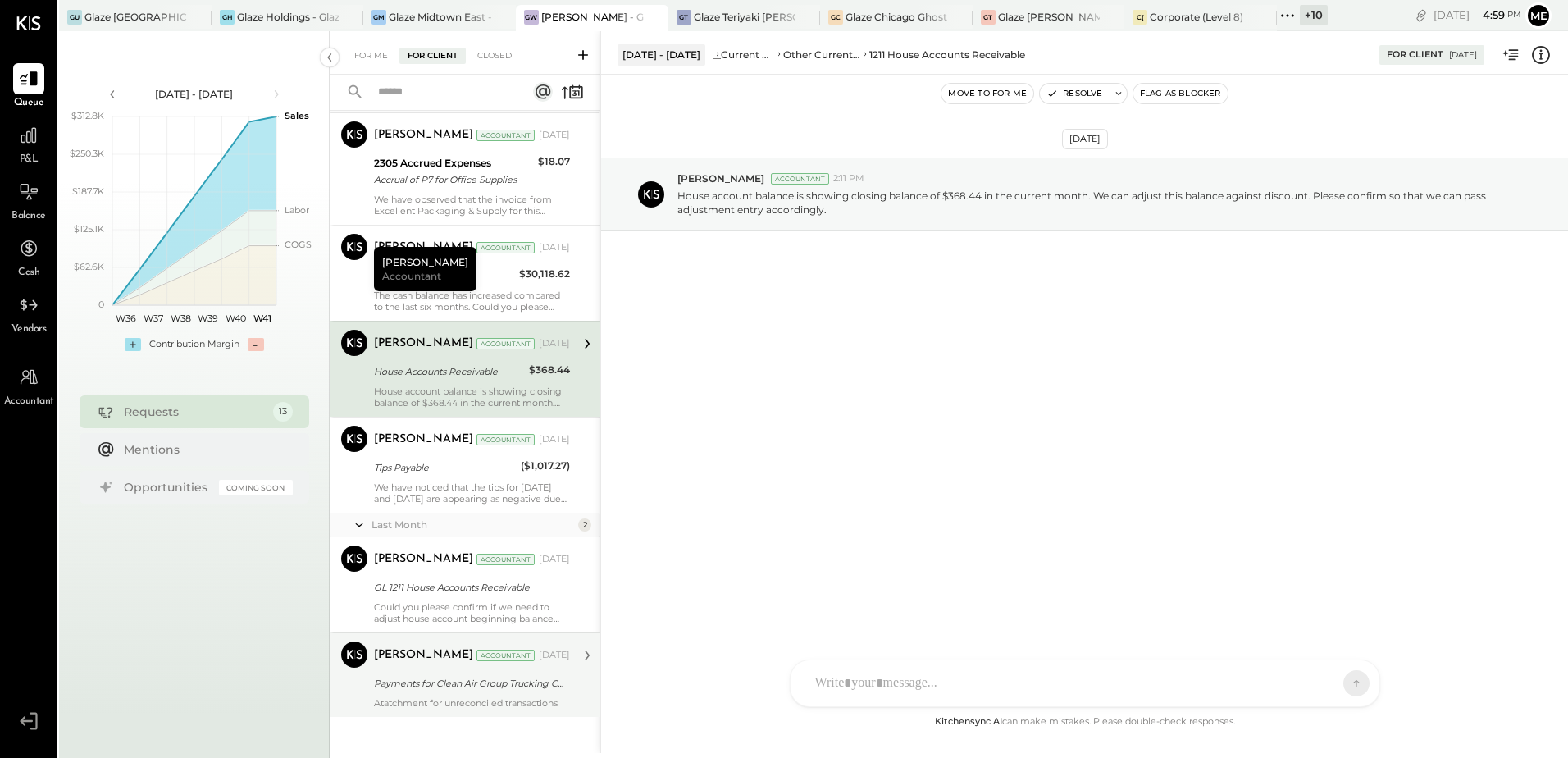
click at [437, 690] on div "Payments for Clean Air Group Trucking Corp and CSC" at bounding box center [470, 683] width 191 height 16
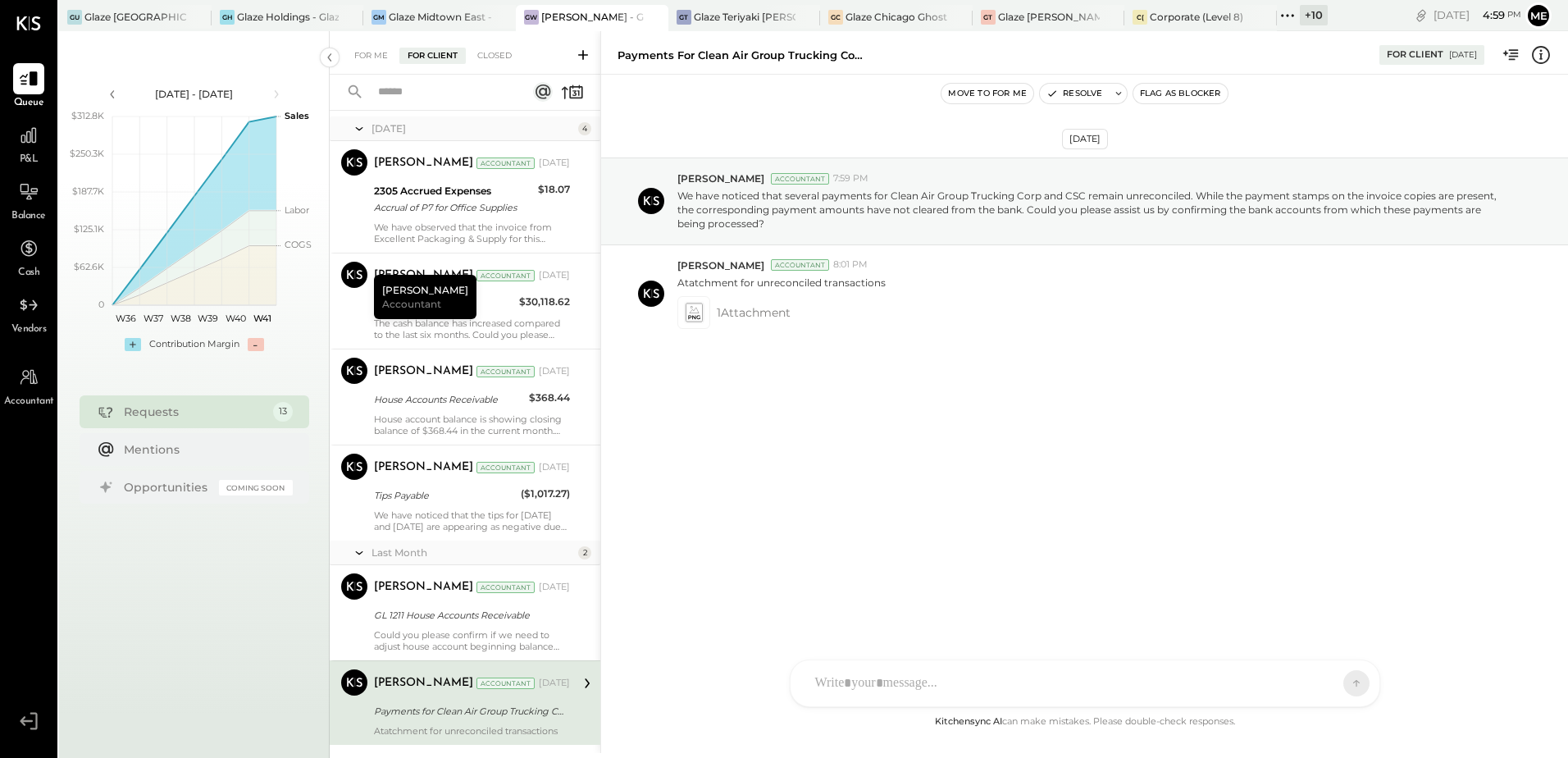
scroll to position [830, 0]
